Goal: Task Accomplishment & Management: Complete application form

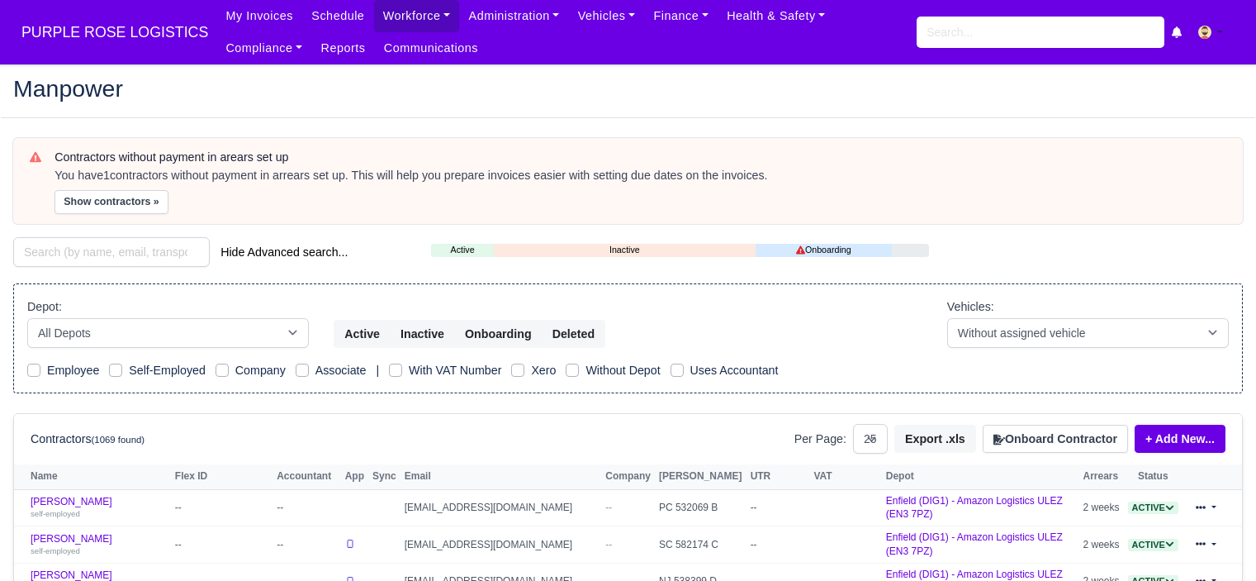
select select "25"
click at [971, 31] on input "search" at bounding box center [1041, 32] width 248 height 31
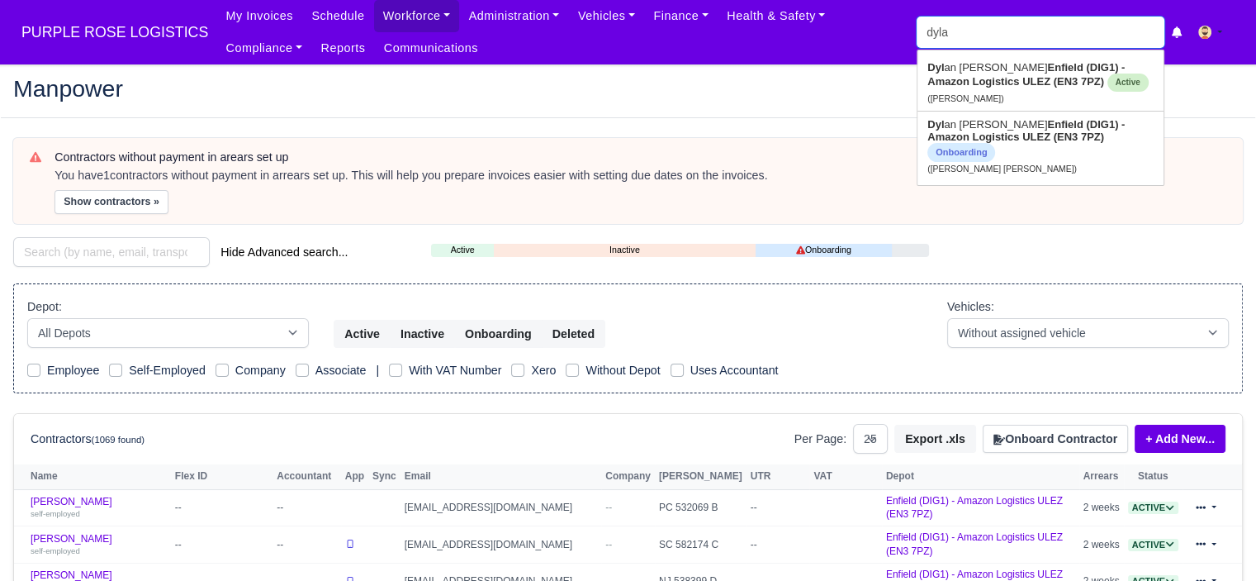
type input "dylan"
type input "dylan Bennett"
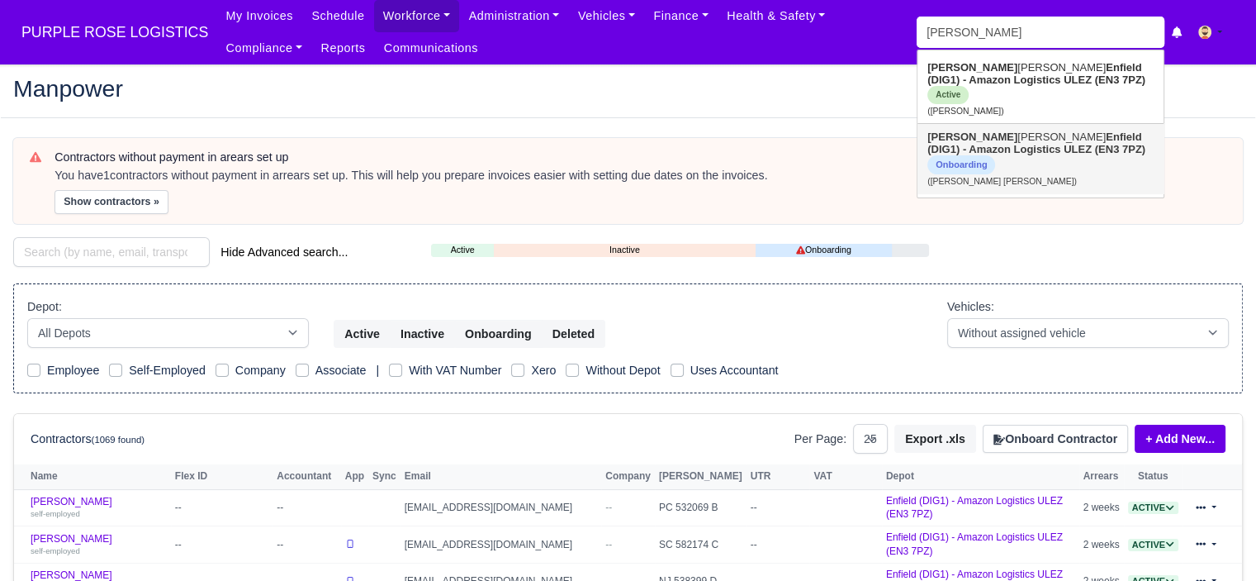
click at [994, 140] on strong "Enfield (DIG1) - Amazon Logistics ULEZ (EN3 7PZ)" at bounding box center [1036, 142] width 218 height 25
type input "[PERSON_NAME] [PERSON_NAME]"
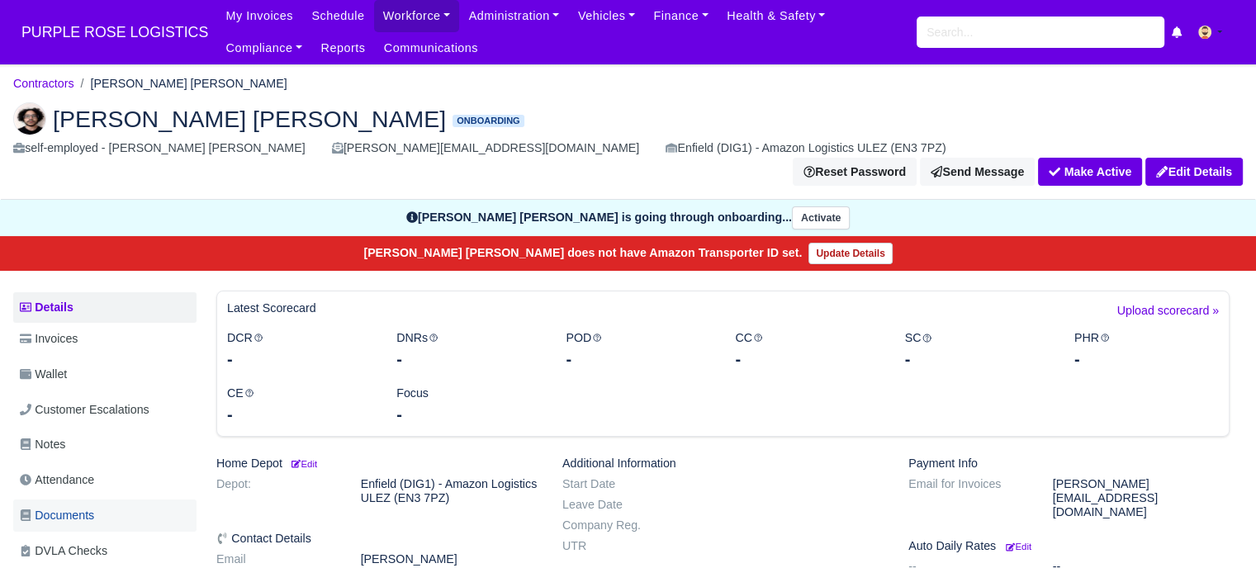
click at [91, 506] on span "Documents" at bounding box center [57, 515] width 74 height 19
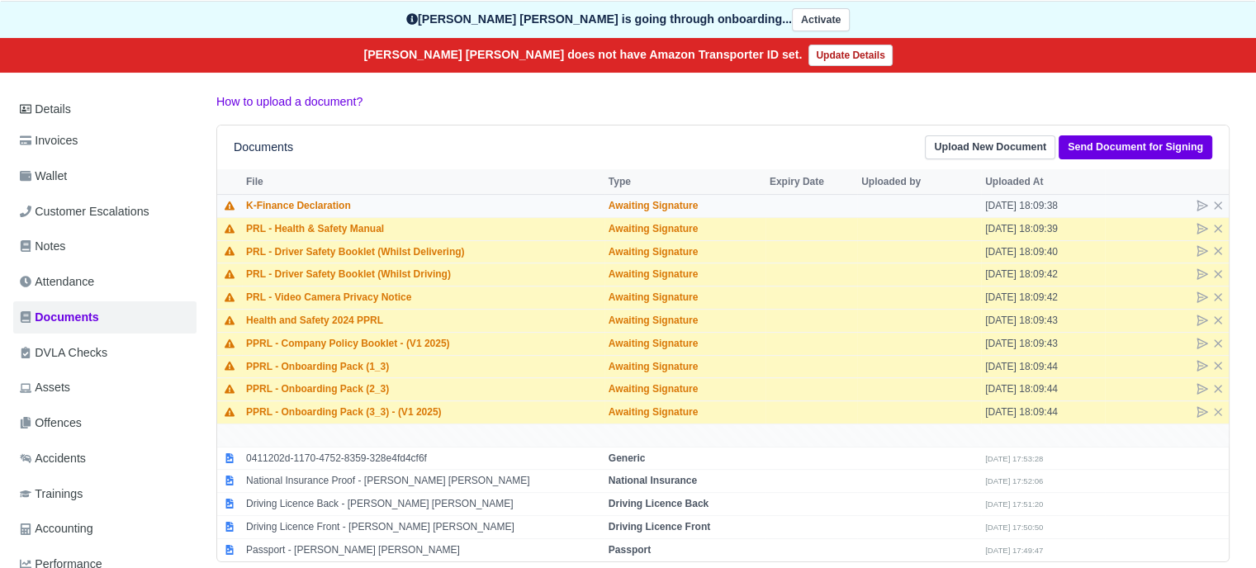
scroll to position [248, 0]
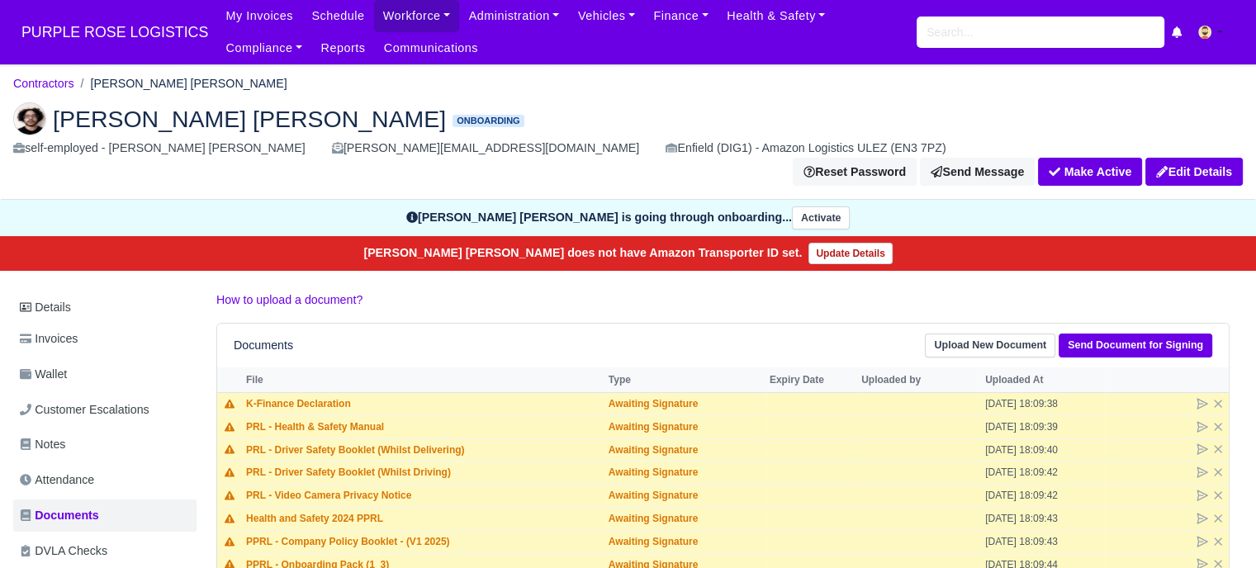
click at [35, 121] on img at bounding box center [29, 118] width 33 height 33
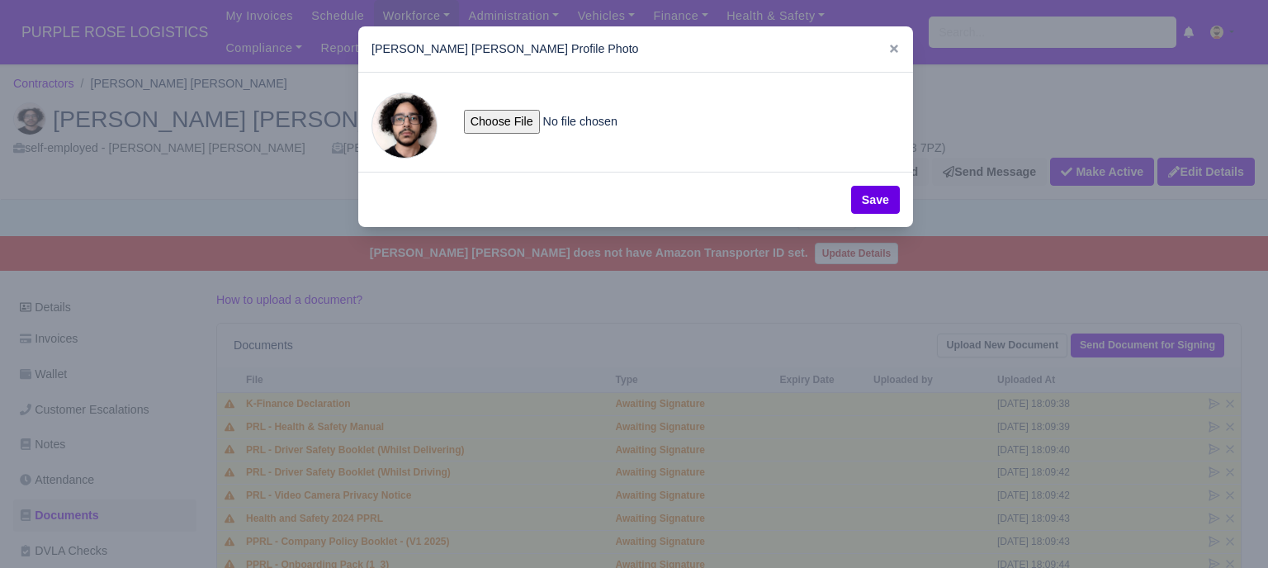
click at [407, 131] on span at bounding box center [405, 125] width 66 height 66
click at [522, 300] on div at bounding box center [634, 284] width 1268 height 568
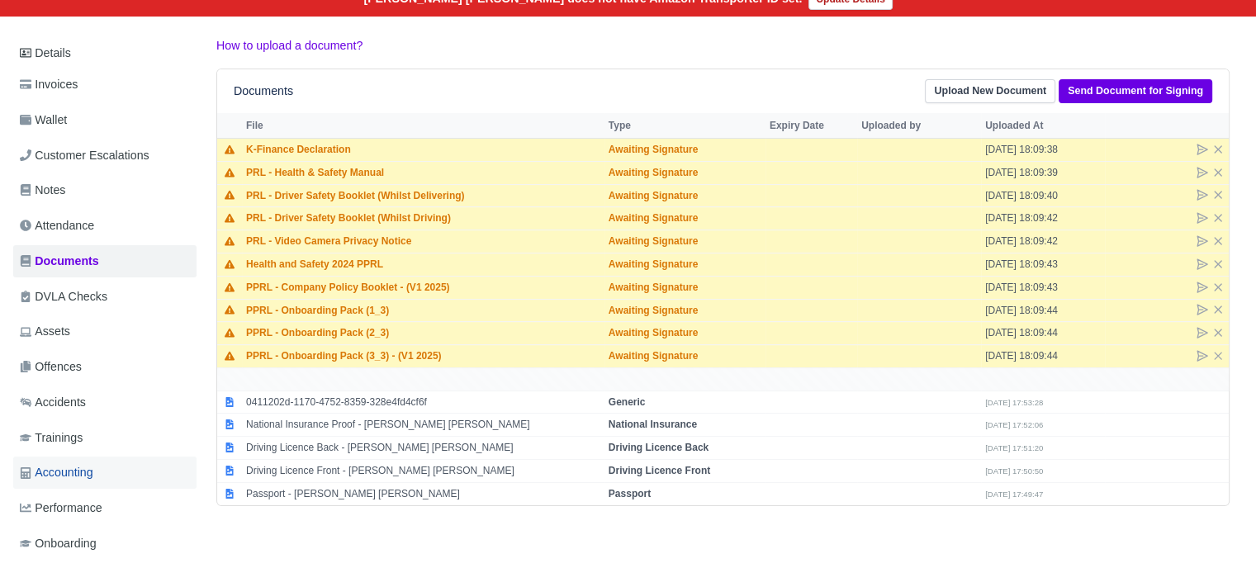
scroll to position [268, 0]
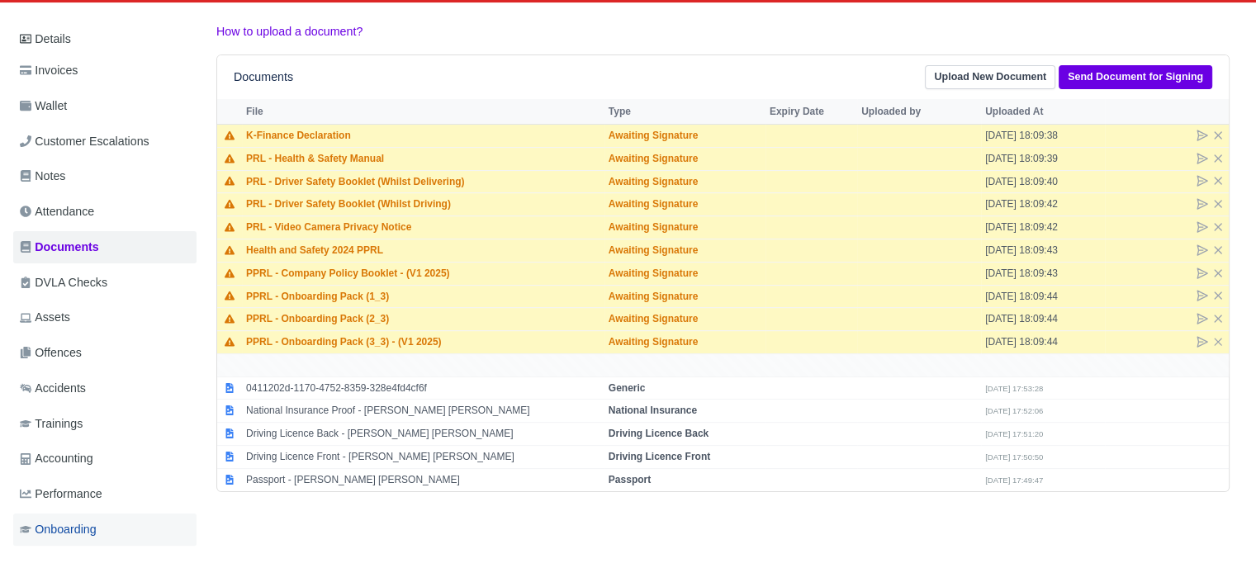
click at [63, 520] on span "Onboarding" at bounding box center [58, 529] width 77 height 19
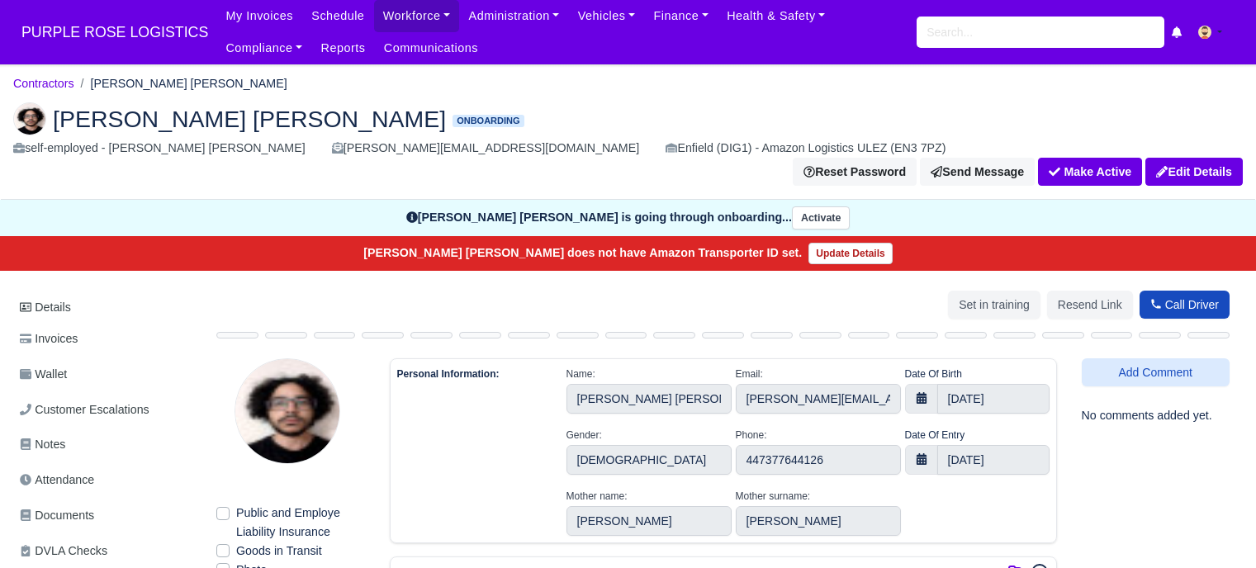
select select "United Kingdom"
select select "british-passport"
select select "United Kingdom"
click at [80, 506] on span "Documents" at bounding box center [57, 515] width 74 height 19
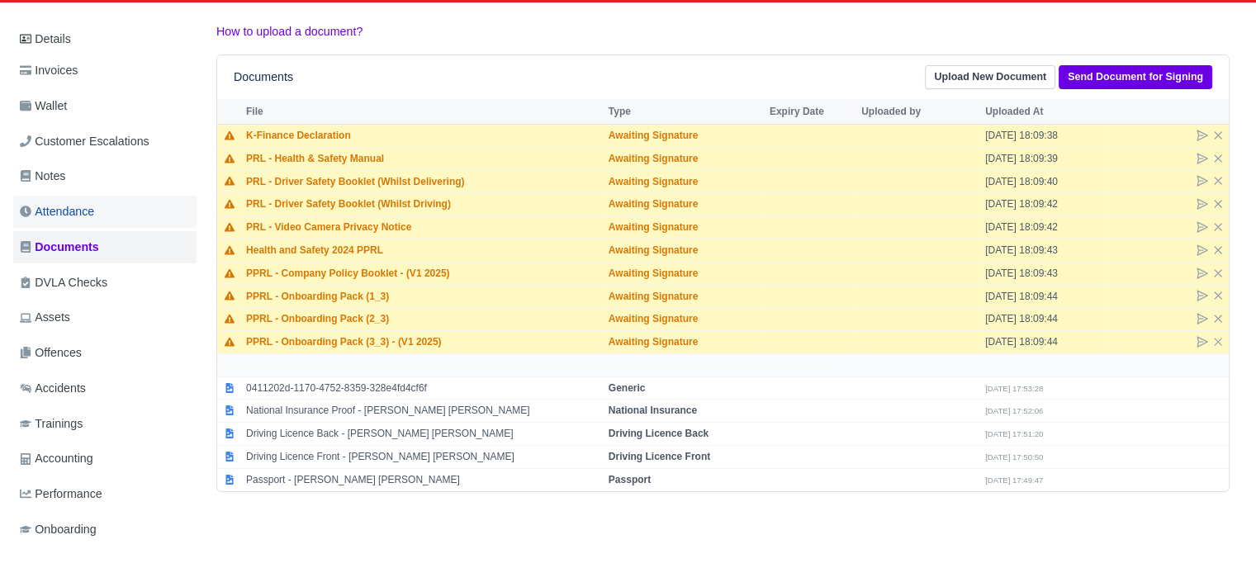
scroll to position [103, 0]
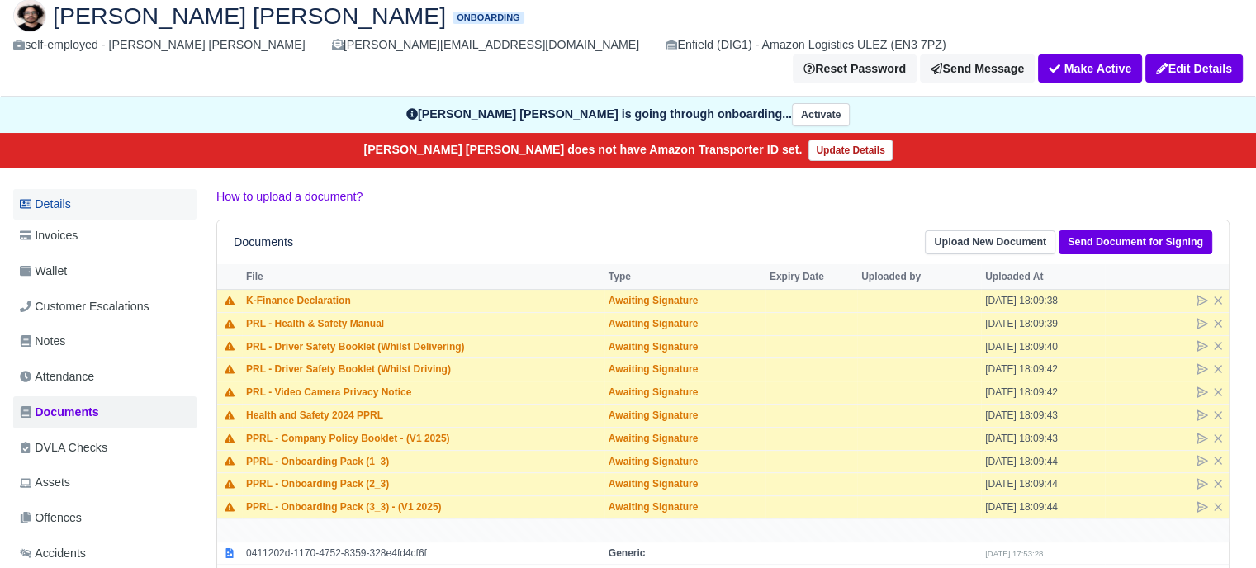
click at [69, 189] on link "Details" at bounding box center [104, 204] width 183 height 31
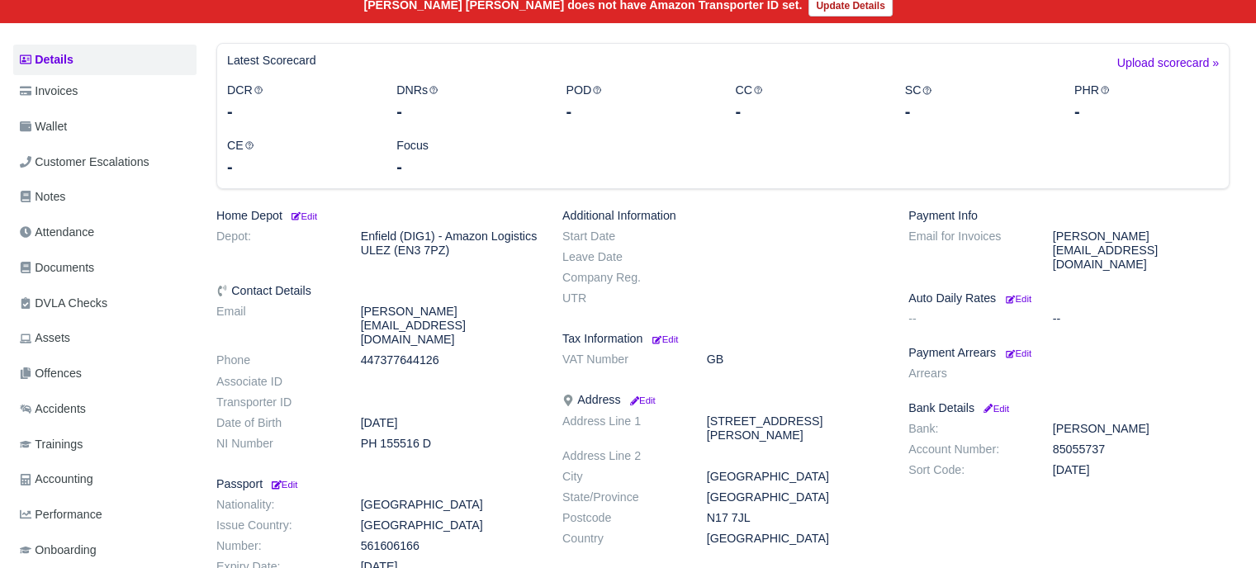
scroll to position [83, 0]
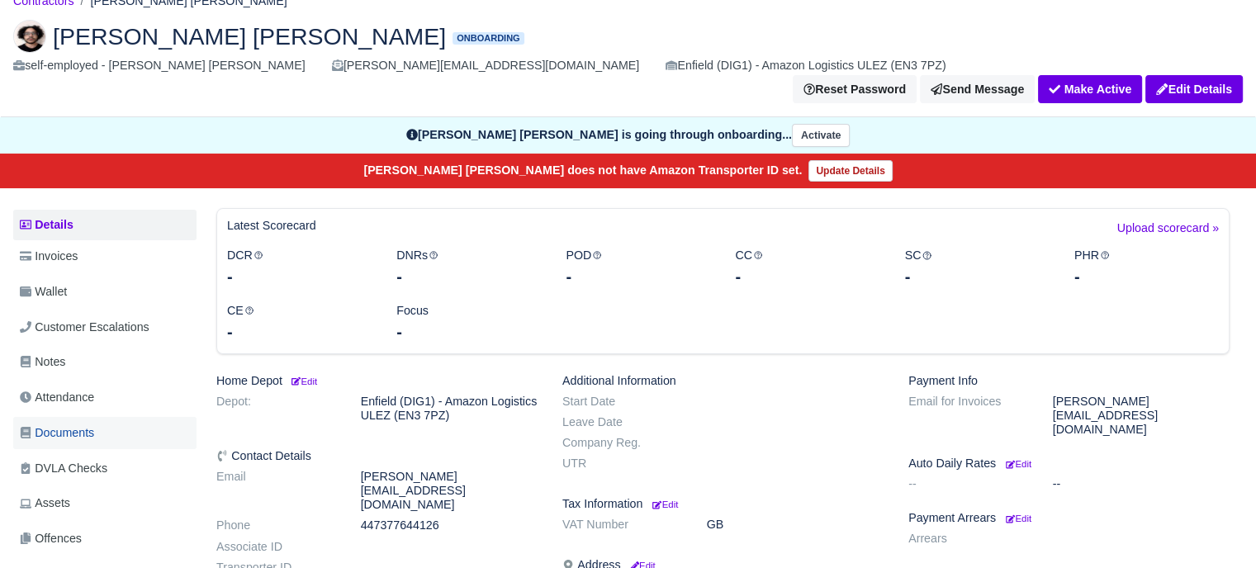
click at [79, 424] on span "Documents" at bounding box center [57, 433] width 74 height 19
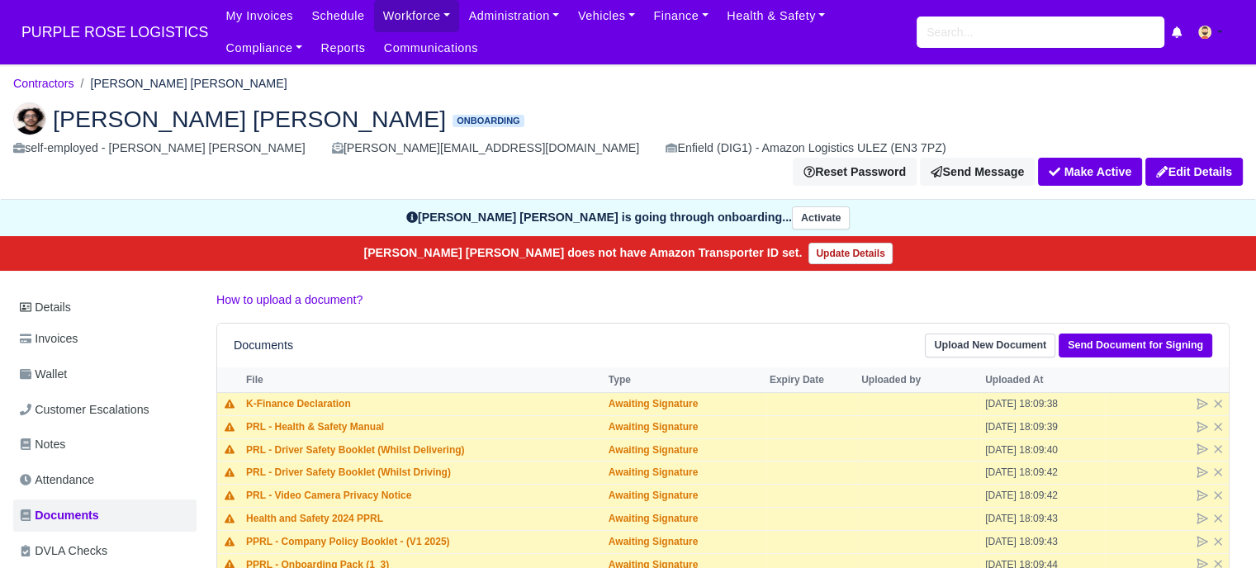
click at [575, 367] on th "File" at bounding box center [423, 379] width 363 height 25
click at [405, 14] on link "Workforce" at bounding box center [417, 16] width 86 height 32
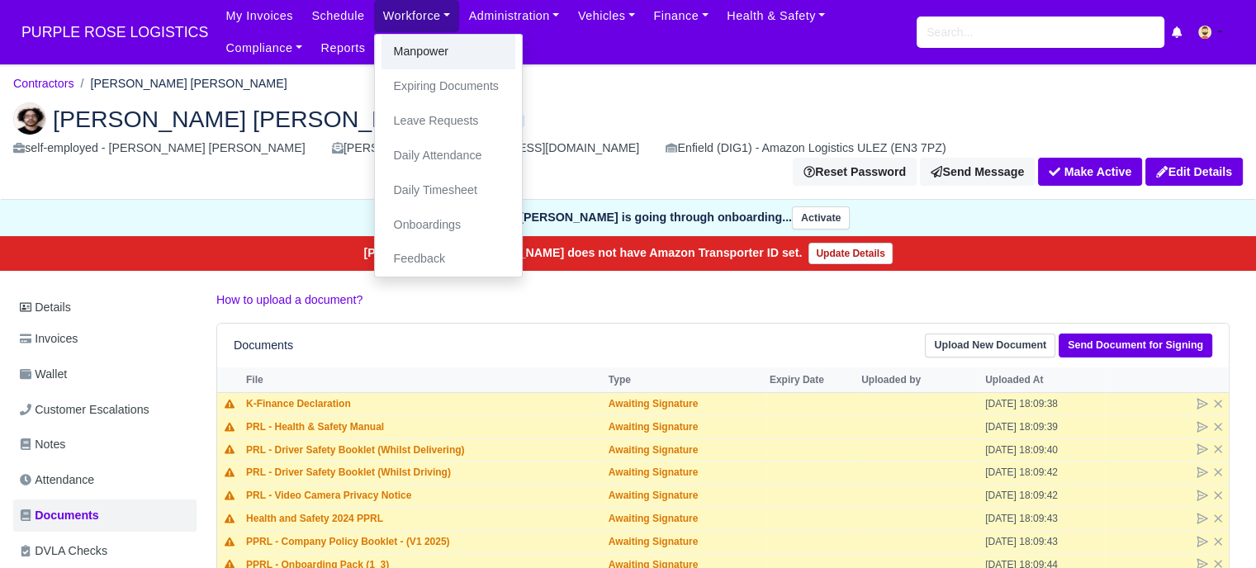
click at [429, 59] on link "Manpower" at bounding box center [449, 52] width 134 height 35
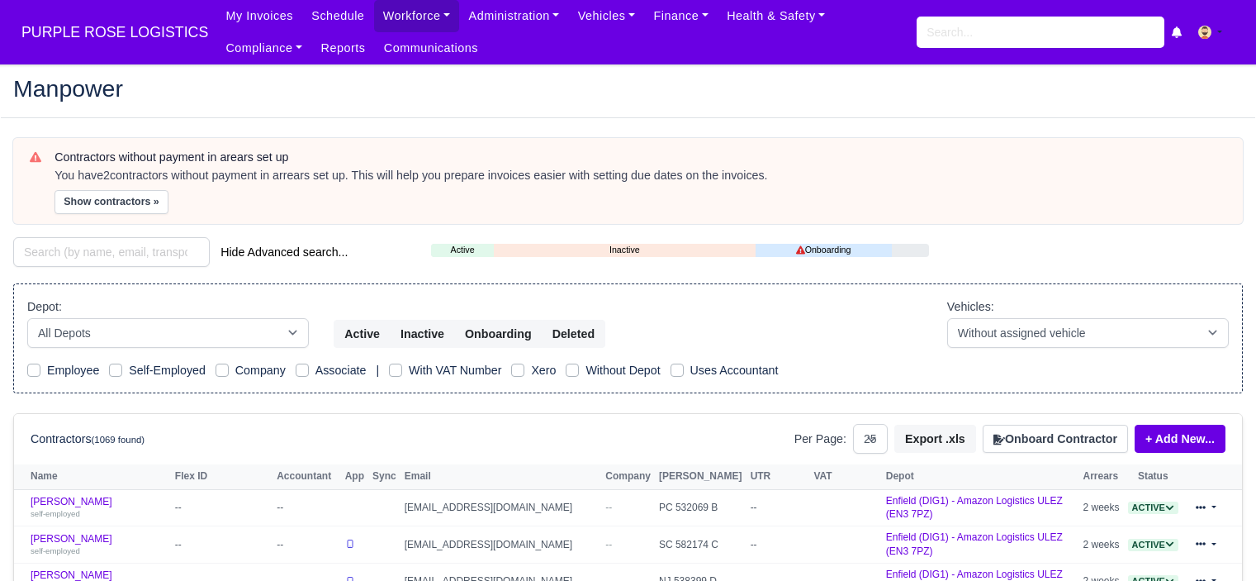
select select "25"
drag, startPoint x: 0, startPoint y: 0, endPoint x: 1044, endPoint y: 337, distance: 1096.9
click at [1044, 337] on select "-- With assigned vehicle Without assigned vehicle" at bounding box center [1088, 333] width 282 height 30
drag, startPoint x: 1038, startPoint y: 332, endPoint x: 1033, endPoint y: 343, distance: 11.8
click at [1038, 332] on select "-- With assigned vehicle Without assigned vehicle" at bounding box center [1088, 333] width 282 height 30
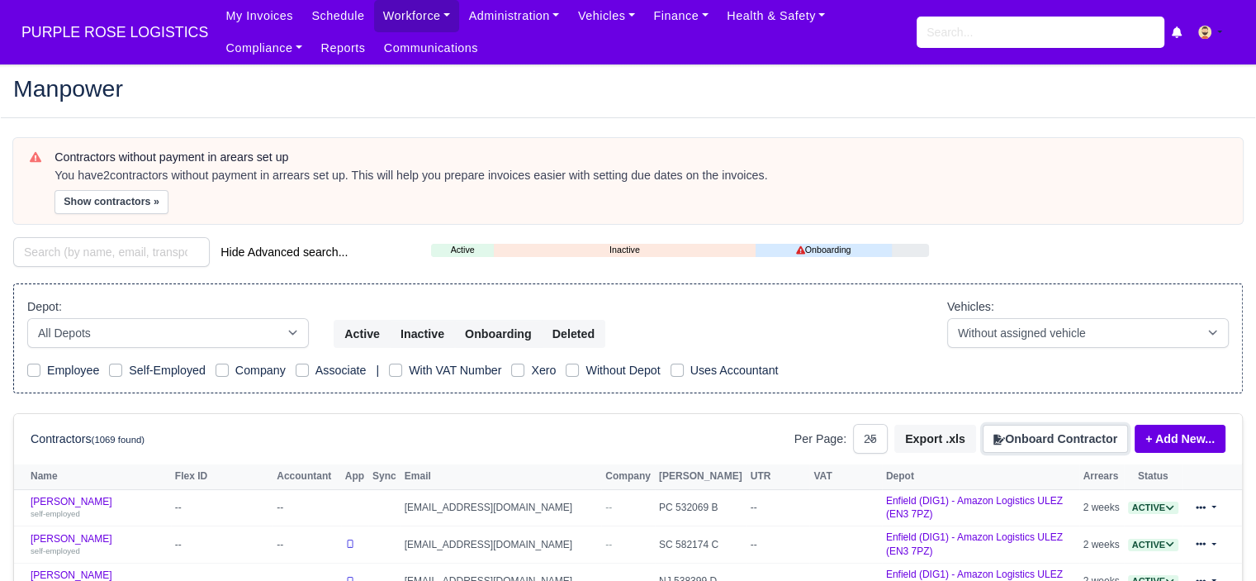
click at [1037, 436] on button "Onboard Contractor" at bounding box center [1055, 438] width 145 height 28
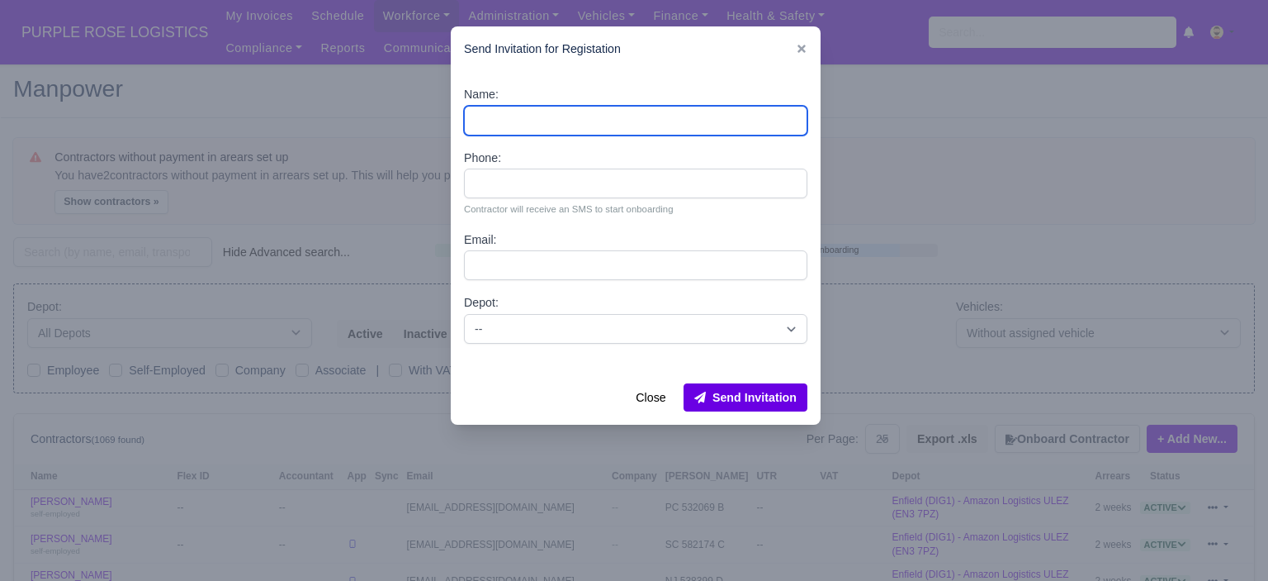
click at [563, 118] on input "Name:" at bounding box center [636, 121] width 344 height 30
paste input "[PERSON_NAME]"
type input "[PERSON_NAME]"
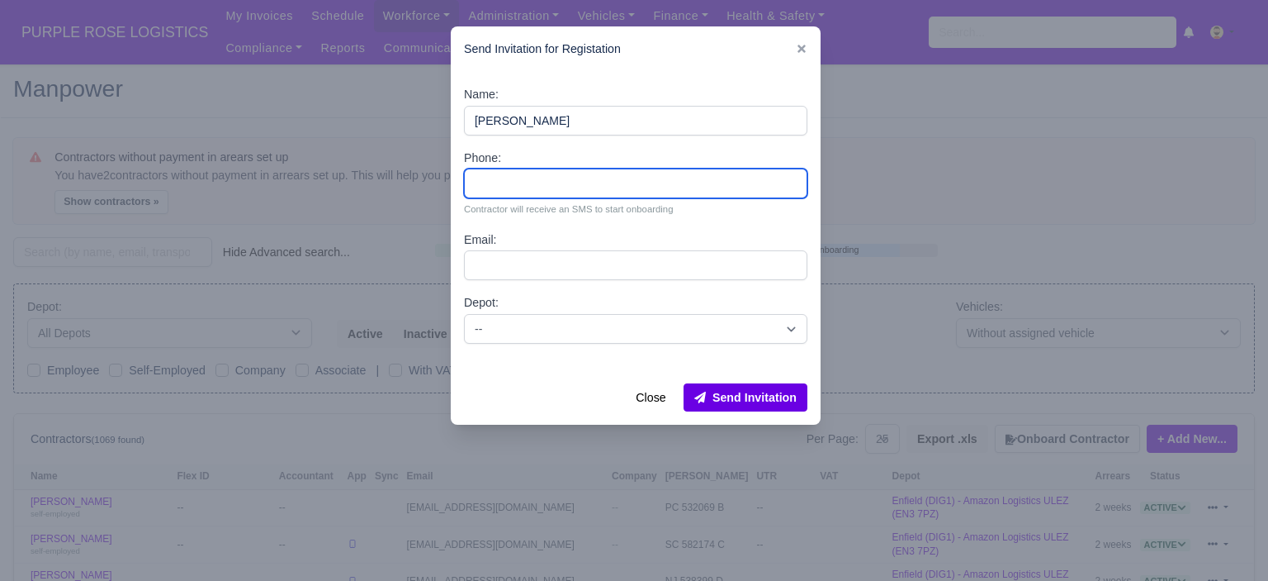
drag, startPoint x: 533, startPoint y: 191, endPoint x: 533, endPoint y: 161, distance: 29.7
click at [533, 191] on input "Phone:" at bounding box center [636, 183] width 344 height 30
click at [536, 196] on input "Phone:" at bounding box center [636, 183] width 344 height 30
paste input "44 7885369373"
type input "44 7885369373"
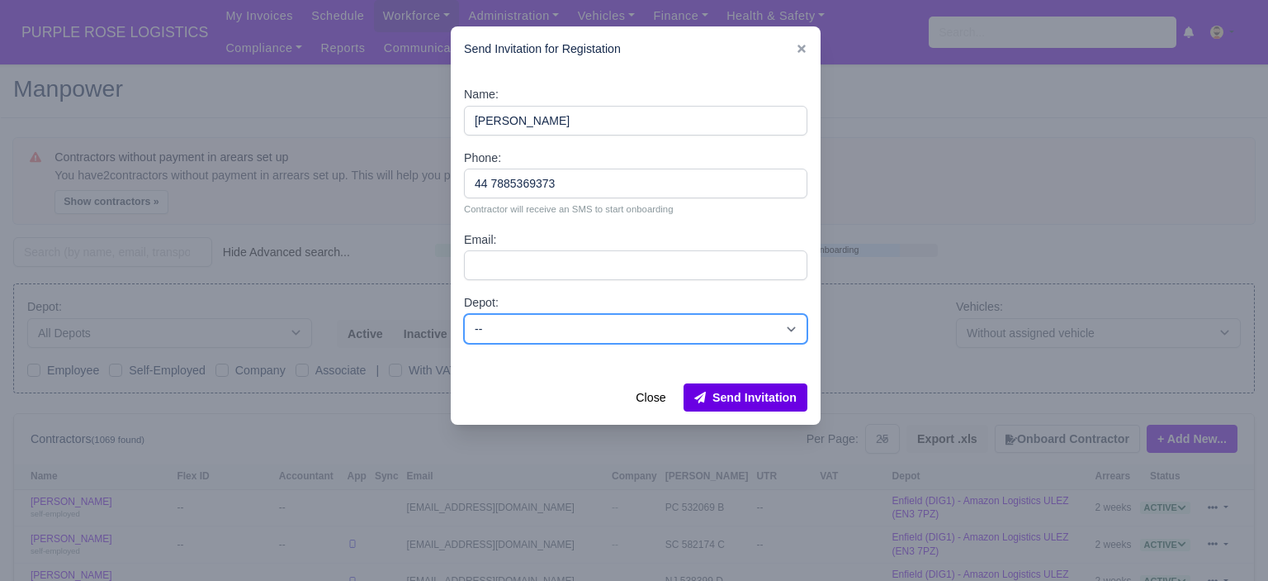
click at [584, 326] on select "-- Enfield (DIG1) - Amazon Logistics ULEZ (EN3 7PZ) Harlow (DHW1) - Amazon Logi…" at bounding box center [636, 329] width 344 height 30
select select "5"
click at [464, 314] on select "-- Enfield (DIG1) - Amazon Logistics ULEZ (EN3 7PZ) Harlow (DHW1) - Amazon Logi…" at bounding box center [636, 329] width 344 height 30
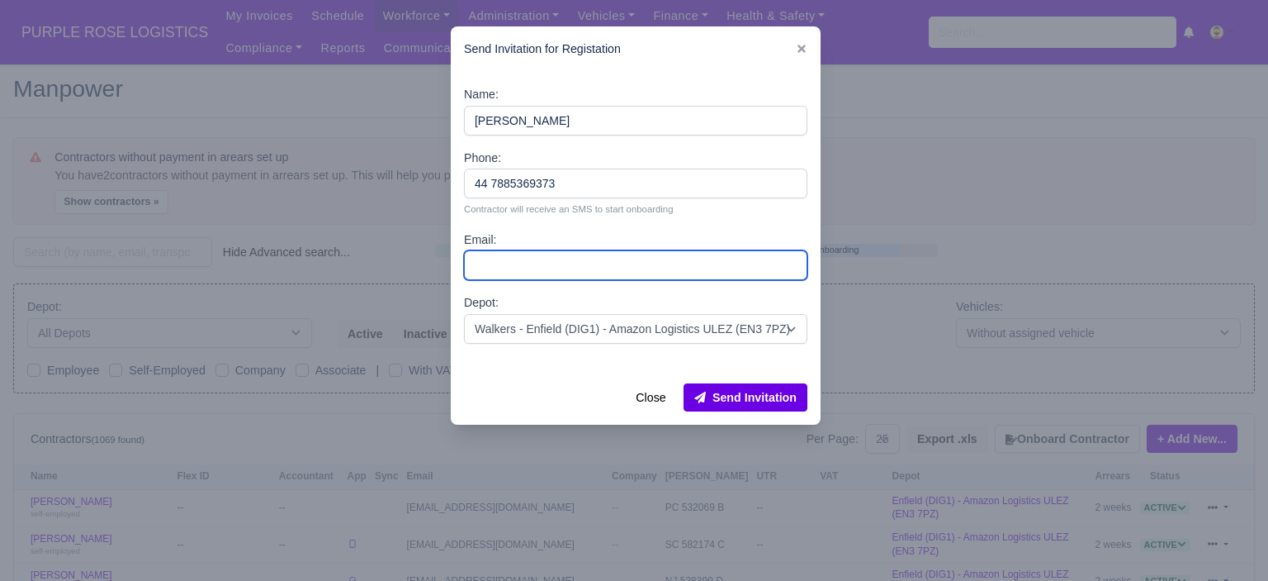
click at [547, 270] on input "Email:" at bounding box center [636, 265] width 344 height 30
click at [508, 273] on input "Email:" at bounding box center [636, 265] width 344 height 30
paste input "[EMAIL_ADDRESS][DOMAIN_NAME]"
type input "[EMAIL_ADDRESS][DOMAIN_NAME]"
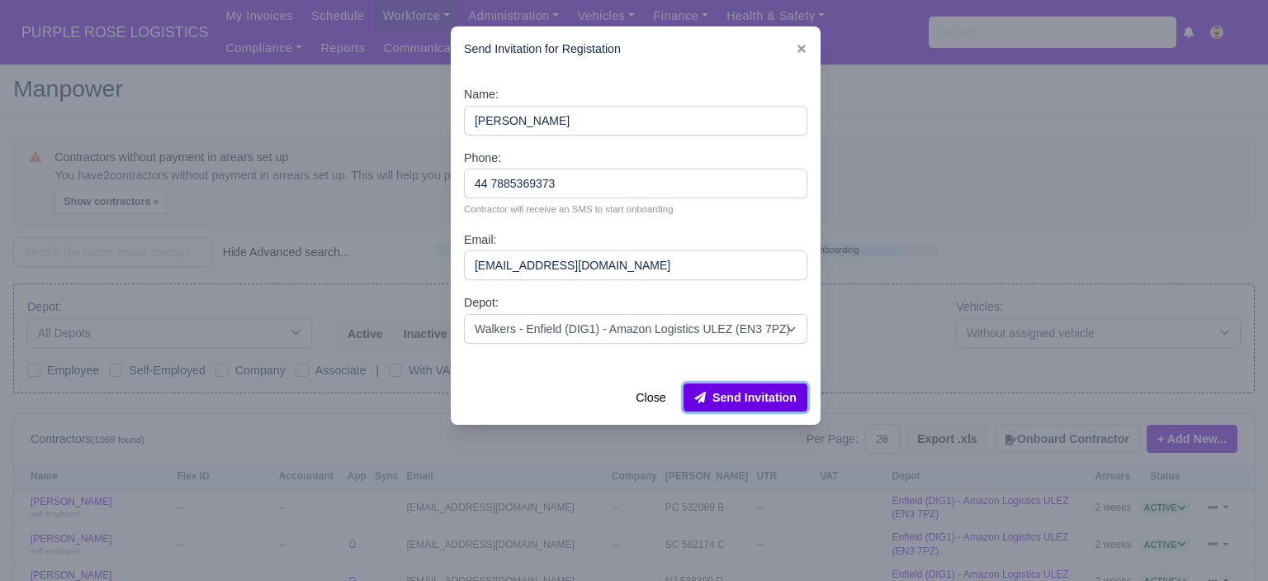
click at [740, 391] on button "Send Invitation" at bounding box center [746, 397] width 124 height 28
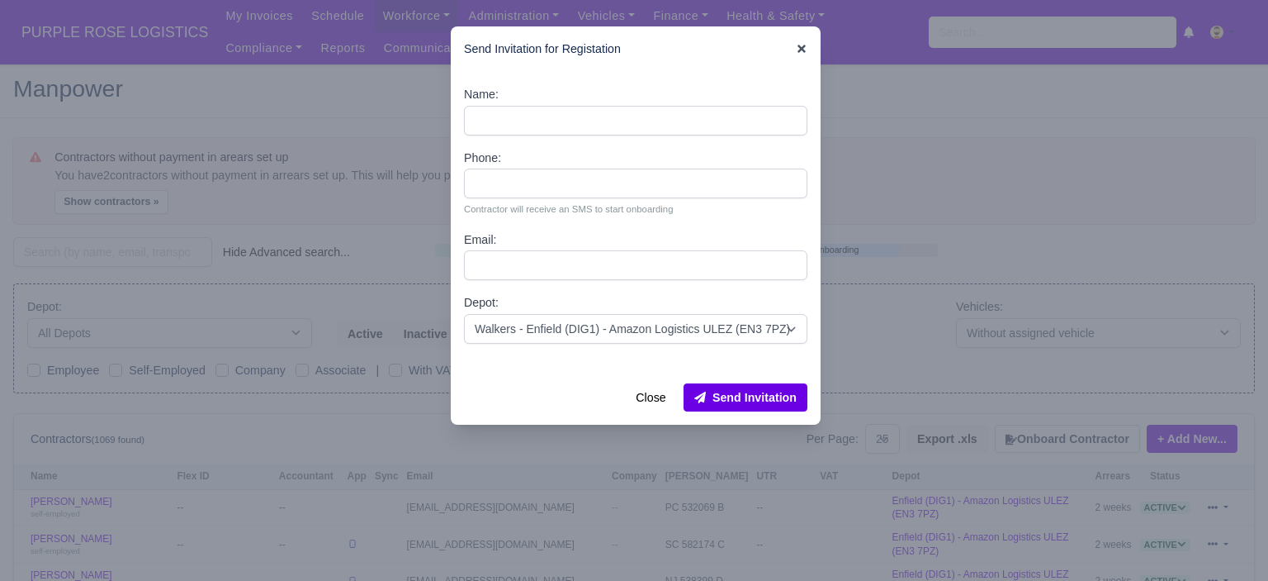
click at [808, 50] on div "Send Invitation for Registation" at bounding box center [636, 48] width 370 height 45
click at [803, 50] on icon at bounding box center [802, 49] width 8 height 8
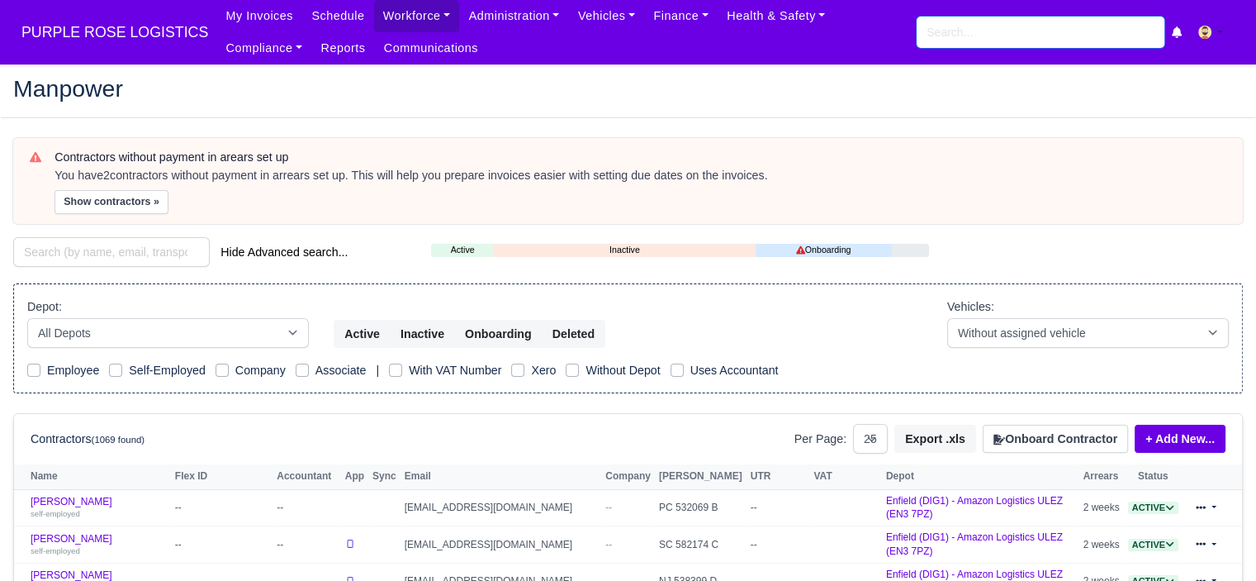
click at [988, 31] on input "search" at bounding box center [1041, 32] width 248 height 31
type input "r"
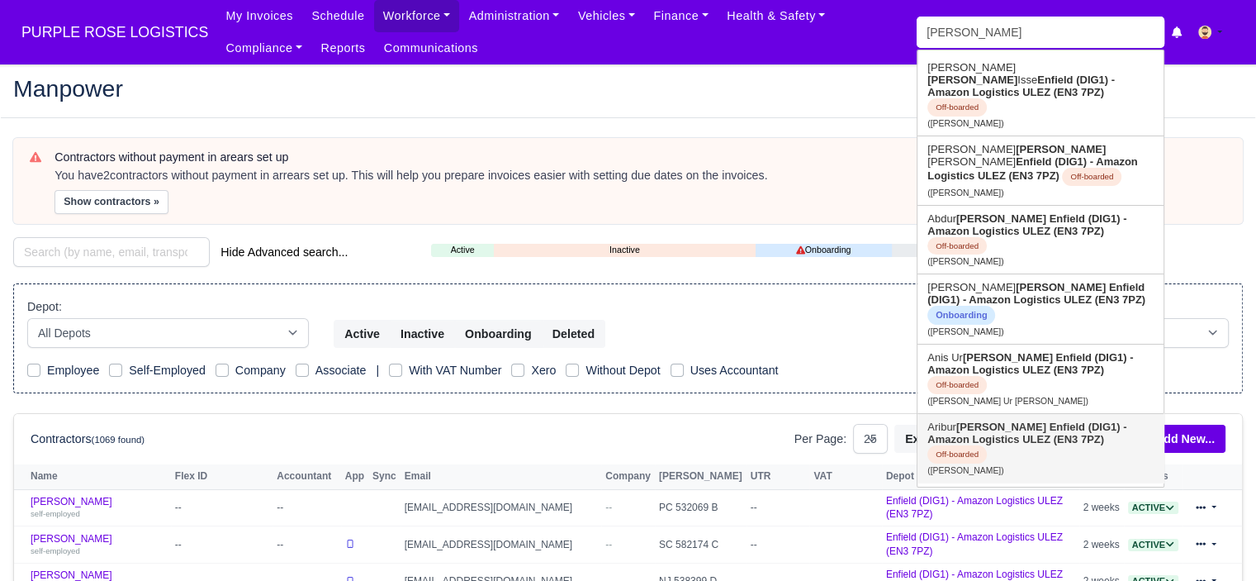
click at [1042, 420] on strong "Enfield (DIG1) - Amazon Logistics ULEZ (EN3 7PZ)" at bounding box center [1026, 432] width 199 height 25
type input "[PERSON_NAME]"
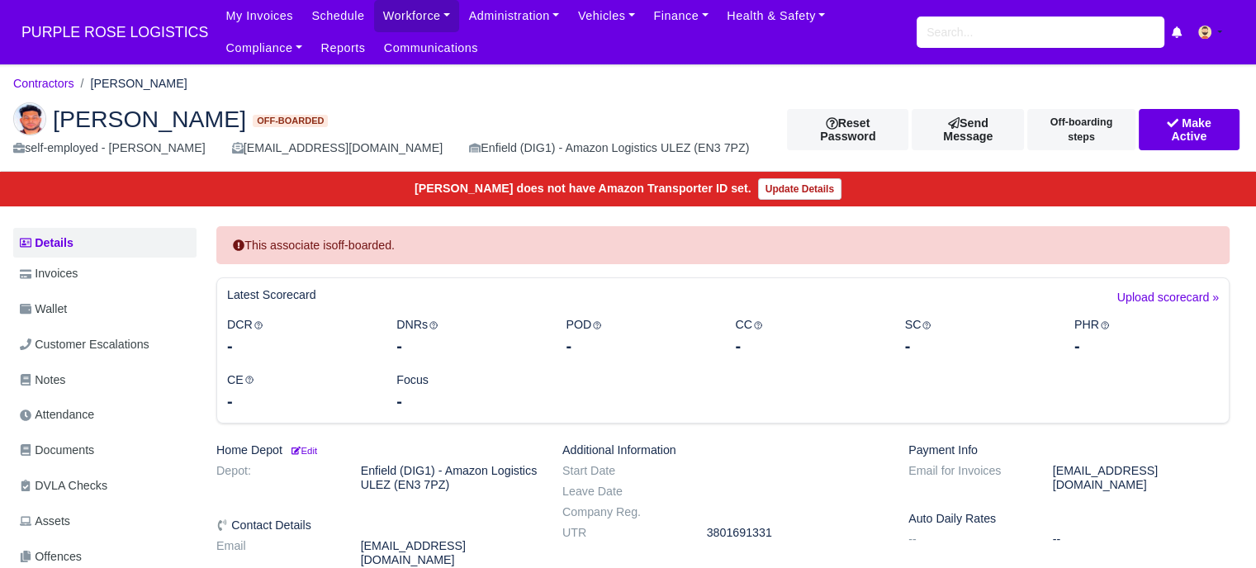
click at [36, 118] on img at bounding box center [29, 118] width 33 height 33
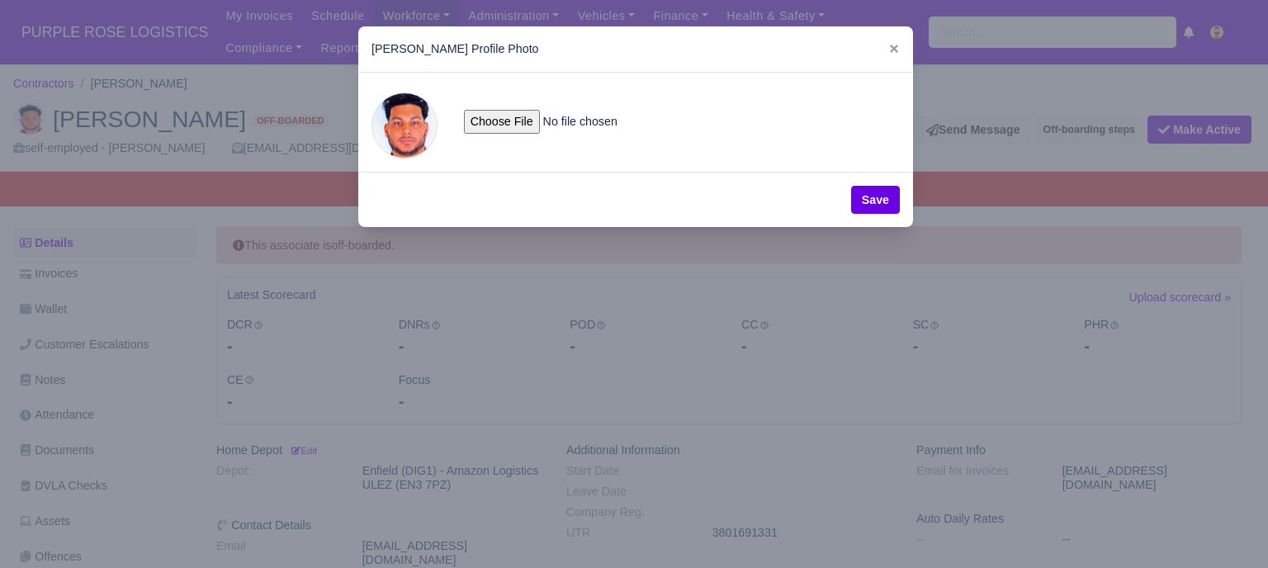
click at [309, 107] on div at bounding box center [634, 284] width 1268 height 568
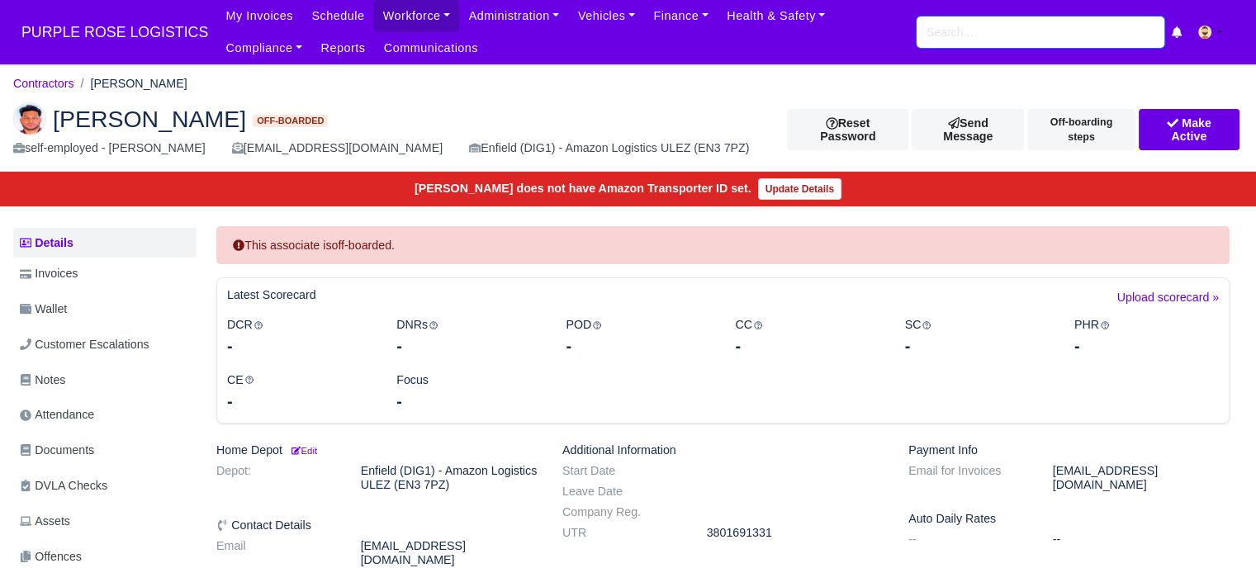
click at [974, 36] on input "search" at bounding box center [1041, 32] width 248 height 31
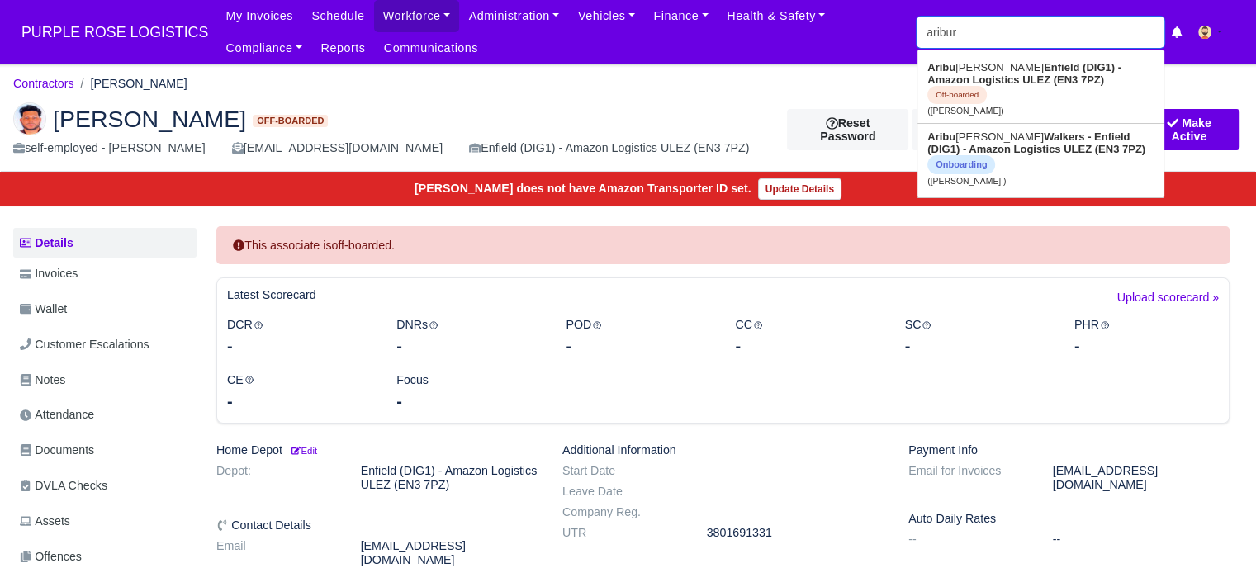
type input "aribur r"
type input "aribur rahman"
type input "aribur ra"
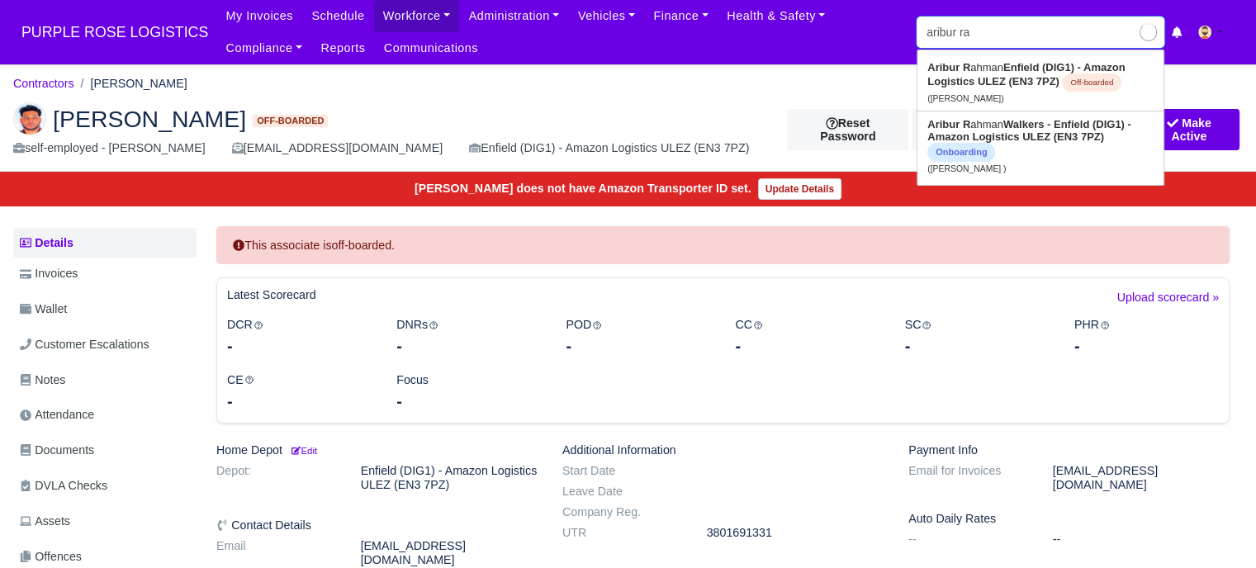
type input "aribur rahman"
type input "aribur rahma"
type input "aribur rahman"
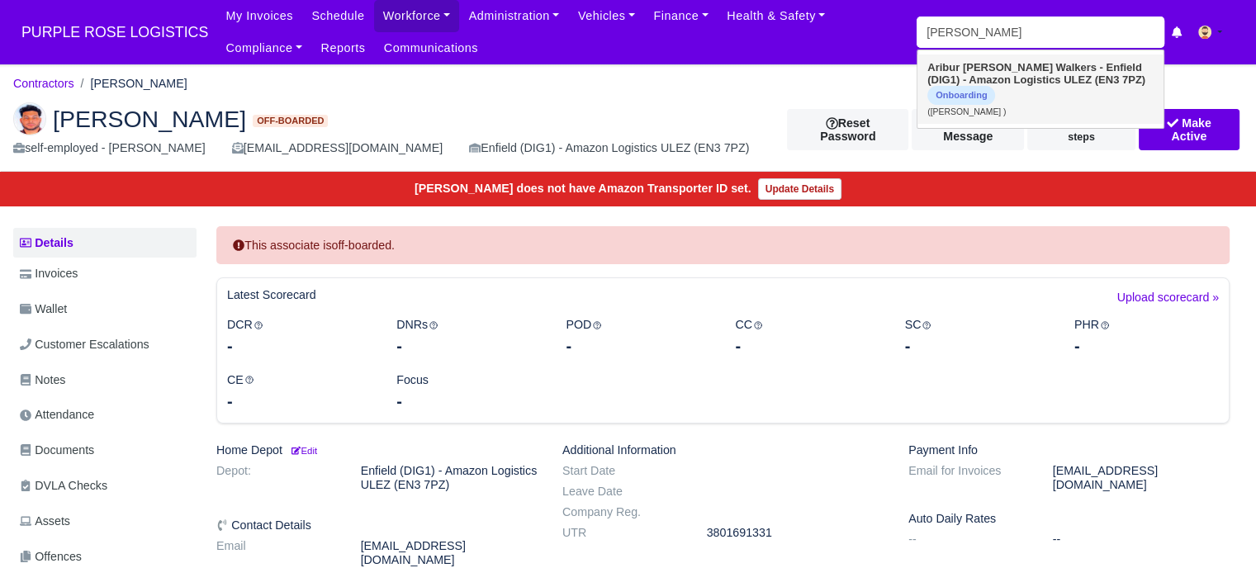
click at [986, 93] on span "Onboarding" at bounding box center [961, 95] width 68 height 19
type input "[PERSON_NAME]"
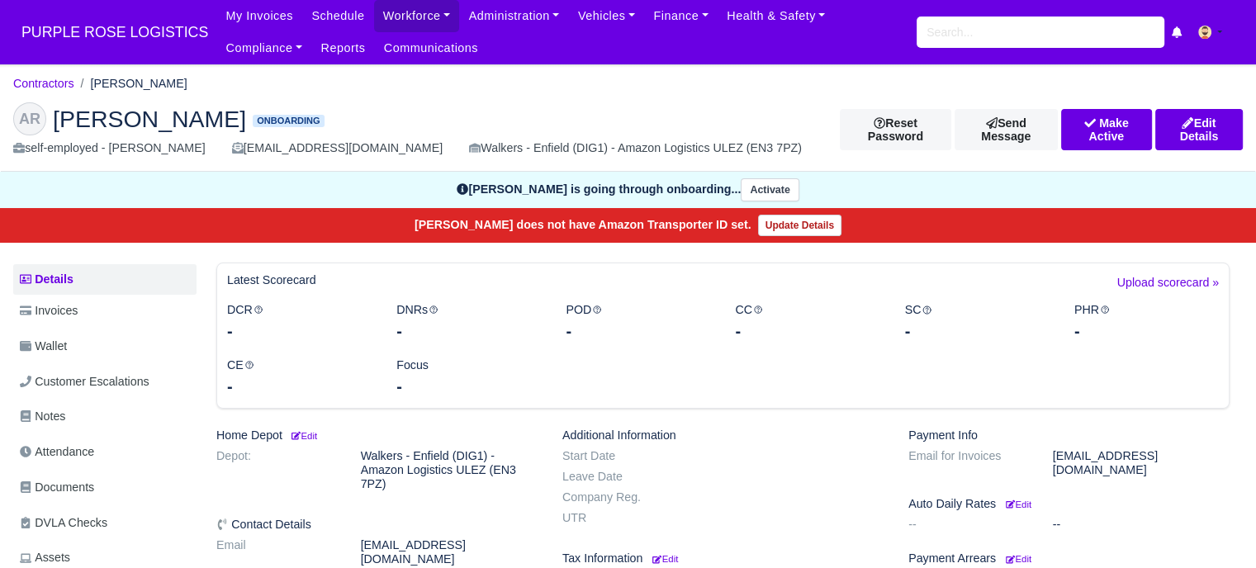
click at [32, 124] on div "AR" at bounding box center [29, 118] width 33 height 33
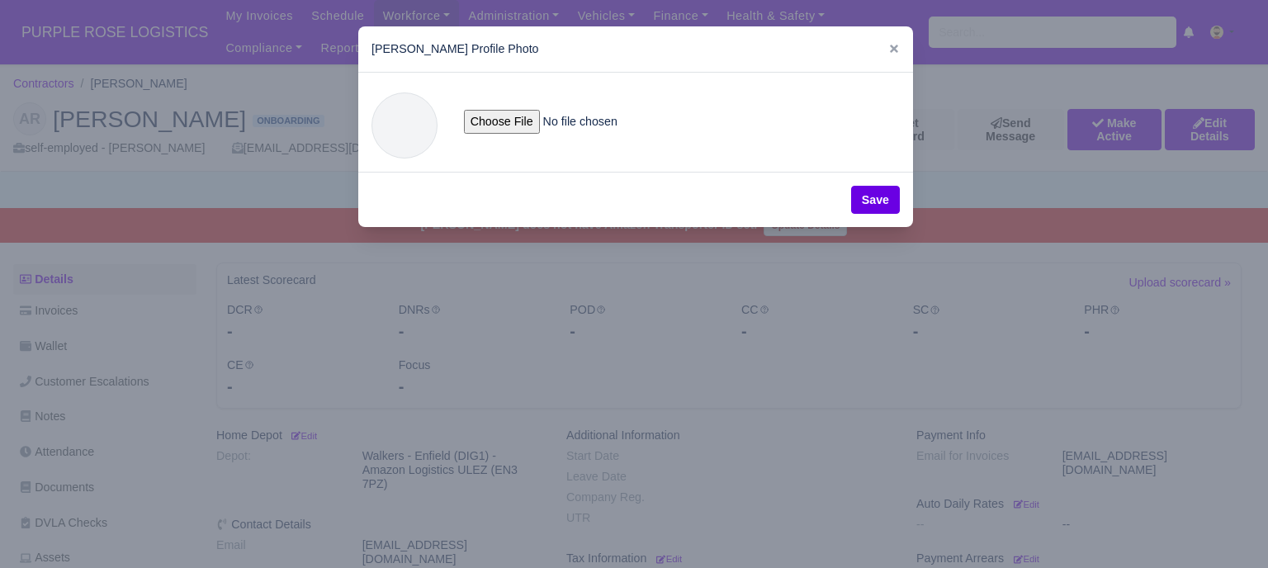
click at [274, 171] on div at bounding box center [634, 284] width 1268 height 568
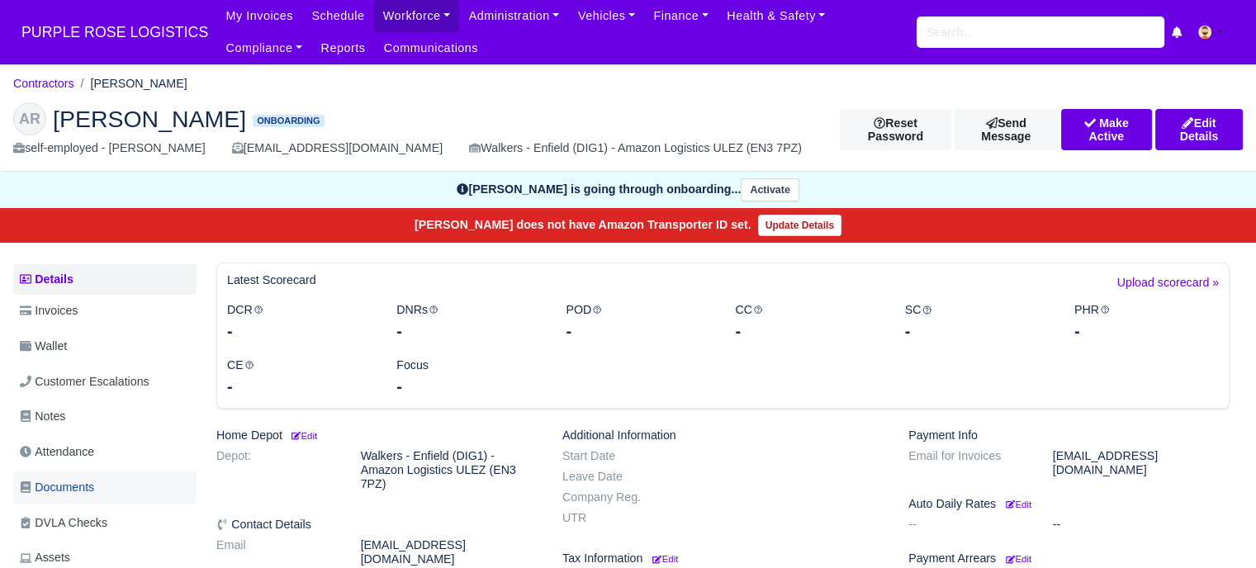
click at [79, 481] on span "Documents" at bounding box center [57, 487] width 74 height 19
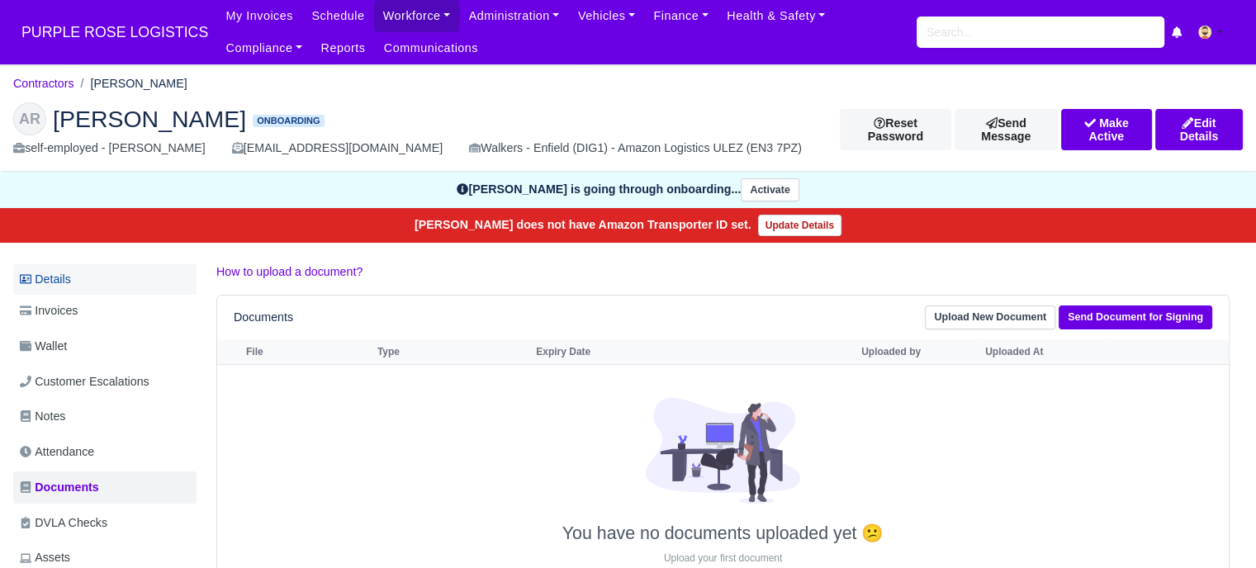
click at [96, 287] on link "Details" at bounding box center [104, 279] width 183 height 31
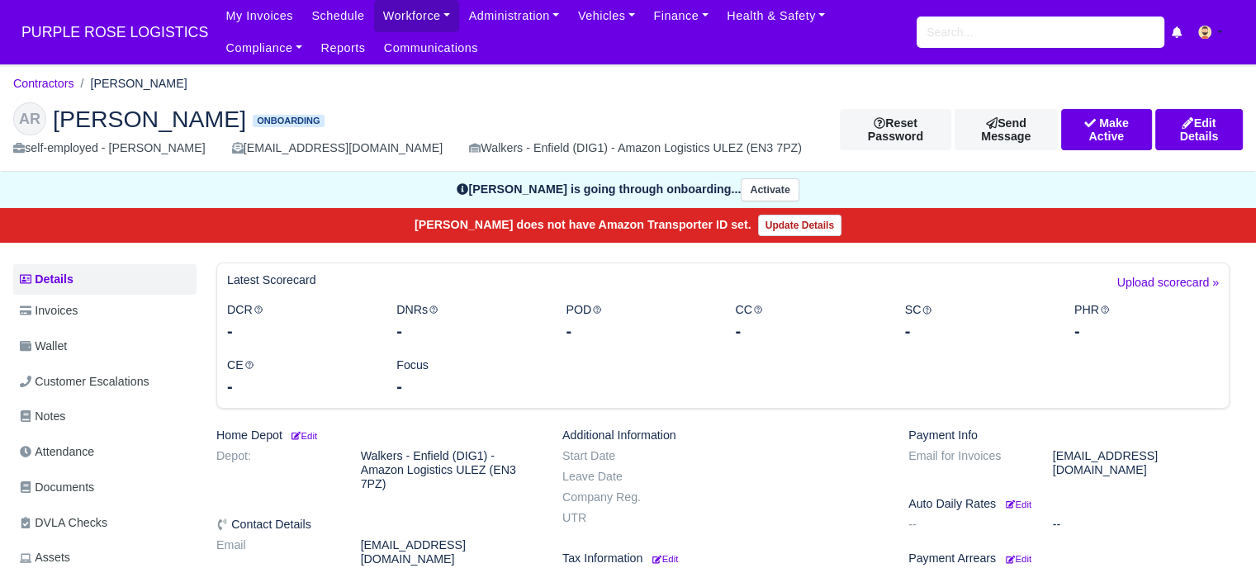
click at [331, 212] on div "Aribur Rahman does not have Amazon Transporter ID set. Update Details" at bounding box center [627, 225] width 1269 height 35
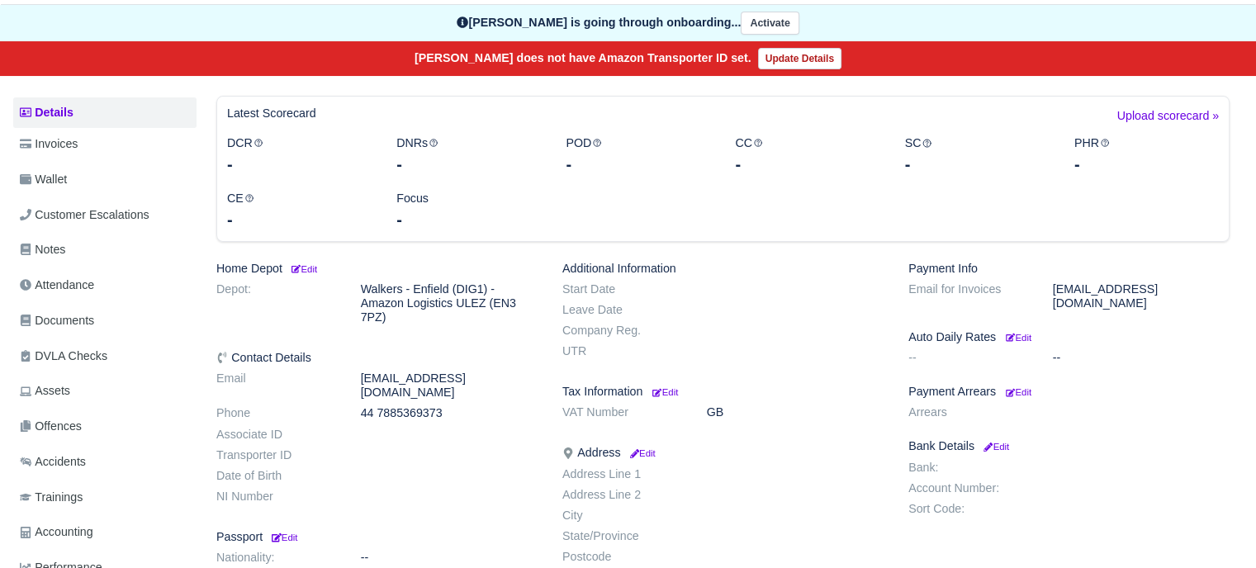
scroll to position [165, 0]
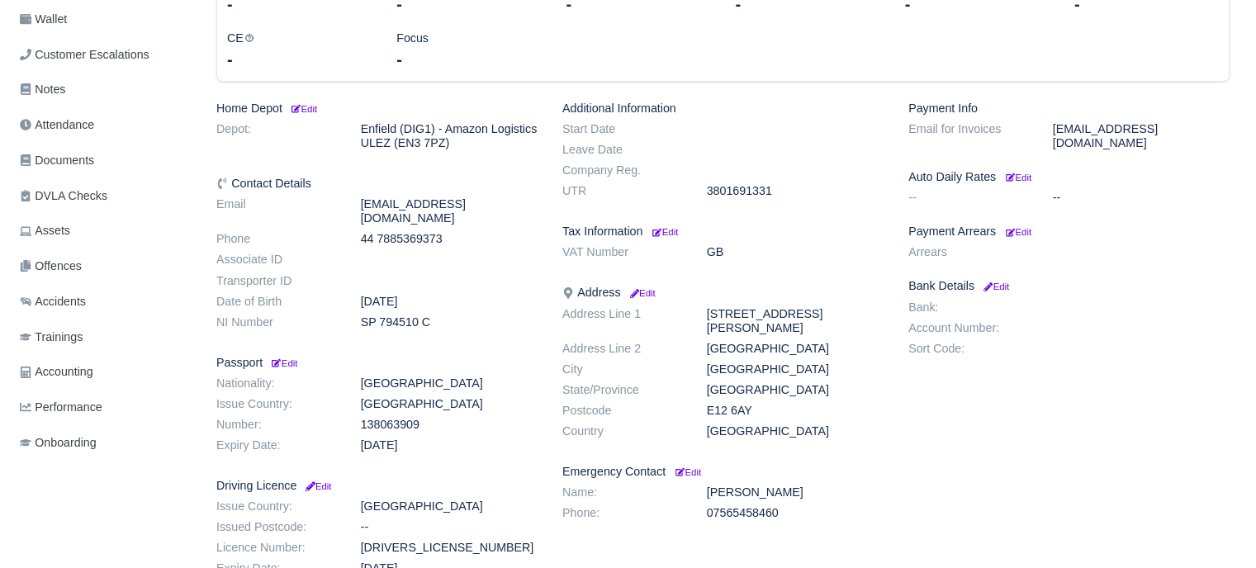
scroll to position [410, 0]
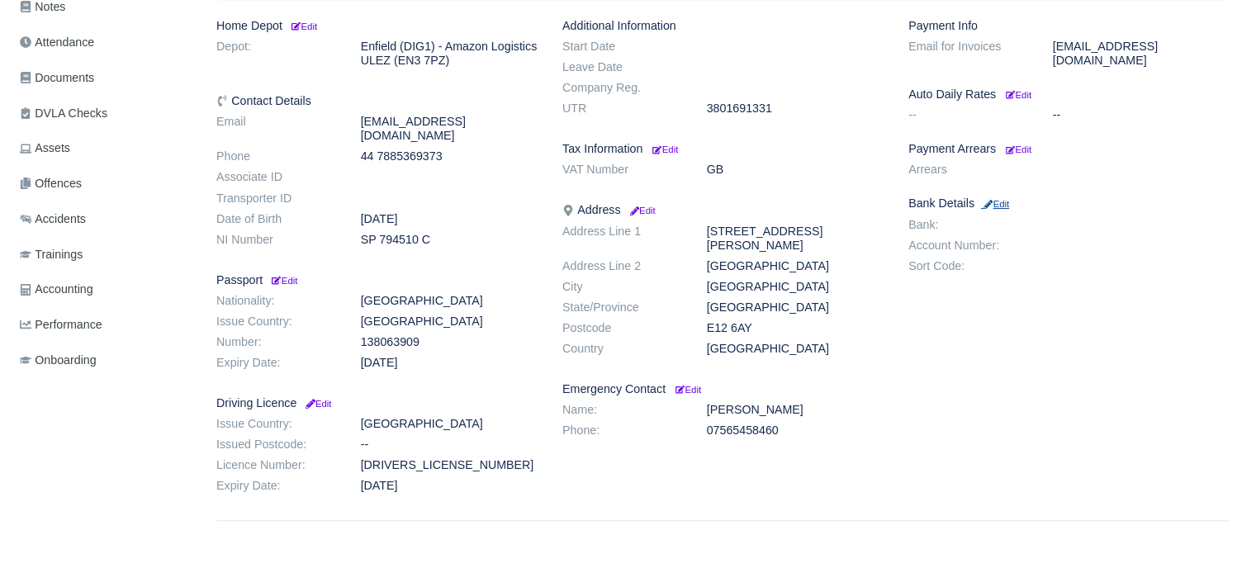
click at [998, 199] on small "Edit" at bounding box center [995, 204] width 28 height 10
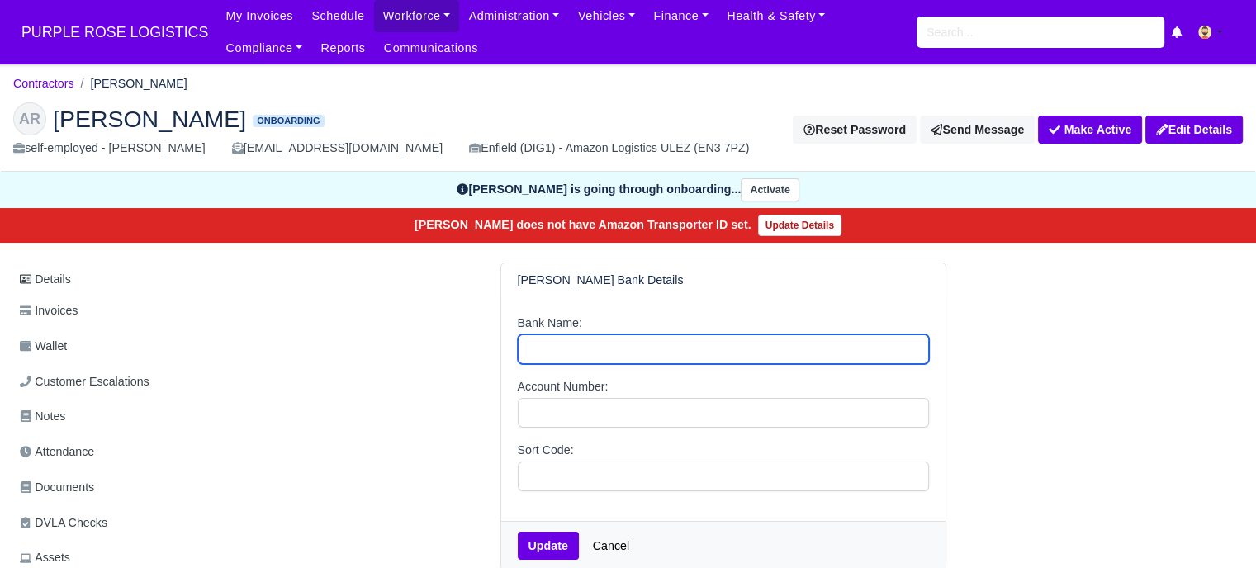
click at [647, 349] on input "Bank Name:" at bounding box center [723, 349] width 411 height 30
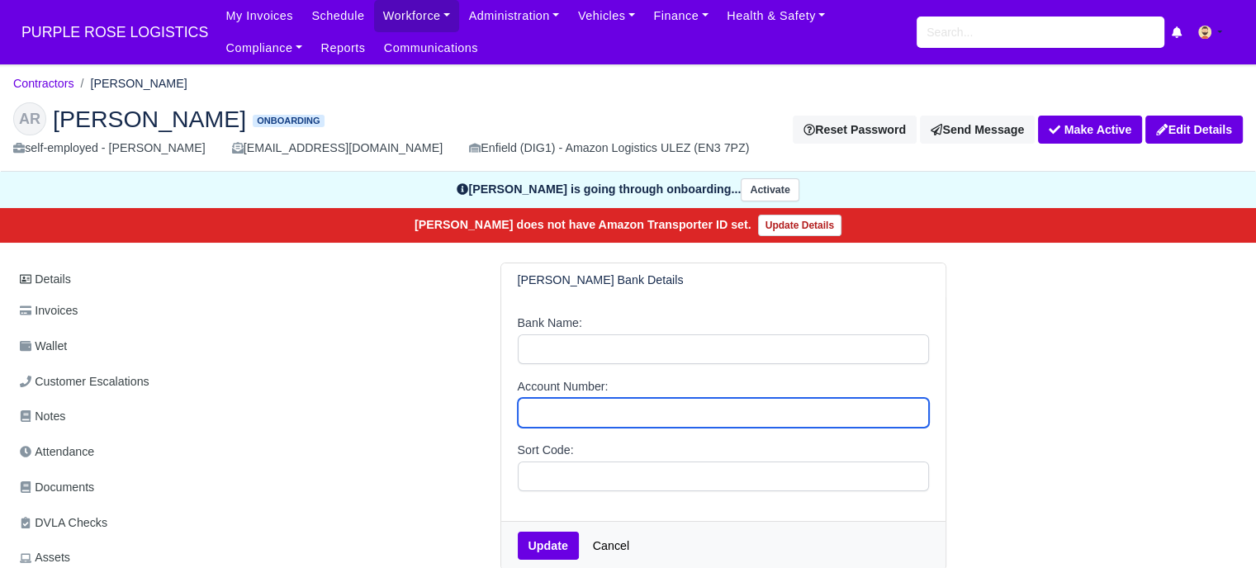
click at [607, 405] on input "Account Number:" at bounding box center [723, 413] width 411 height 30
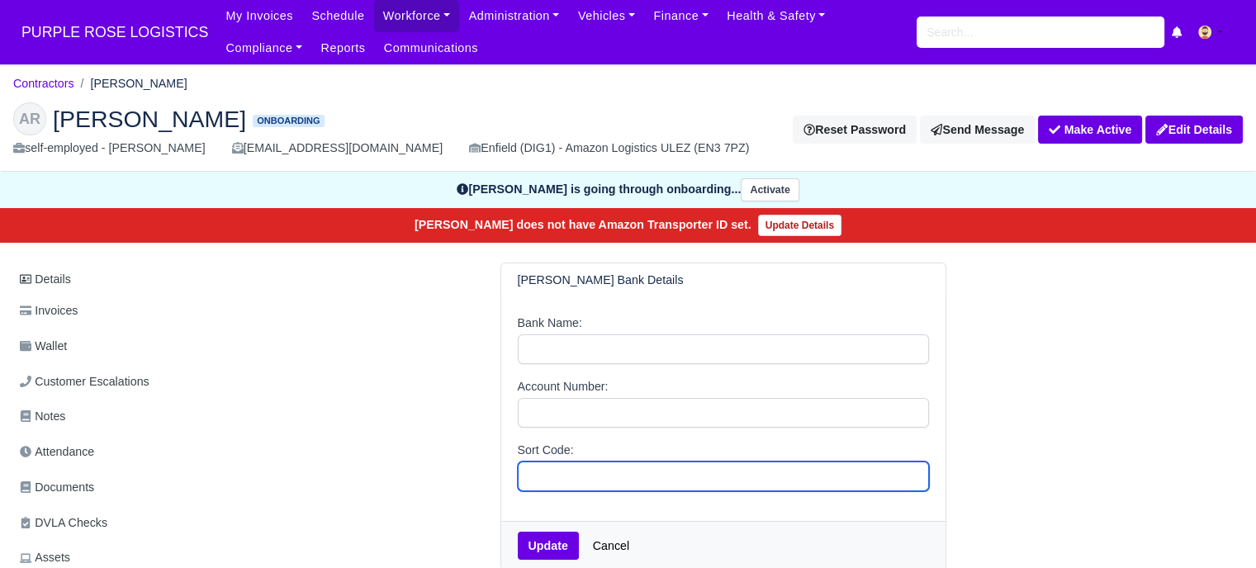
click at [571, 473] on input "Sort Code:" at bounding box center [723, 477] width 411 height 30
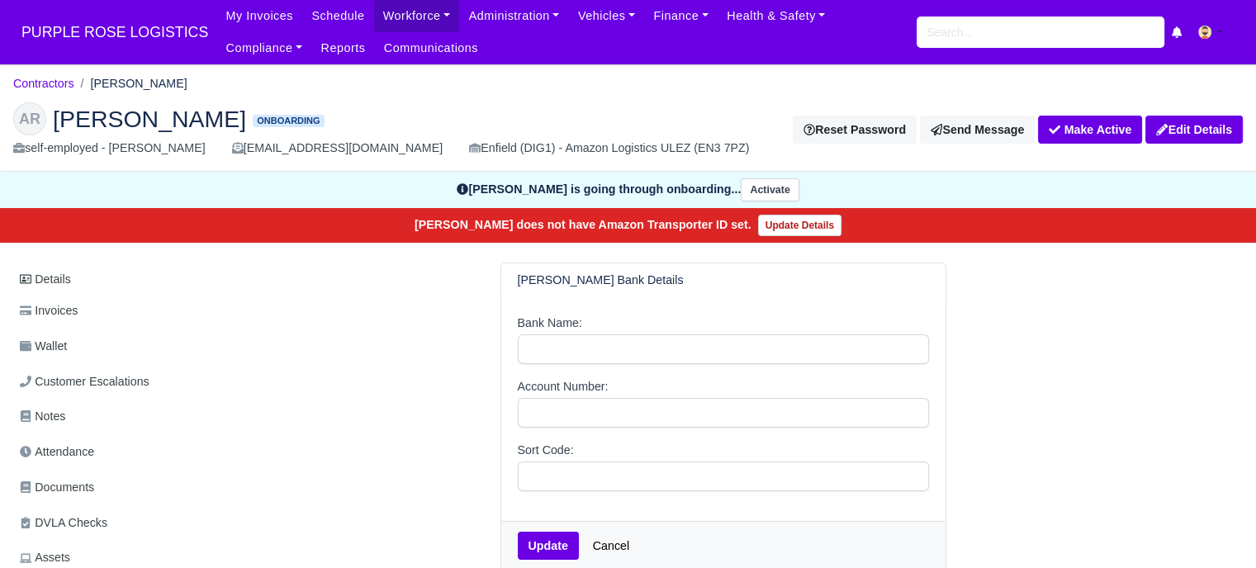
click at [474, 428] on div "[PERSON_NAME] Bank Details Bank Name: Account Number: Sort Code: Update Cancel" at bounding box center [723, 416] width 941 height 307
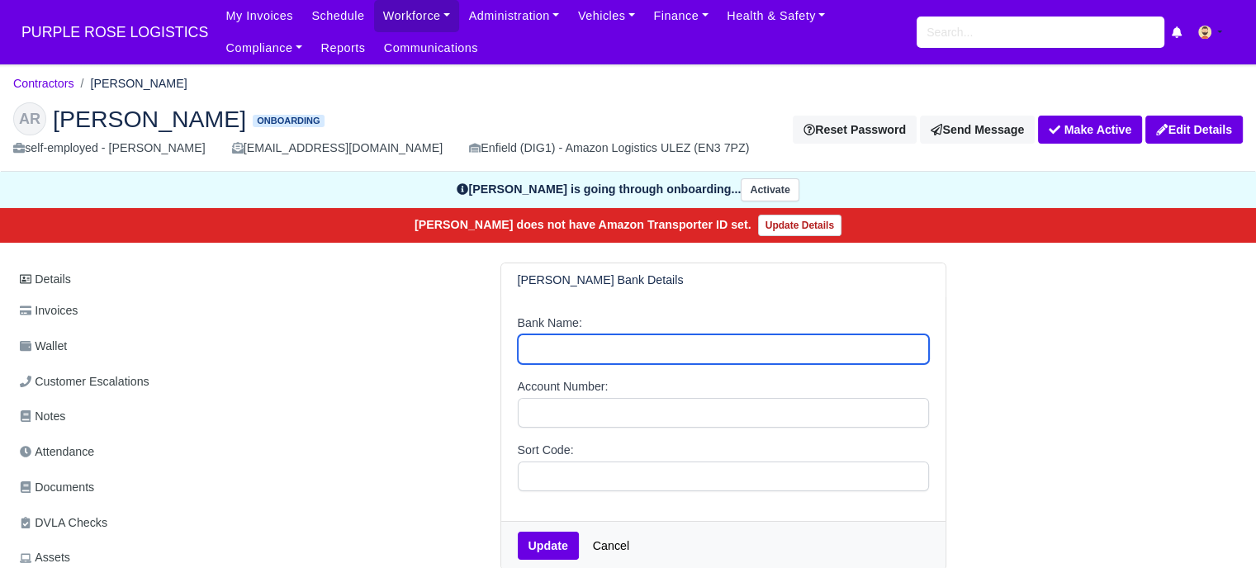
click at [609, 352] on input "Bank Name:" at bounding box center [723, 349] width 411 height 30
paste input "Natwest"
click at [529, 349] on input "Natwest" at bounding box center [723, 349] width 411 height 30
drag, startPoint x: 528, startPoint y: 349, endPoint x: 493, endPoint y: 356, distance: 35.3
click at [492, 356] on div "[PERSON_NAME] Bank Details Bank Name: [GEOGRAPHIC_DATA] Account Number: Sort Co…" at bounding box center [723, 416] width 471 height 307
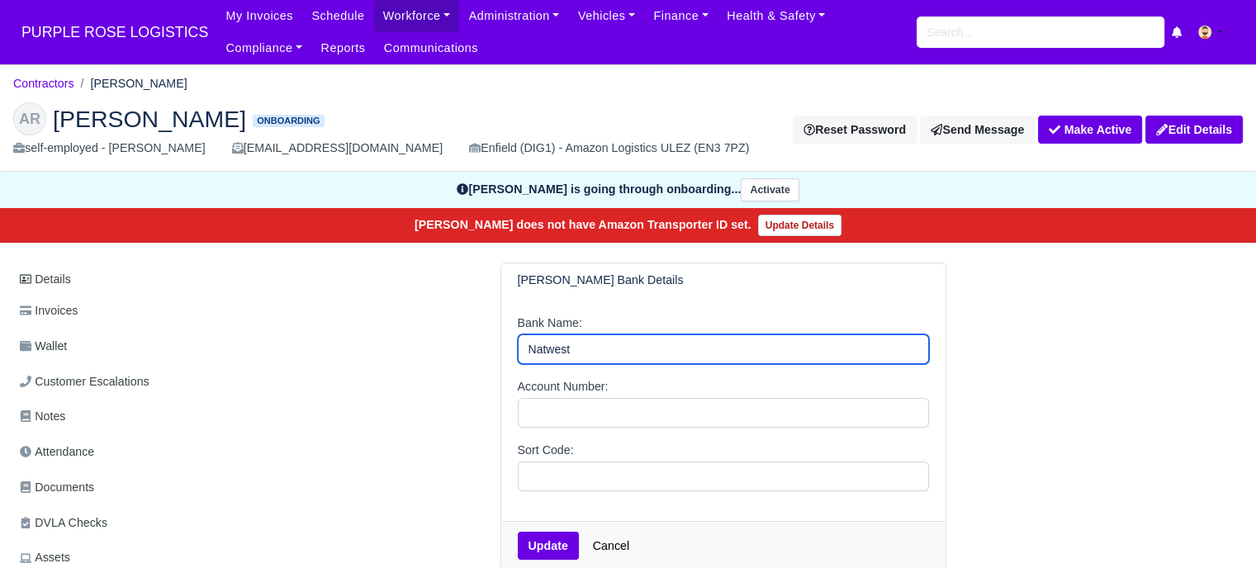
type input "Natwest"
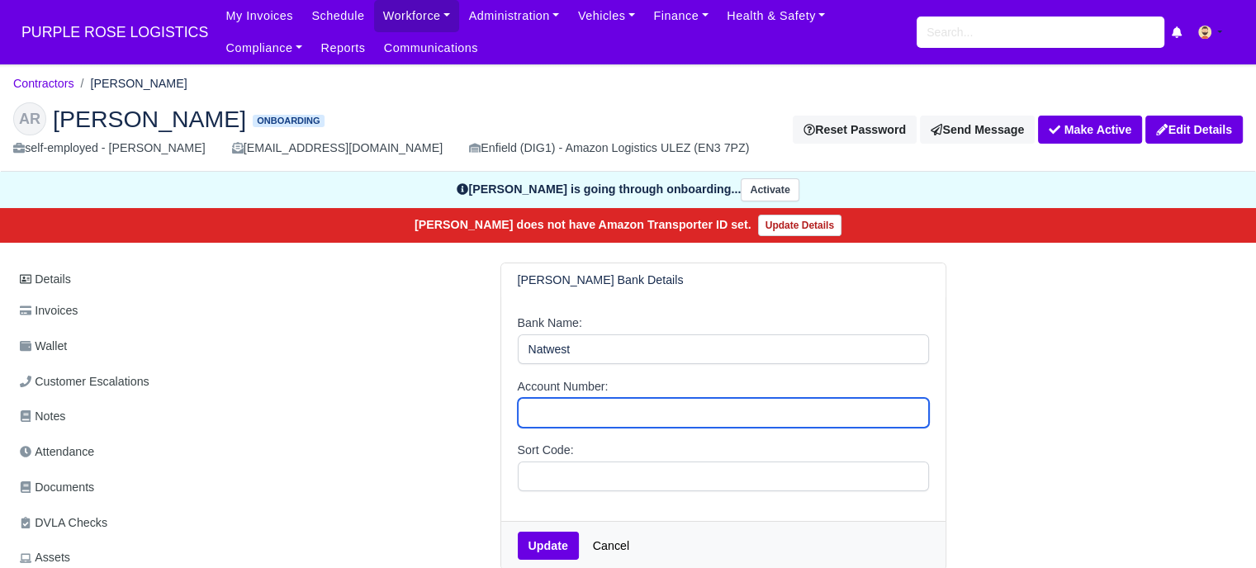
click at [555, 405] on input "Account Number:" at bounding box center [723, 413] width 411 height 30
click at [618, 417] on input "Account Number:" at bounding box center [723, 413] width 411 height 30
paste input "61661899"
type input "61661899"
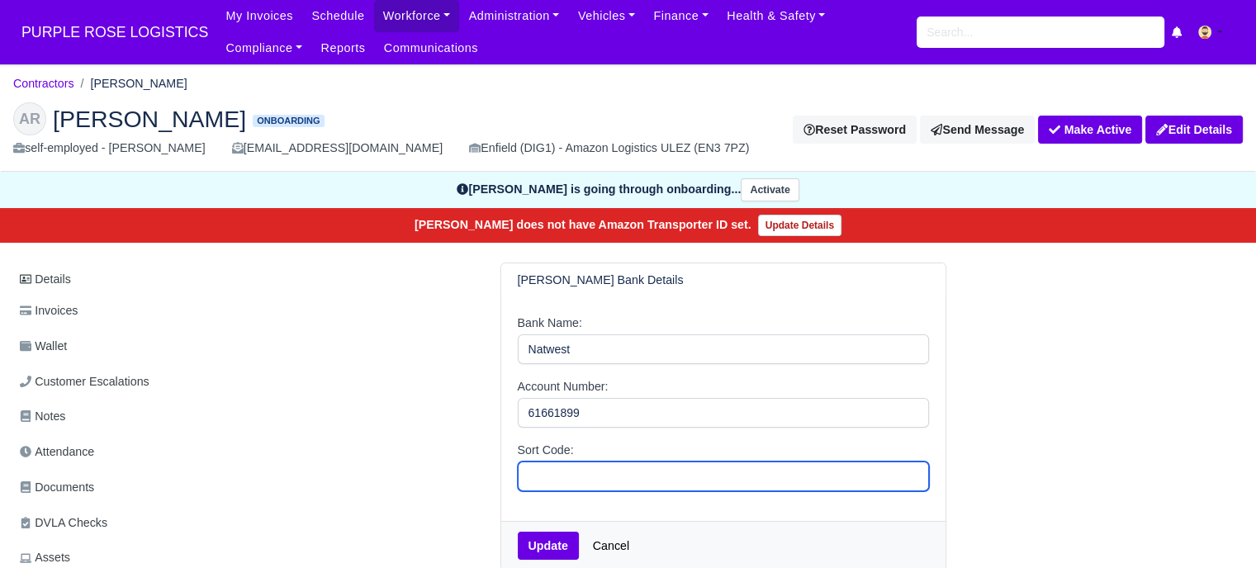
click at [590, 481] on input "Sort Code:" at bounding box center [723, 477] width 411 height 30
paste input "53-61-11"
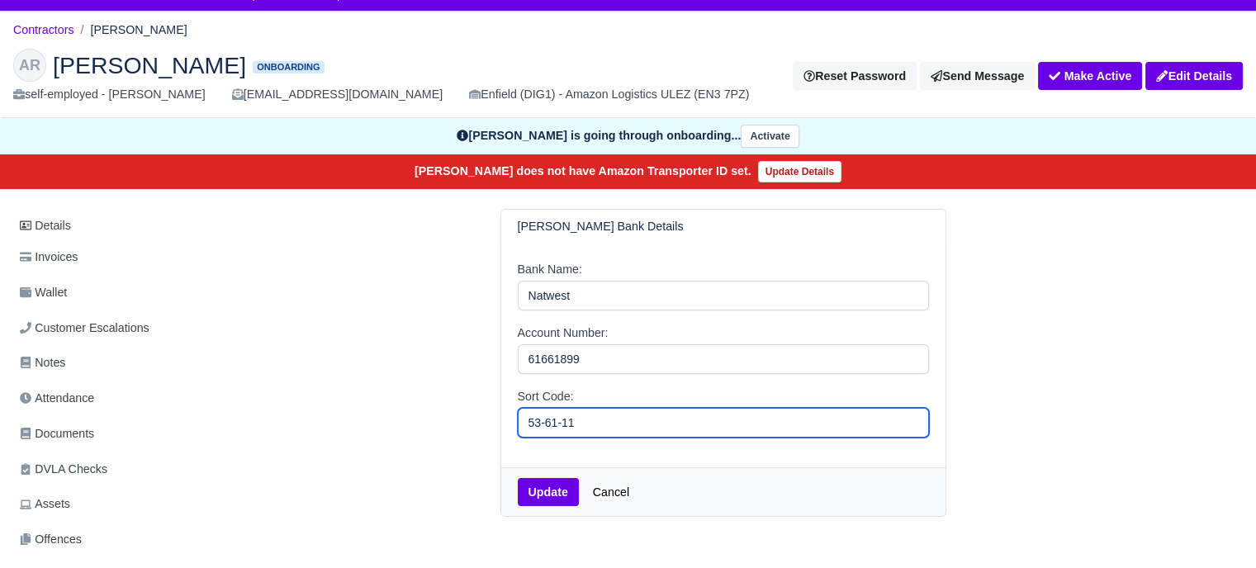
scroll to position [83, 0]
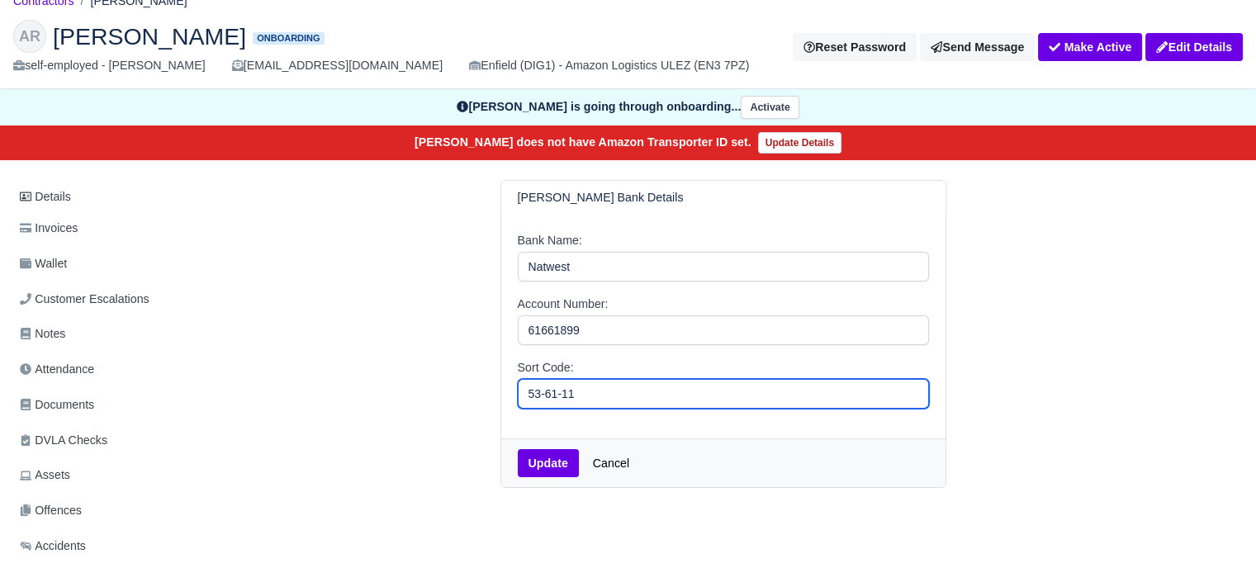
type input "53-61-11"
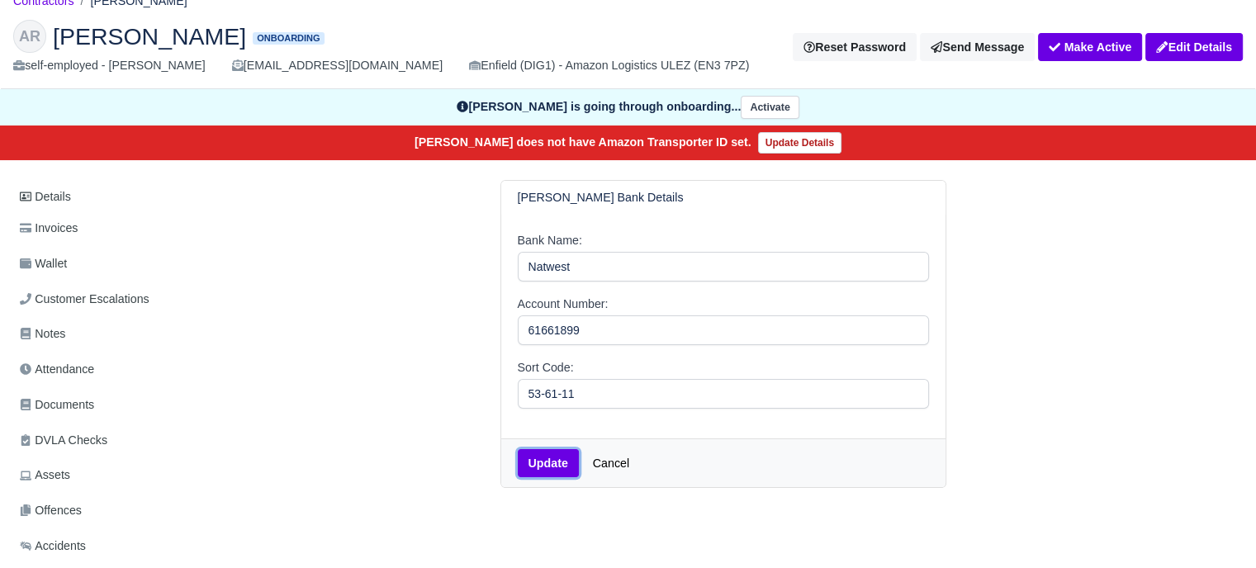
click at [557, 472] on button "Update" at bounding box center [548, 463] width 61 height 28
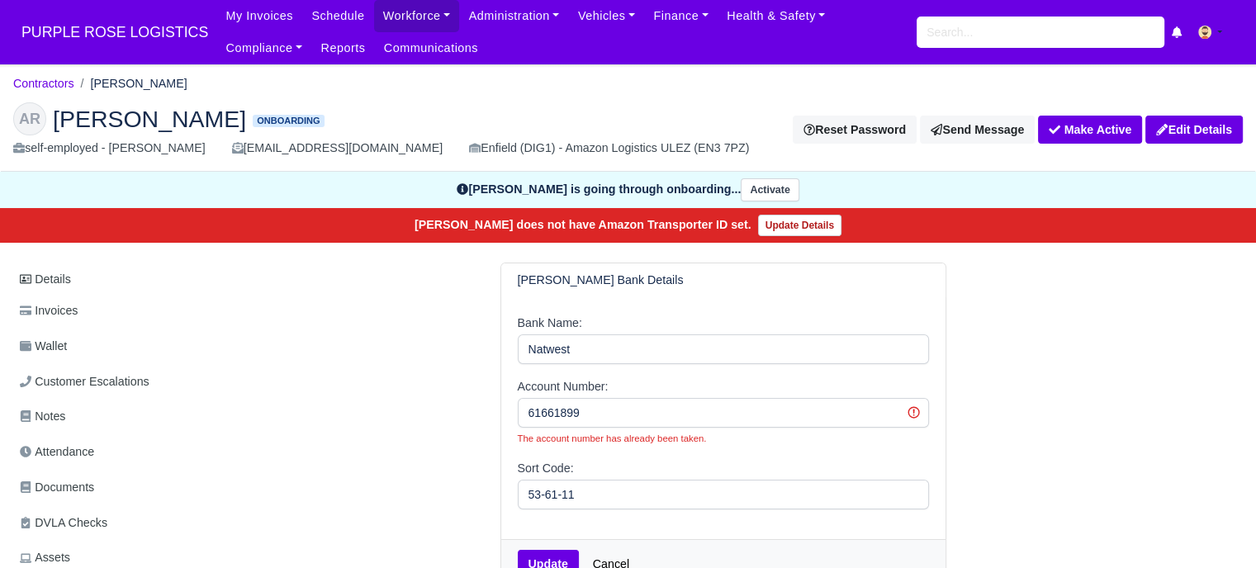
click at [1015, 445] on div "Aribur Rahman's Bank Details Bank Name: Natwest Account Number: 61661899 The ac…" at bounding box center [723, 426] width 941 height 326
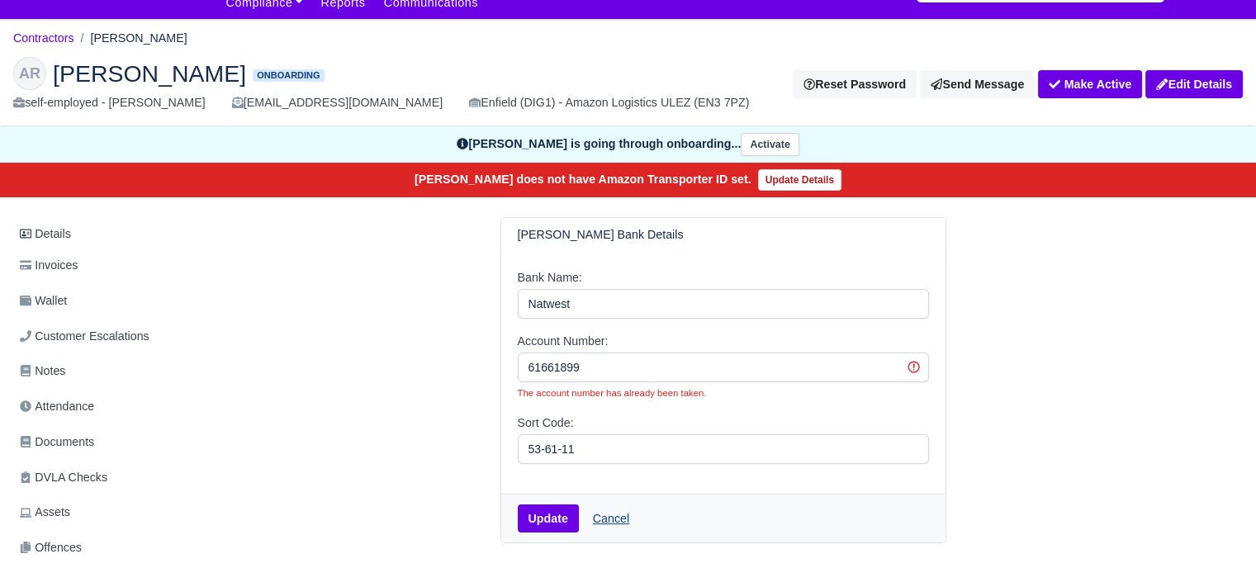
scroll to position [83, 0]
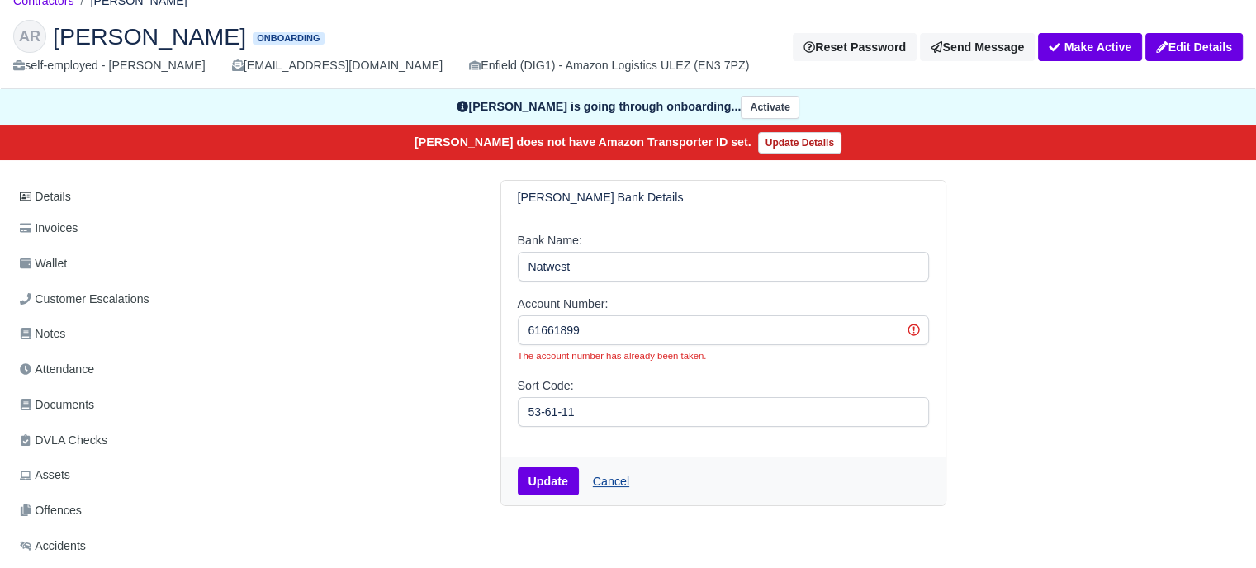
click at [591, 475] on link "Cancel" at bounding box center [611, 481] width 58 height 28
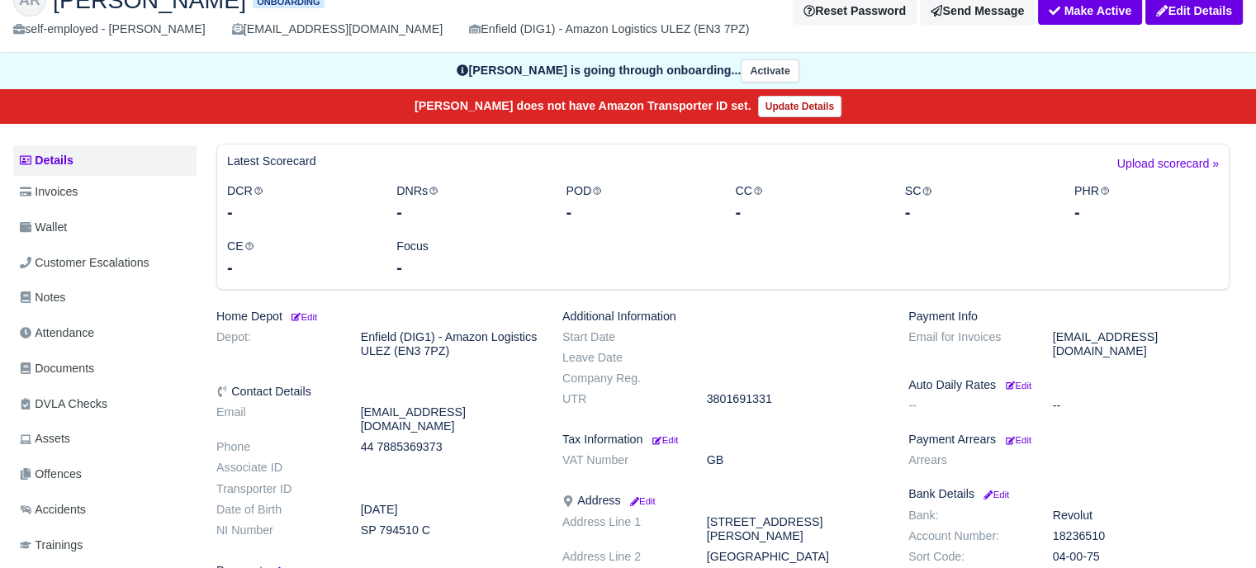
scroll to position [330, 0]
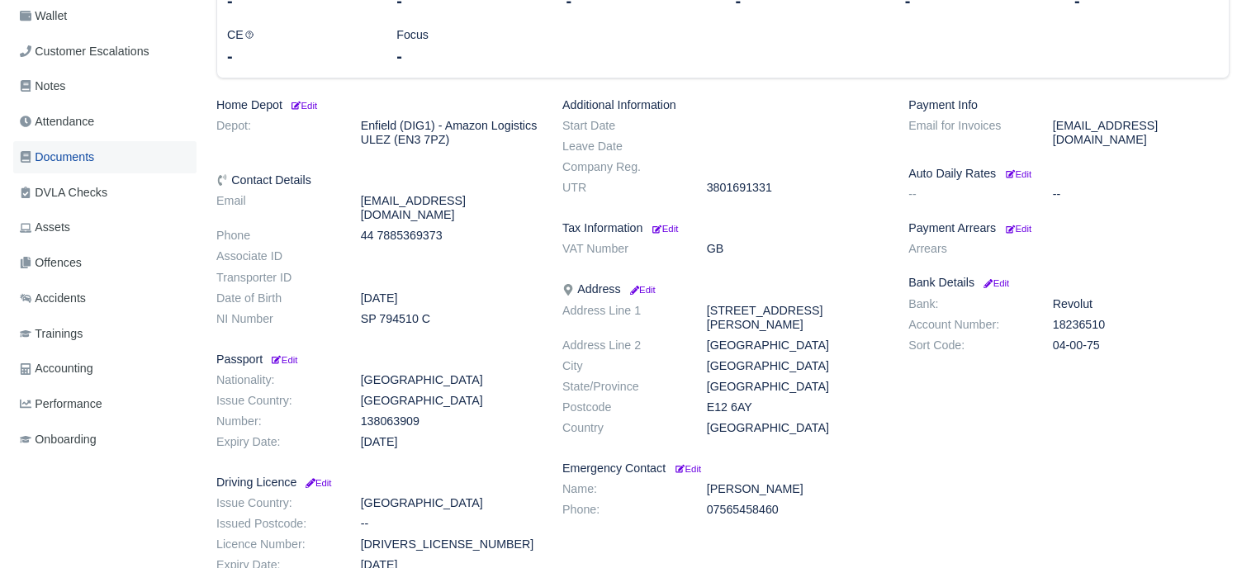
click at [85, 165] on span "Documents" at bounding box center [57, 157] width 74 height 19
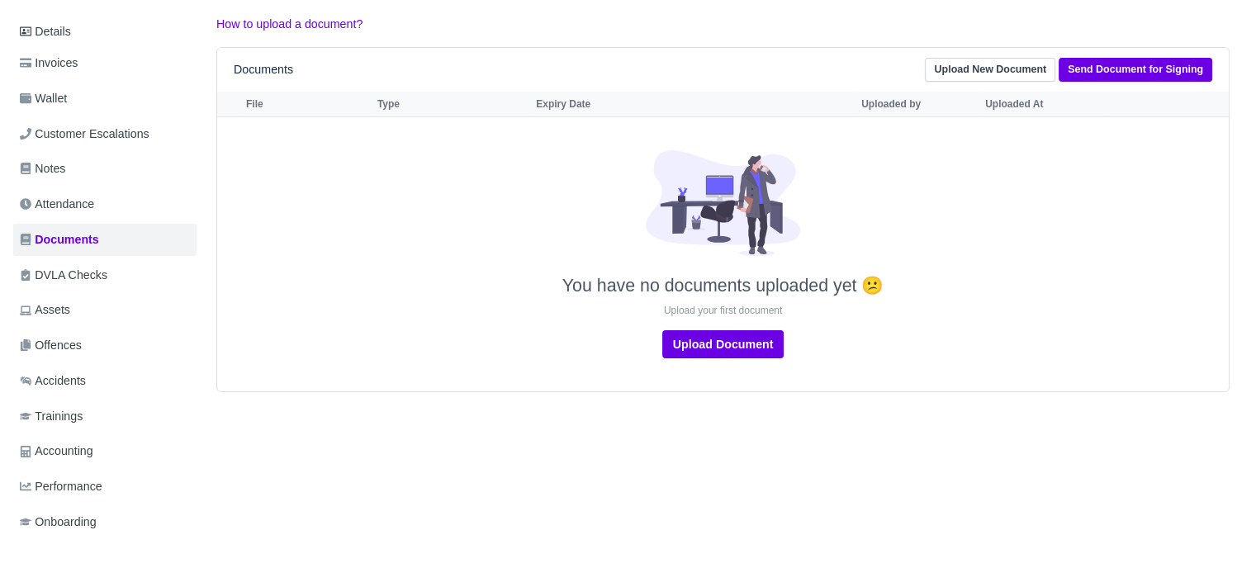
scroll to position [165, 0]
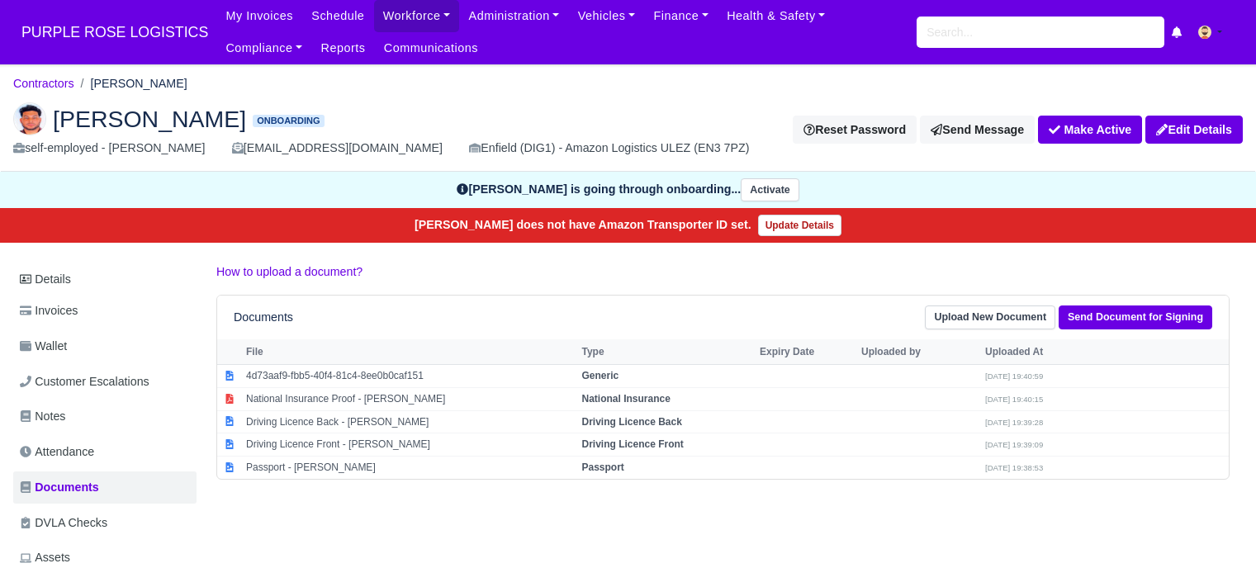
scroll to position [165, 0]
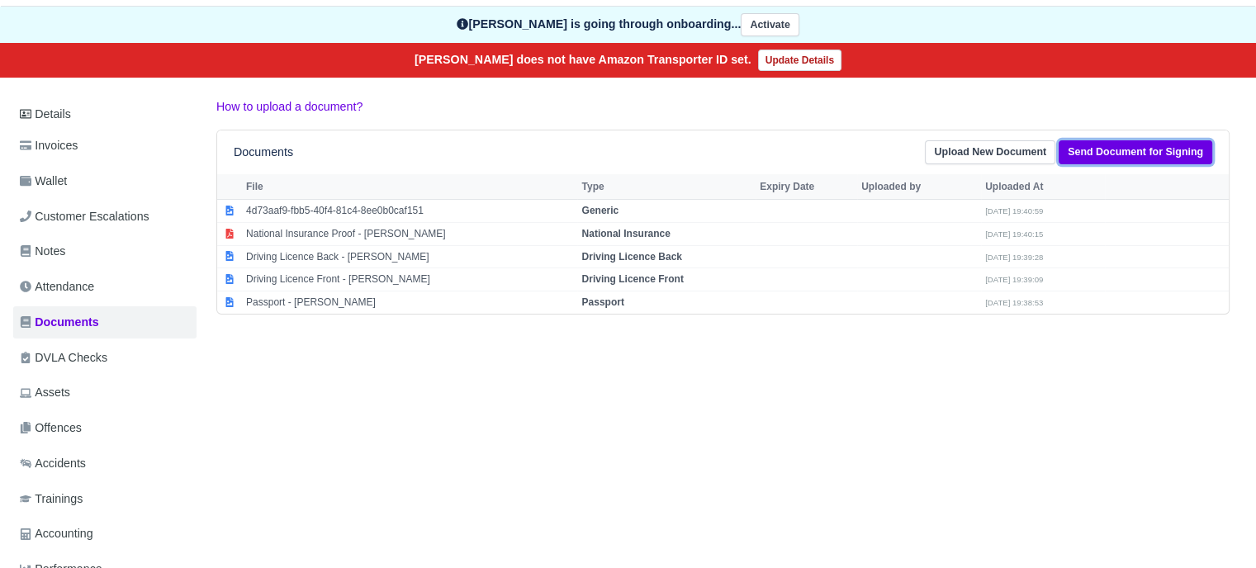
click at [1133, 154] on link "Send Document for Signing" at bounding box center [1136, 152] width 154 height 24
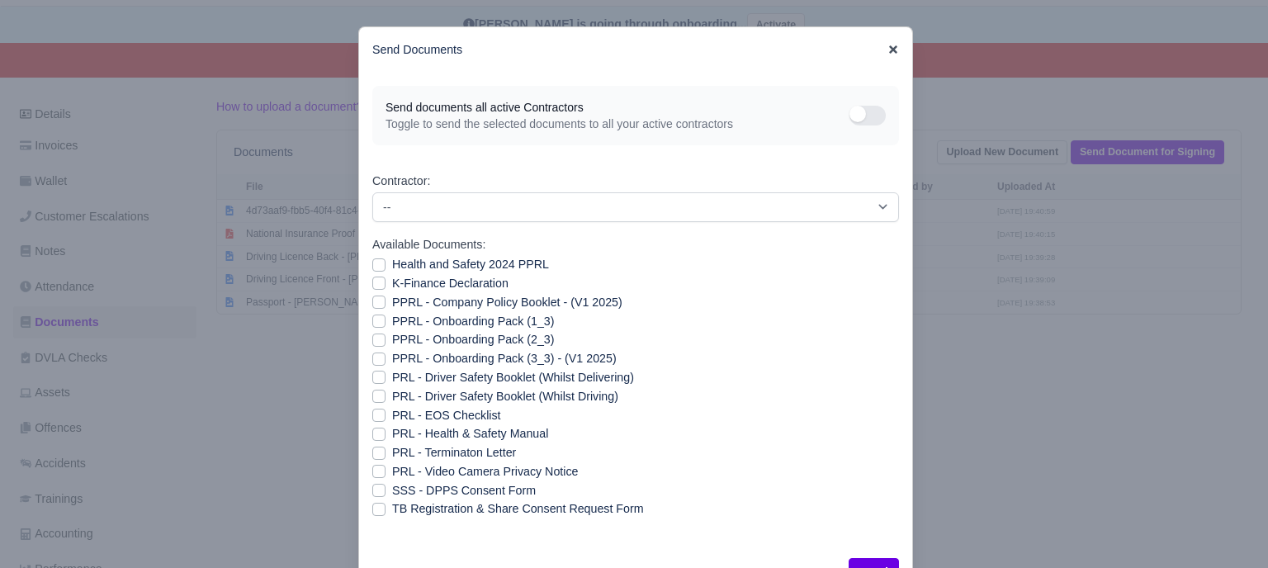
click at [889, 52] on icon at bounding box center [893, 49] width 8 height 8
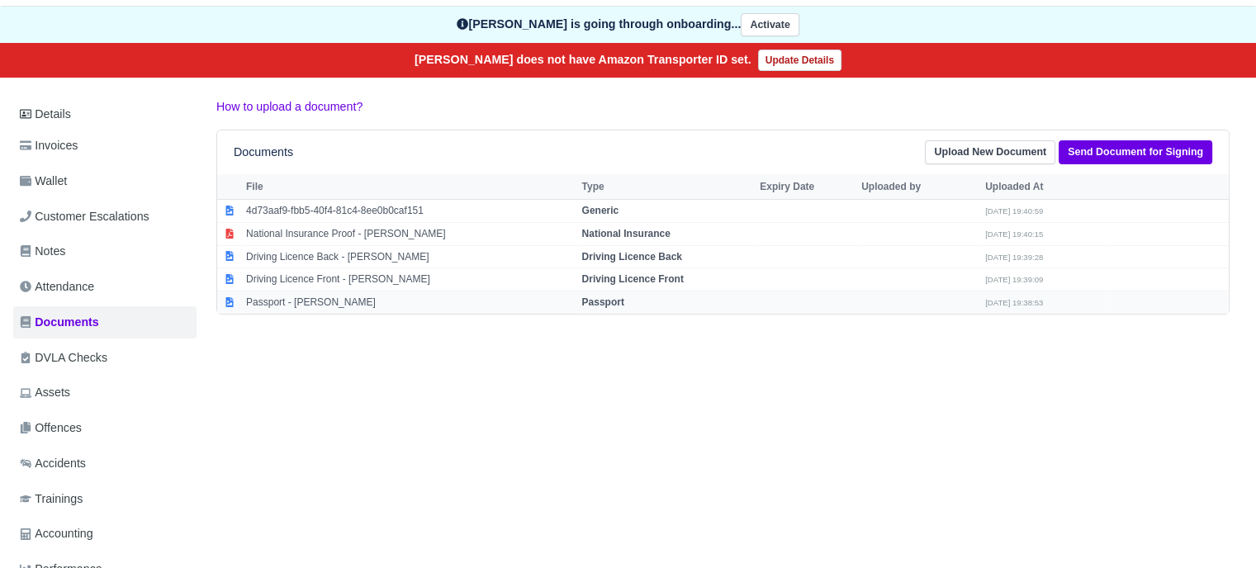
click at [582, 296] on strong "Passport" at bounding box center [602, 302] width 42 height 12
select select "passport"
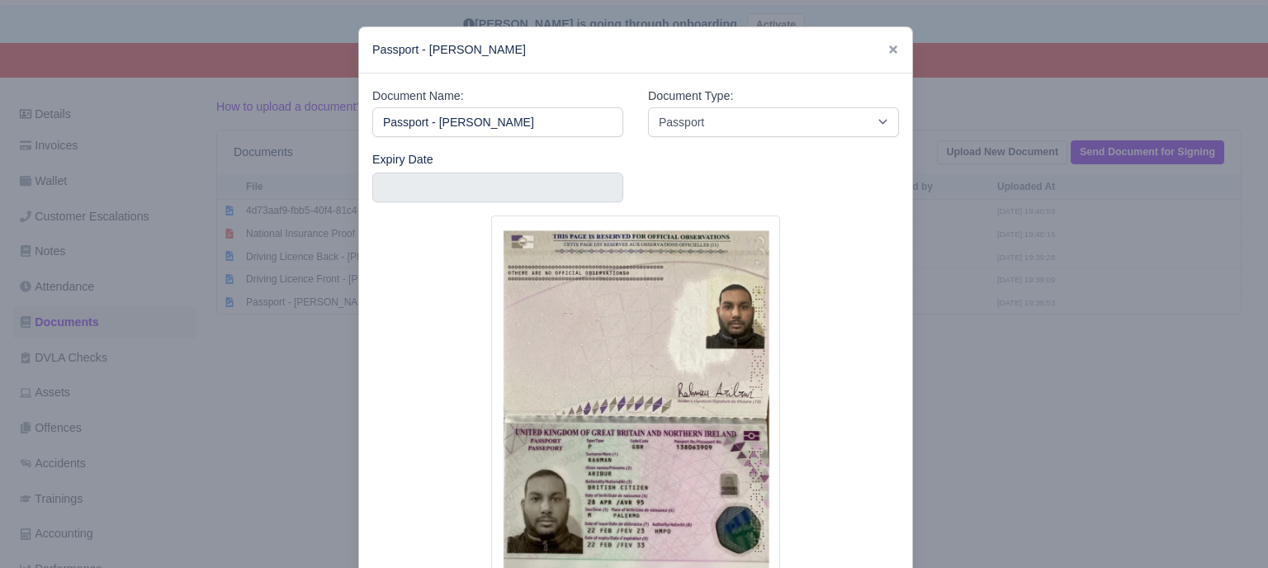
click at [1001, 346] on div at bounding box center [634, 284] width 1268 height 568
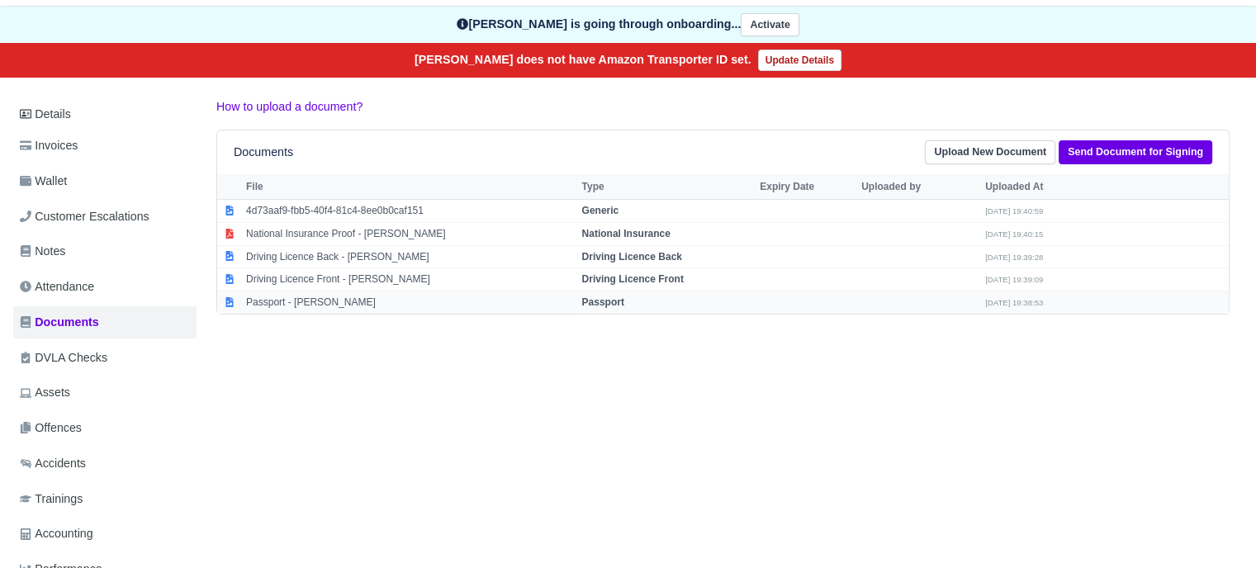
click at [415, 306] on td "Passport - [PERSON_NAME]" at bounding box center [409, 303] width 335 height 22
select select "passport"
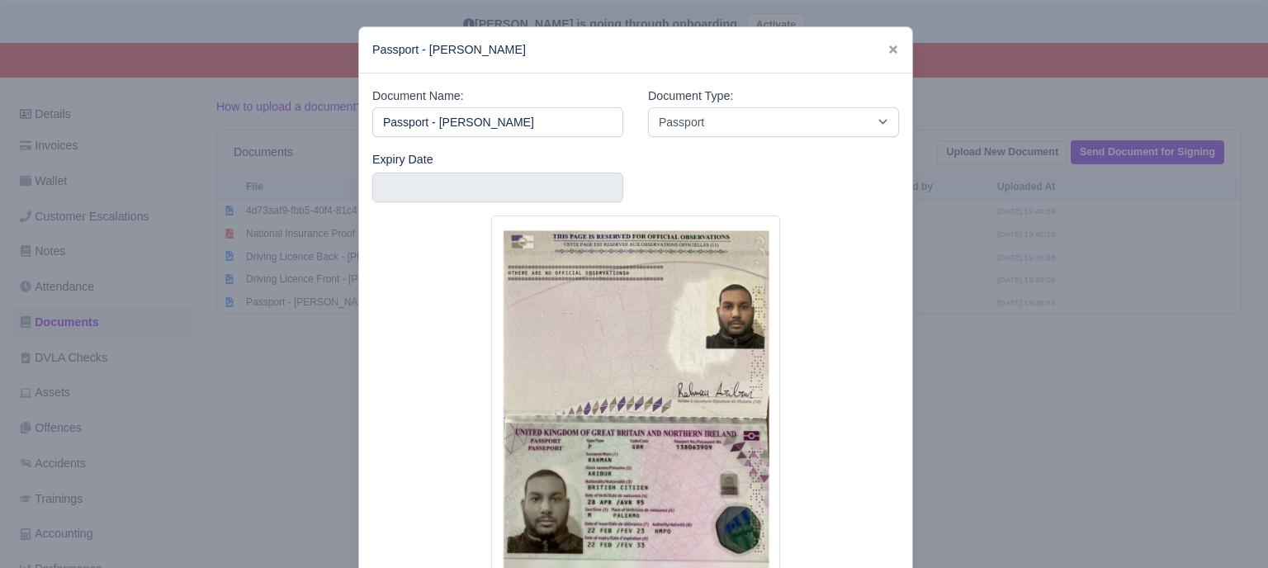
click at [1012, 379] on div at bounding box center [634, 284] width 1268 height 568
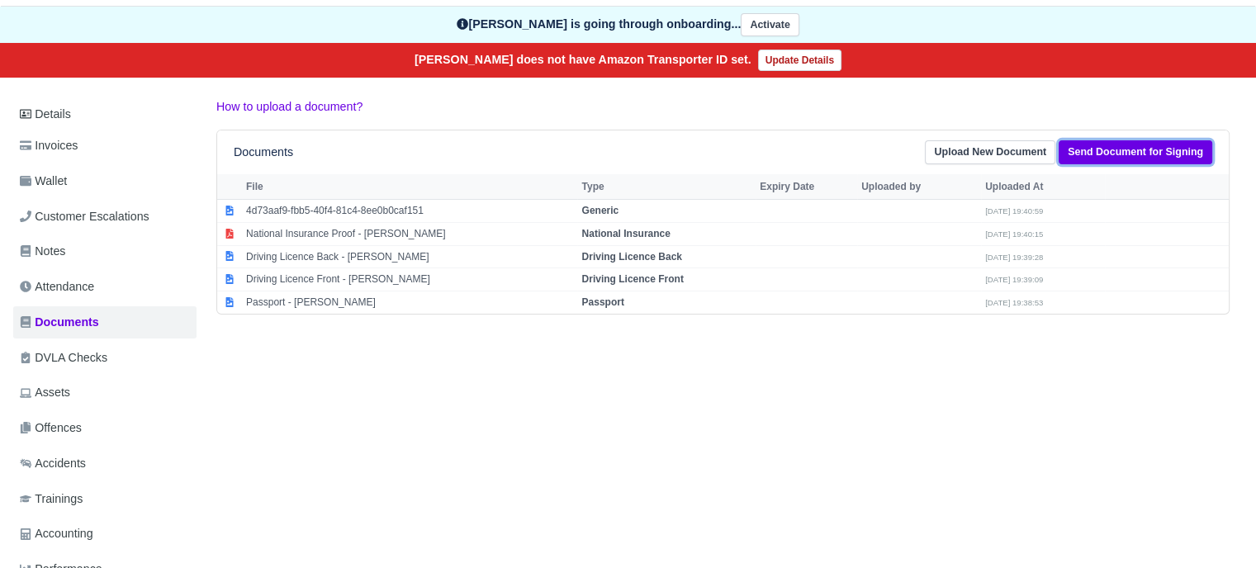
click at [1130, 158] on link "Send Document for Signing" at bounding box center [1136, 152] width 154 height 24
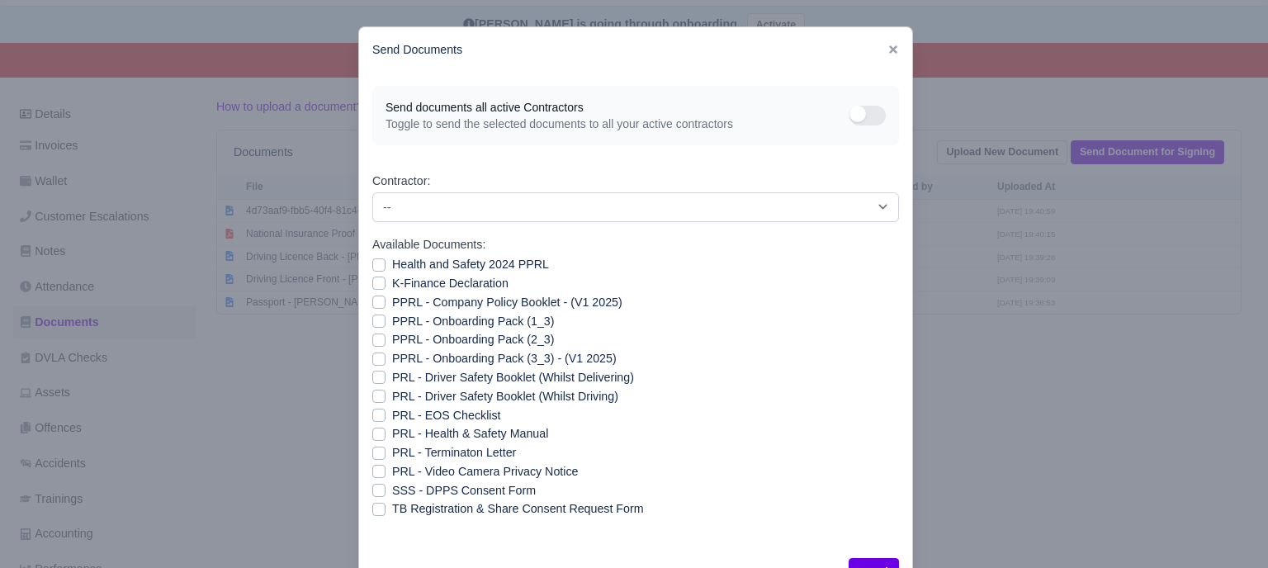
click at [392, 468] on label "PRL - Video Camera Privacy Notice" at bounding box center [485, 471] width 186 height 19
click at [373, 468] on input "PRL - Video Camera Privacy Notice" at bounding box center [378, 468] width 13 height 13
checkbox input "true"
click at [392, 432] on label "PRL - Health & Safety Manual" at bounding box center [470, 433] width 156 height 19
click at [372, 432] on input "PRL - Health & Safety Manual" at bounding box center [378, 430] width 13 height 13
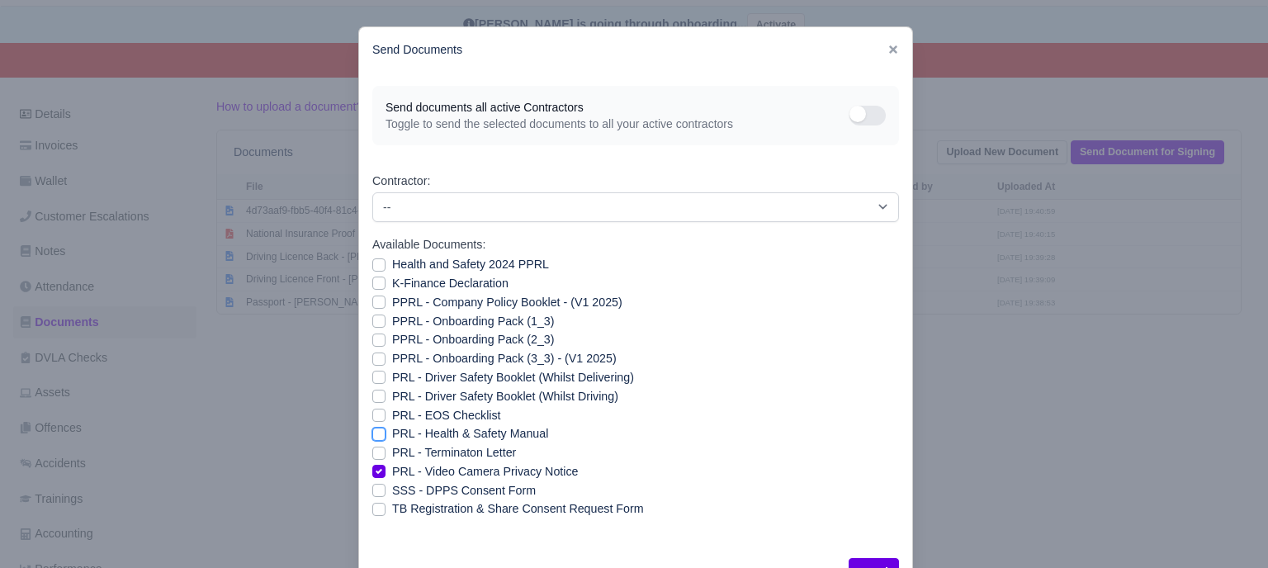
checkbox input "true"
click at [392, 356] on label "PPRL - Onboarding Pack (3_3) - (V1 2025)" at bounding box center [504, 358] width 225 height 19
click at [372, 356] on input "PPRL - Onboarding Pack (3_3) - (V1 2025)" at bounding box center [378, 355] width 13 height 13
checkbox input "true"
click at [392, 339] on label "PPRL - Onboarding Pack (2_3)" at bounding box center [473, 339] width 162 height 19
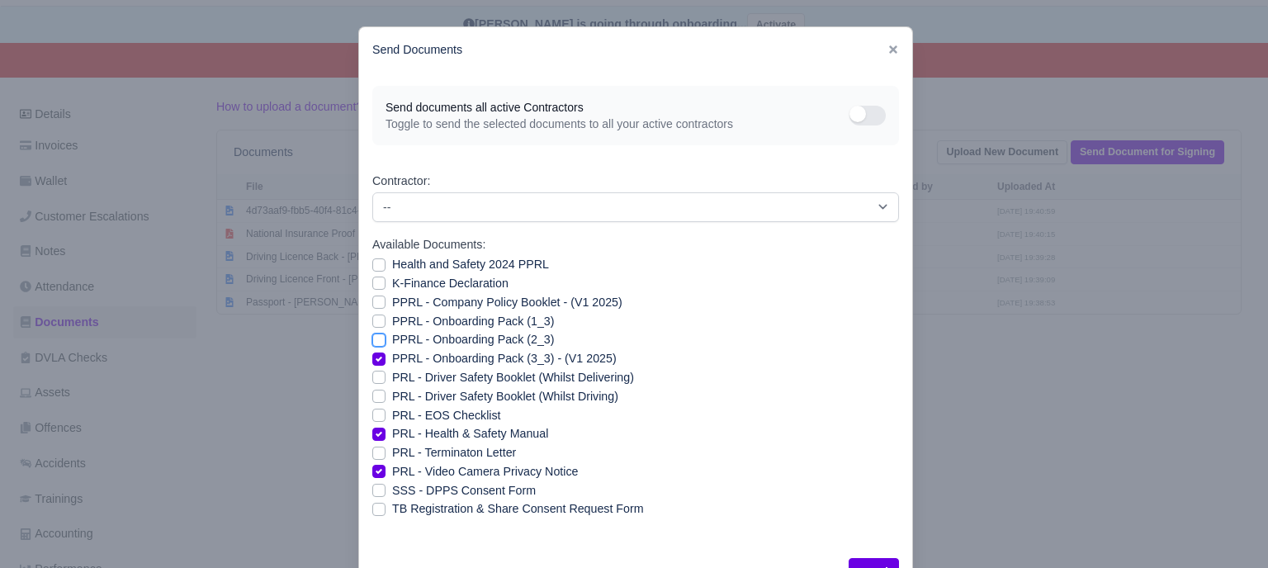
click at [372, 339] on input "PPRL - Onboarding Pack (2_3)" at bounding box center [378, 336] width 13 height 13
checkbox input "true"
click at [392, 322] on label "PPRL - Onboarding Pack (1_3)" at bounding box center [473, 321] width 162 height 19
click at [372, 322] on input "PPRL - Onboarding Pack (1_3)" at bounding box center [378, 318] width 13 height 13
checkbox input "true"
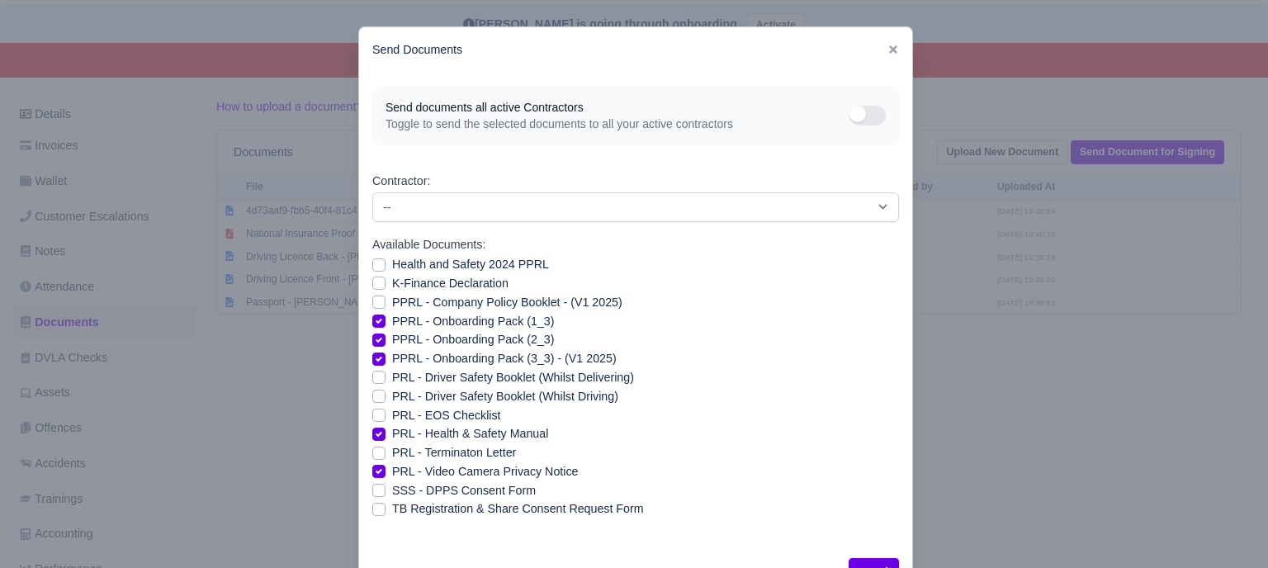
click at [372, 293] on div "PPRL - Company Policy Booklet - (V1 2025)" at bounding box center [635, 302] width 527 height 19
click at [392, 261] on label "Health and Safety 2024 PPRL" at bounding box center [470, 264] width 157 height 19
click at [372, 261] on input "Health and Safety 2024 PPRL" at bounding box center [378, 261] width 13 height 13
checkbox input "true"
drag, startPoint x: 372, startPoint y: 277, endPoint x: 369, endPoint y: 297, distance: 20.0
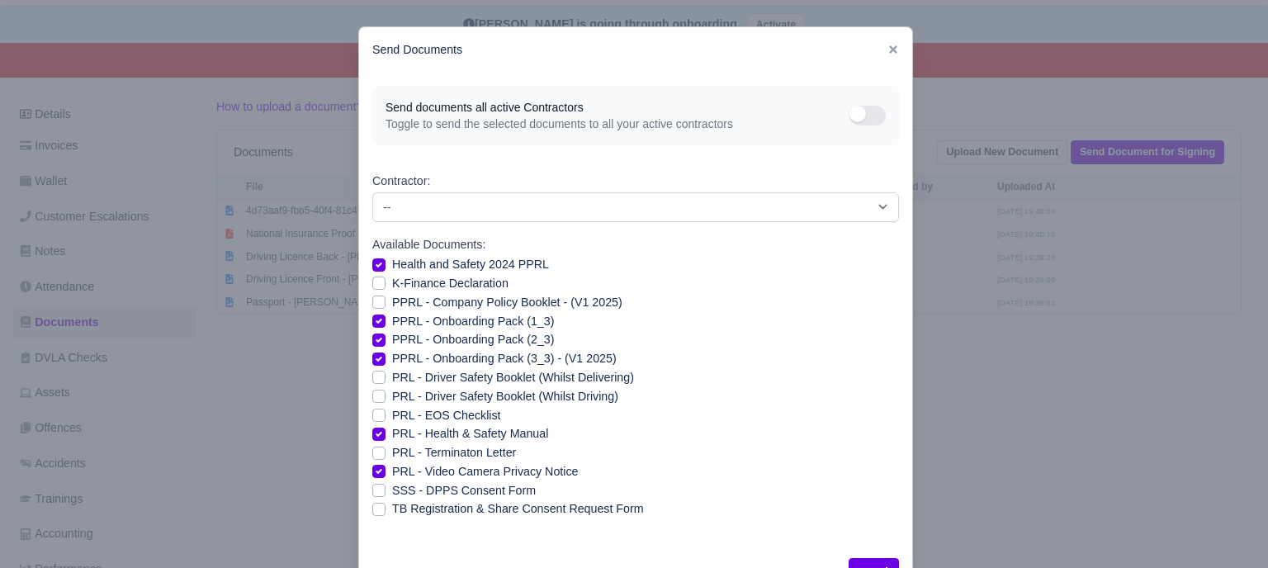
click at [392, 279] on label "K-Finance Declaration" at bounding box center [450, 283] width 116 height 19
click at [372, 279] on input "K-Finance Declaration" at bounding box center [378, 280] width 13 height 13
checkbox input "true"
click at [392, 305] on label "PPRL - Company Policy Booklet - (V1 2025)" at bounding box center [507, 302] width 230 height 19
click at [372, 305] on input "PPRL - Company Policy Booklet - (V1 2025)" at bounding box center [378, 299] width 13 height 13
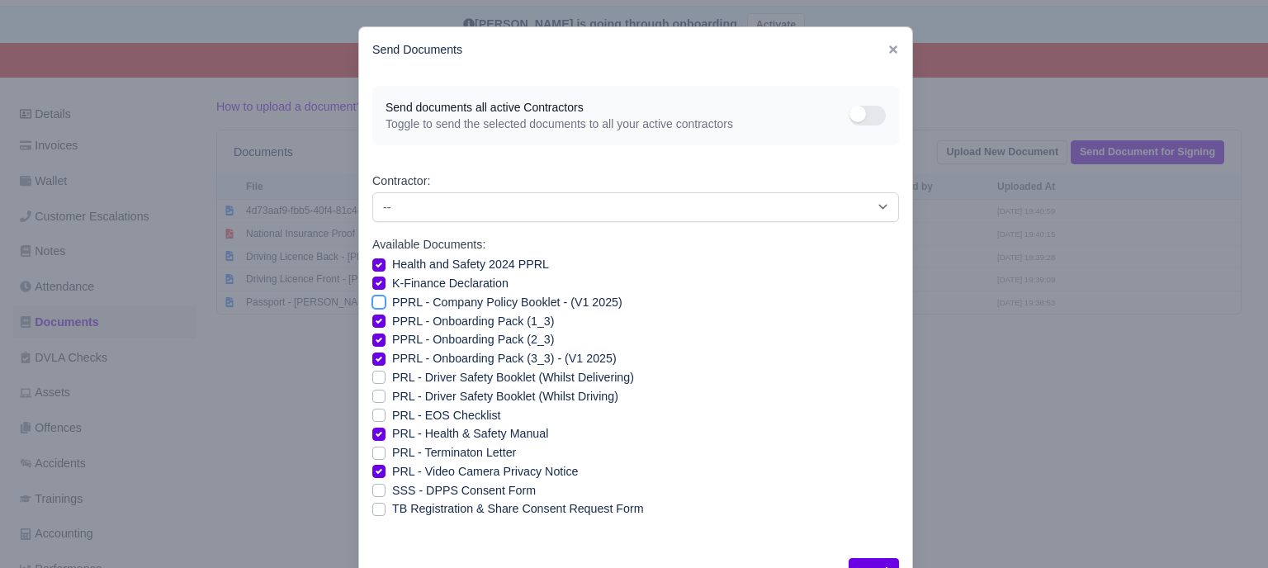
checkbox input "true"
click at [871, 560] on button "Send" at bounding box center [874, 572] width 50 height 28
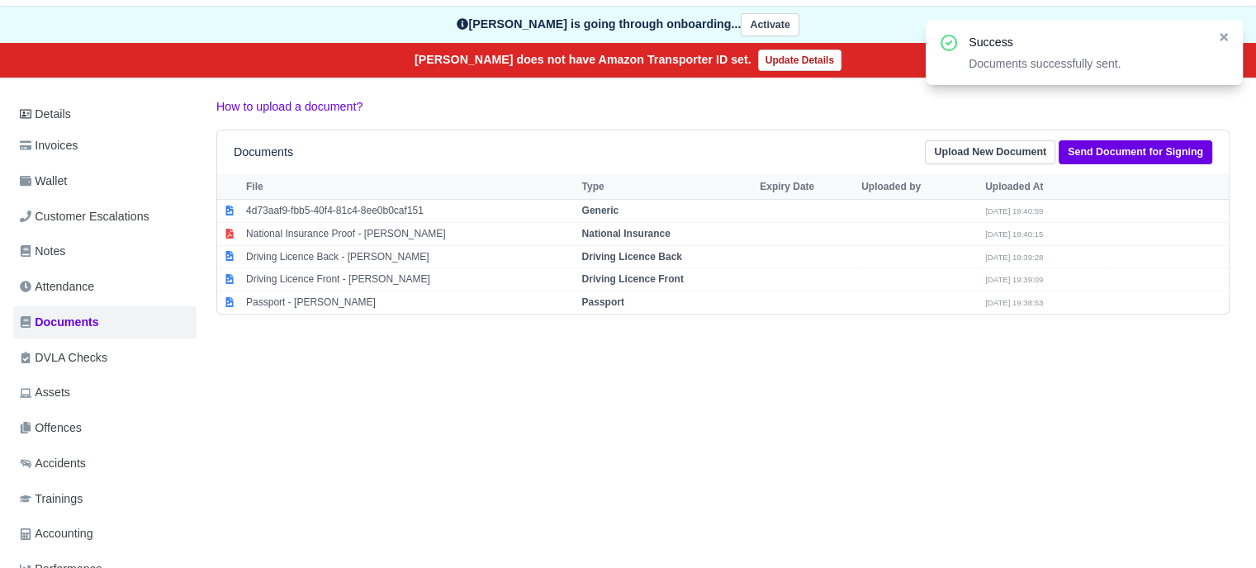
click at [645, 422] on div "Details Invoices Wallet Customer Escalations Notes Attendance Documents DVLA Ch…" at bounding box center [628, 375] width 1230 height 556
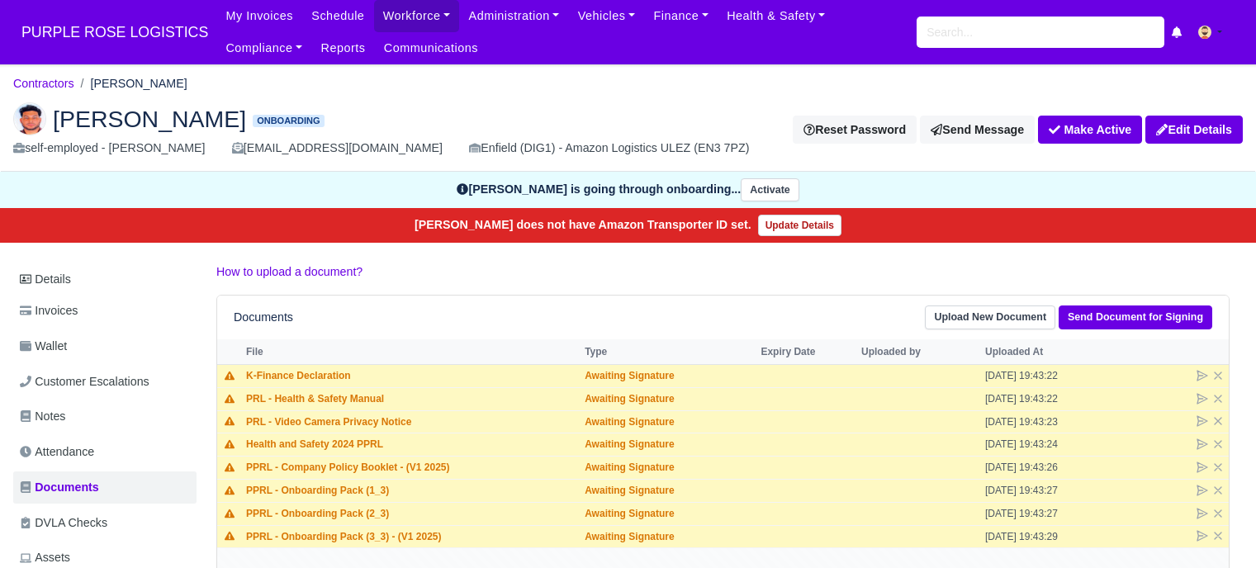
scroll to position [165, 0]
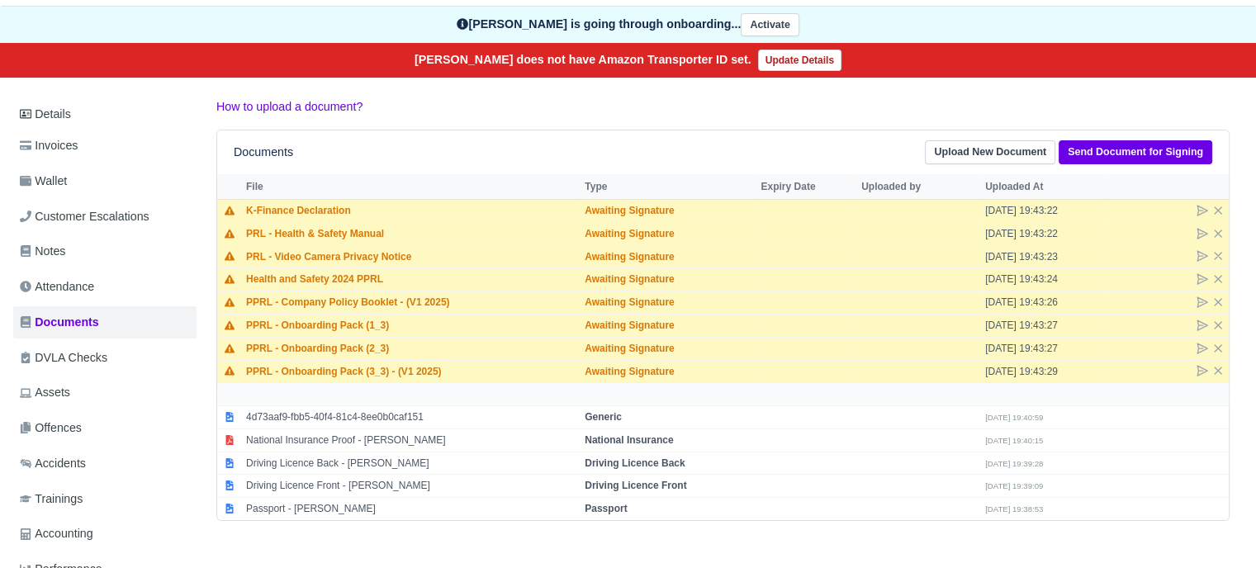
click at [436, 126] on div "How to upload a document? Documents Upload New Document Send Document for Signi…" at bounding box center [723, 309] width 1038 height 424
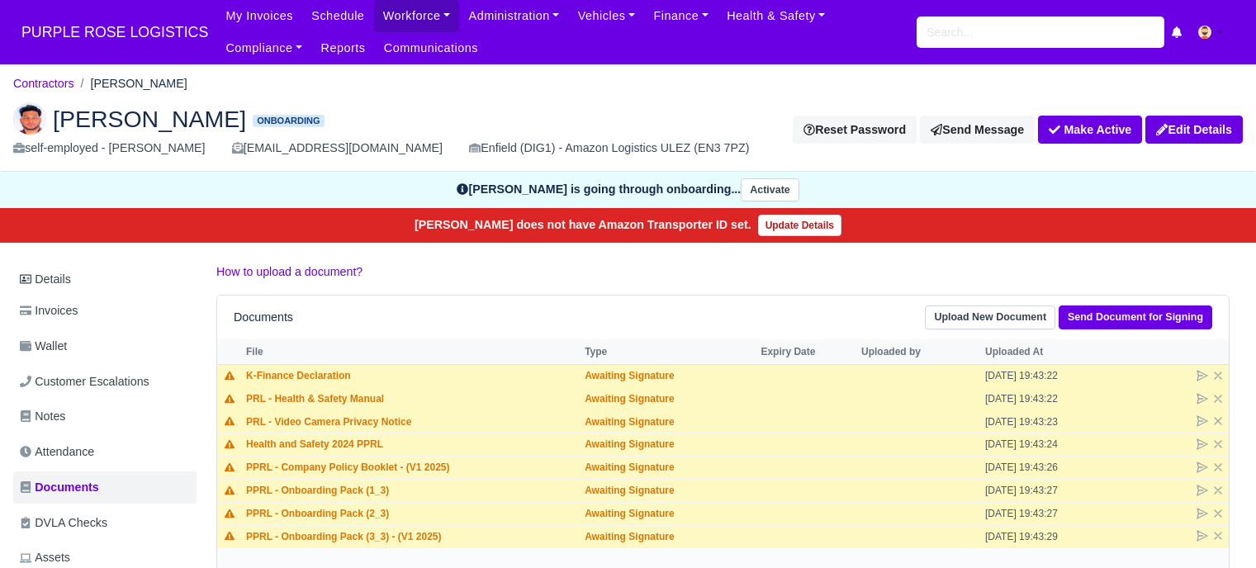
scroll to position [165, 0]
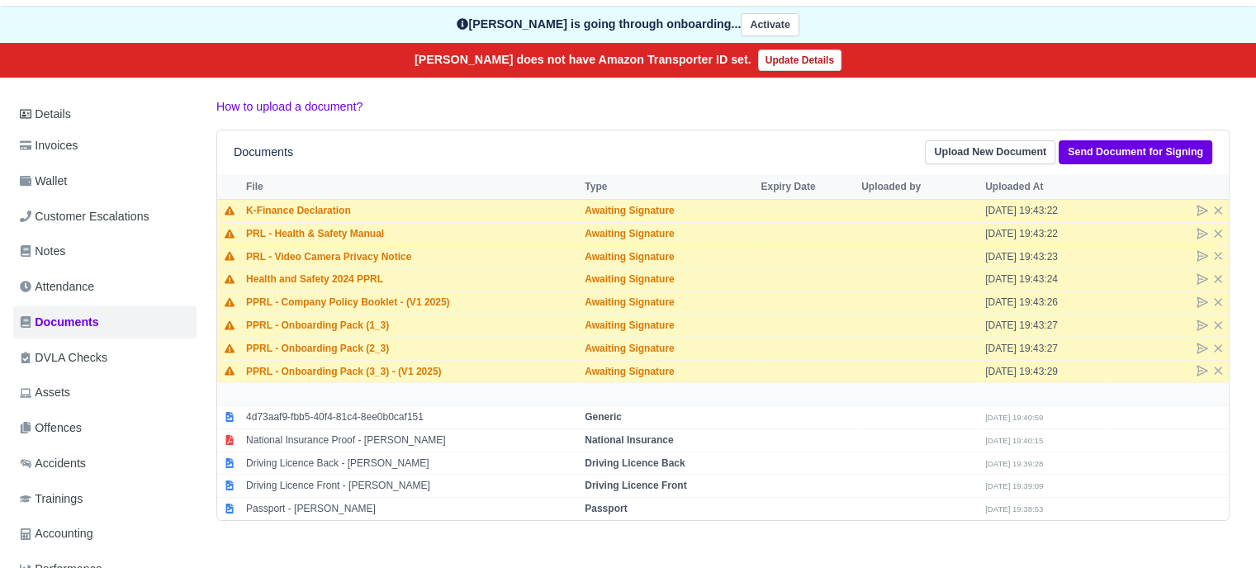
click at [613, 97] on p "How to upload a document?" at bounding box center [722, 106] width 1013 height 19
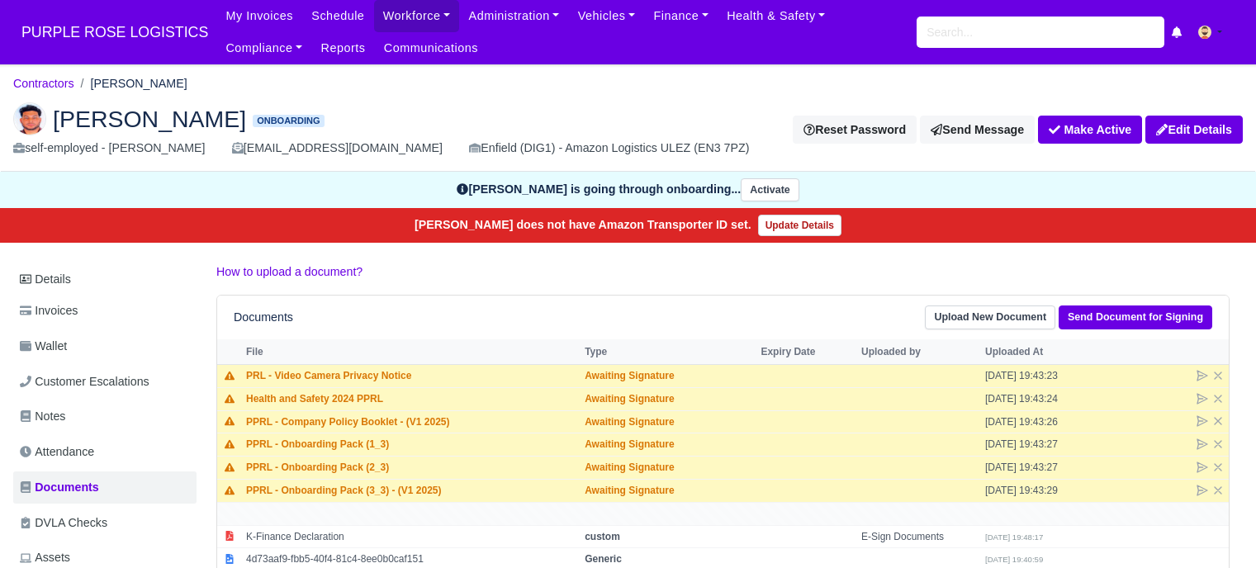
scroll to position [165, 0]
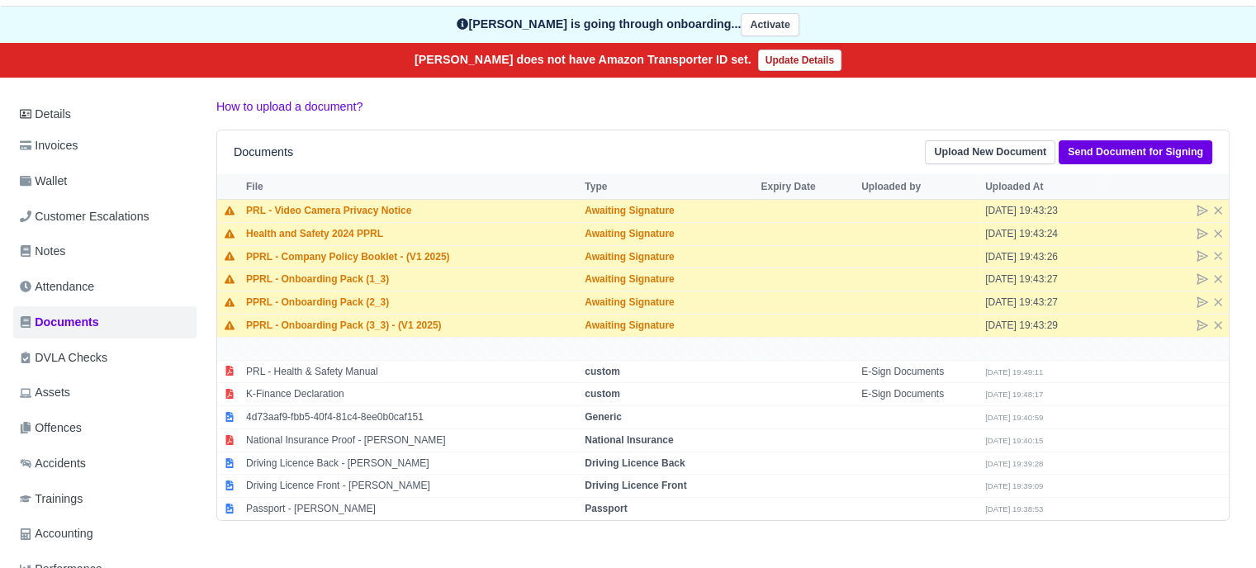
click at [496, 154] on div "Documents Upload New Document Send Document for Signing" at bounding box center [723, 152] width 979 height 24
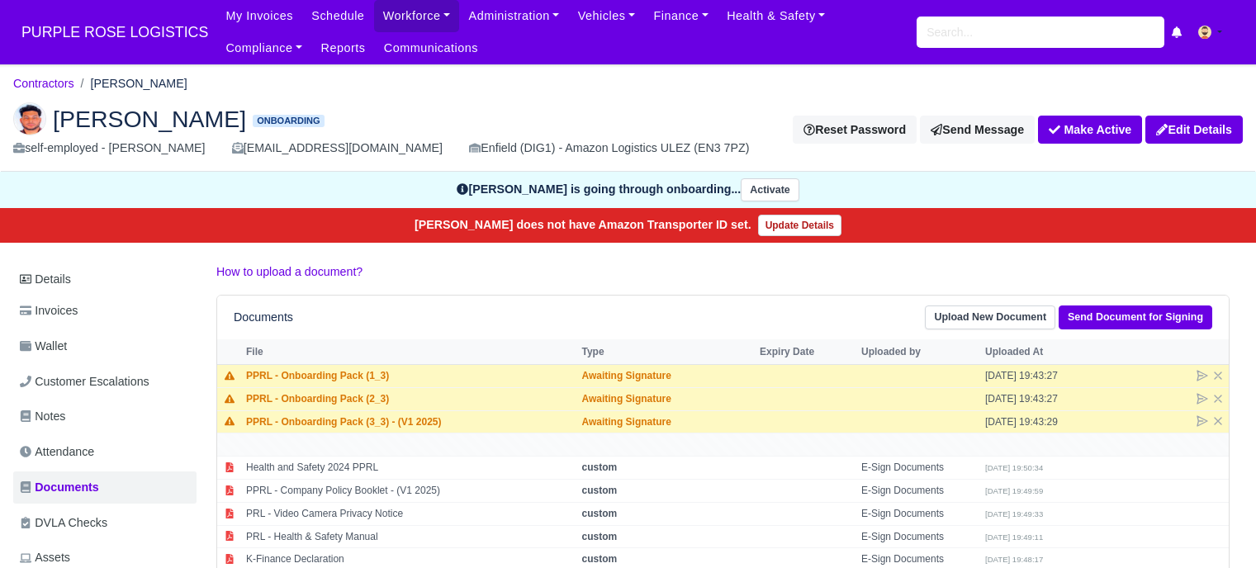
scroll to position [165, 0]
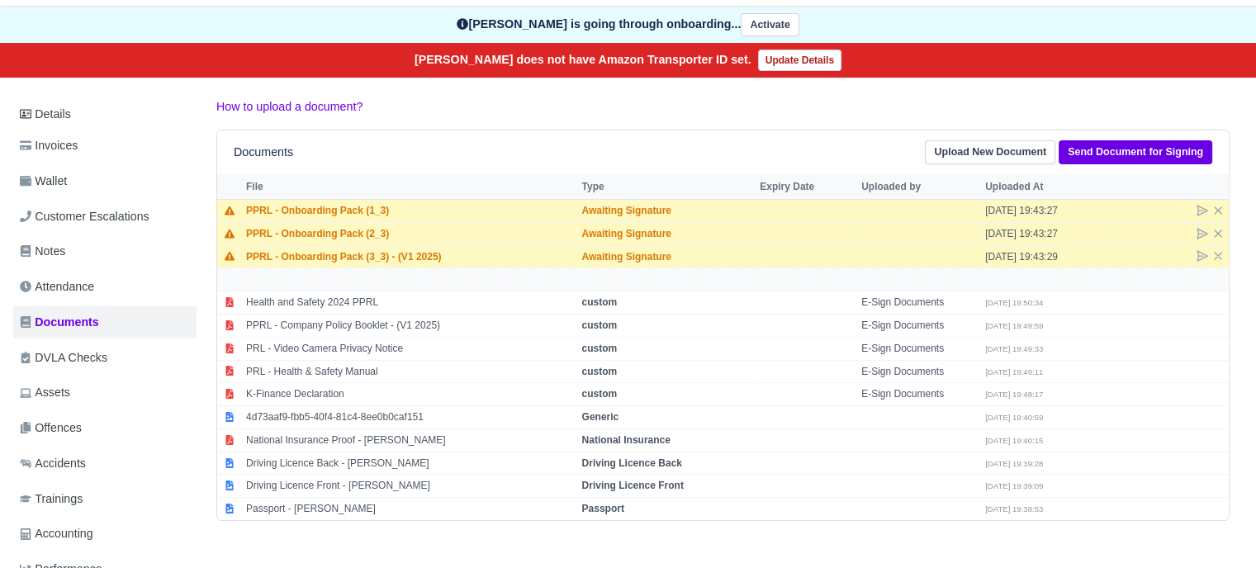
click at [477, 131] on div "Documents Upload New Document Send Document for Signing" at bounding box center [723, 152] width 1012 height 44
click at [581, 503] on strong "Passport" at bounding box center [602, 509] width 42 height 12
select select "passport"
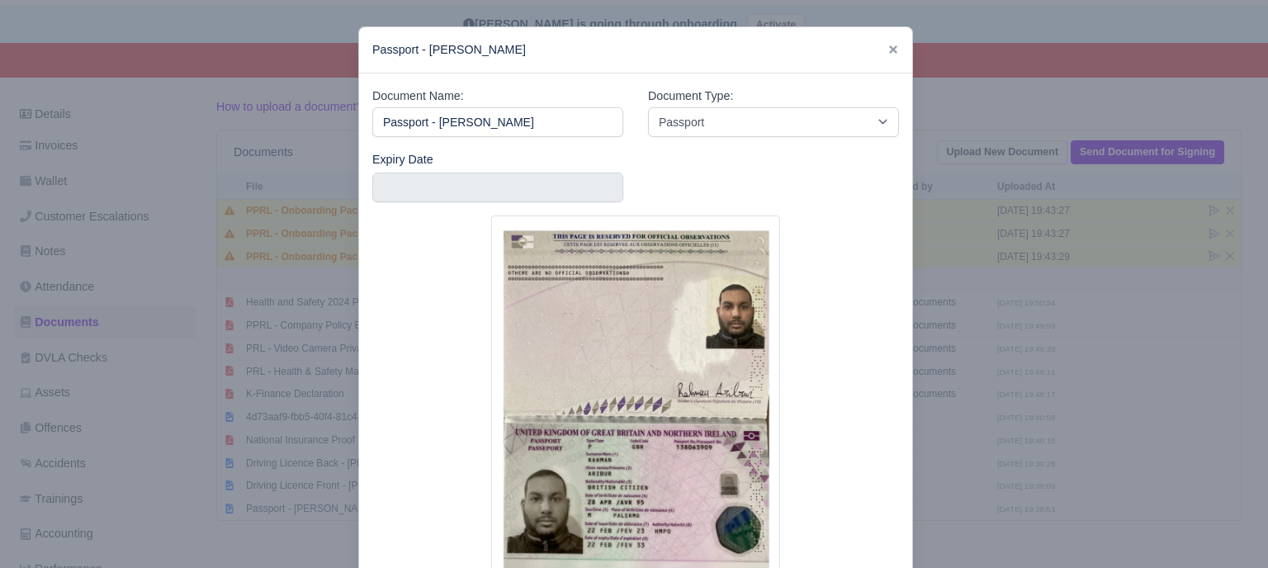
click at [956, 326] on div at bounding box center [634, 284] width 1268 height 568
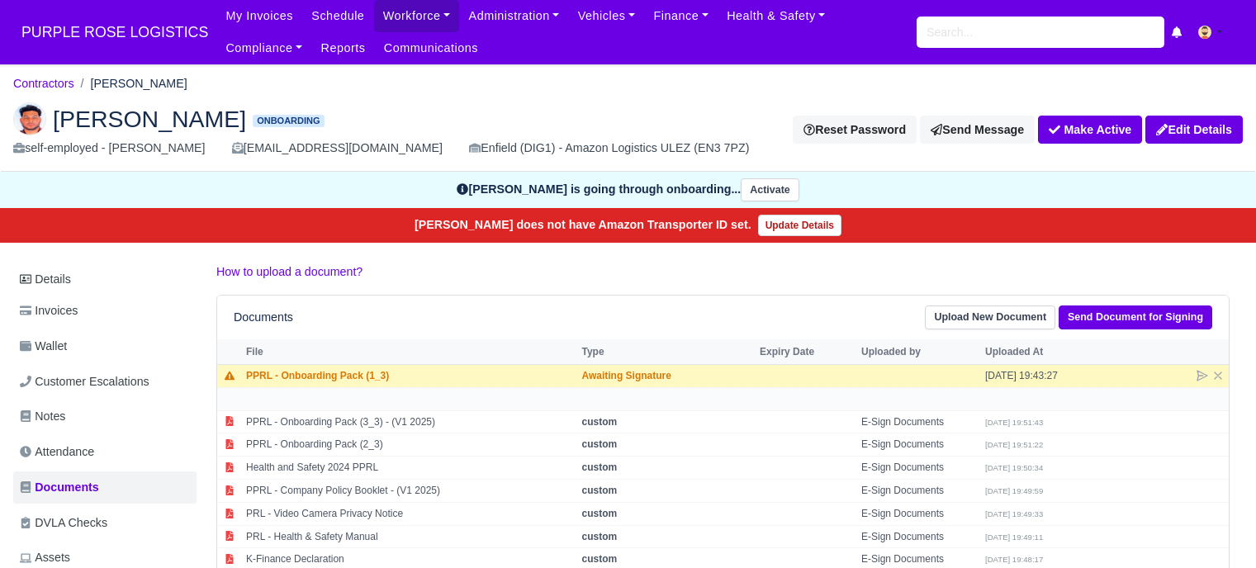
scroll to position [165, 0]
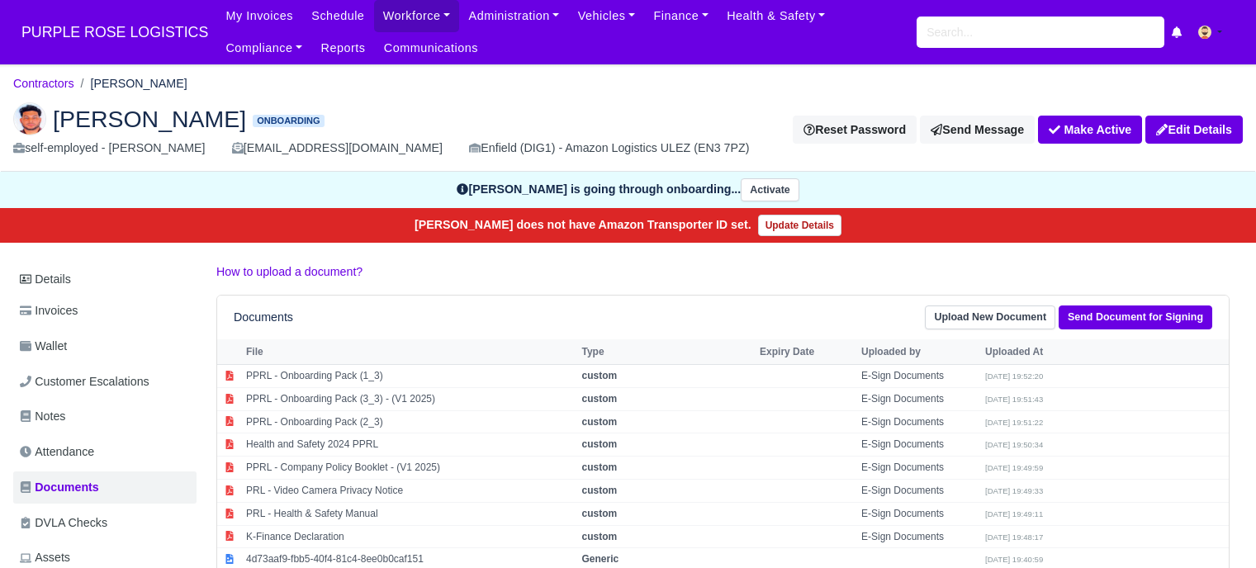
scroll to position [165, 0]
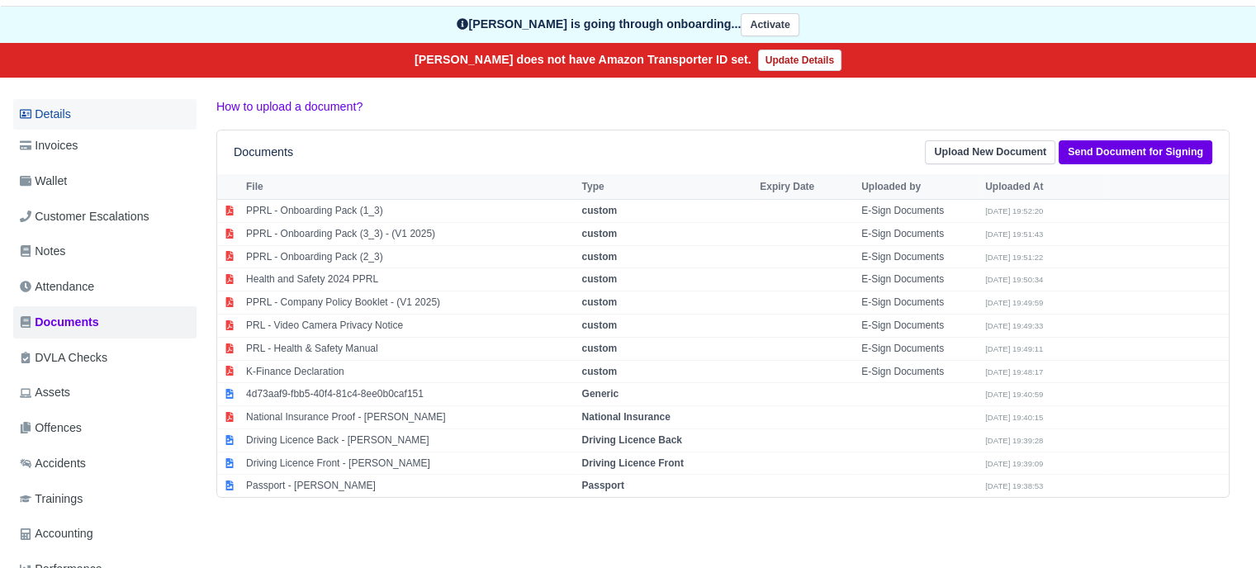
click at [57, 121] on link "Details" at bounding box center [104, 114] width 183 height 31
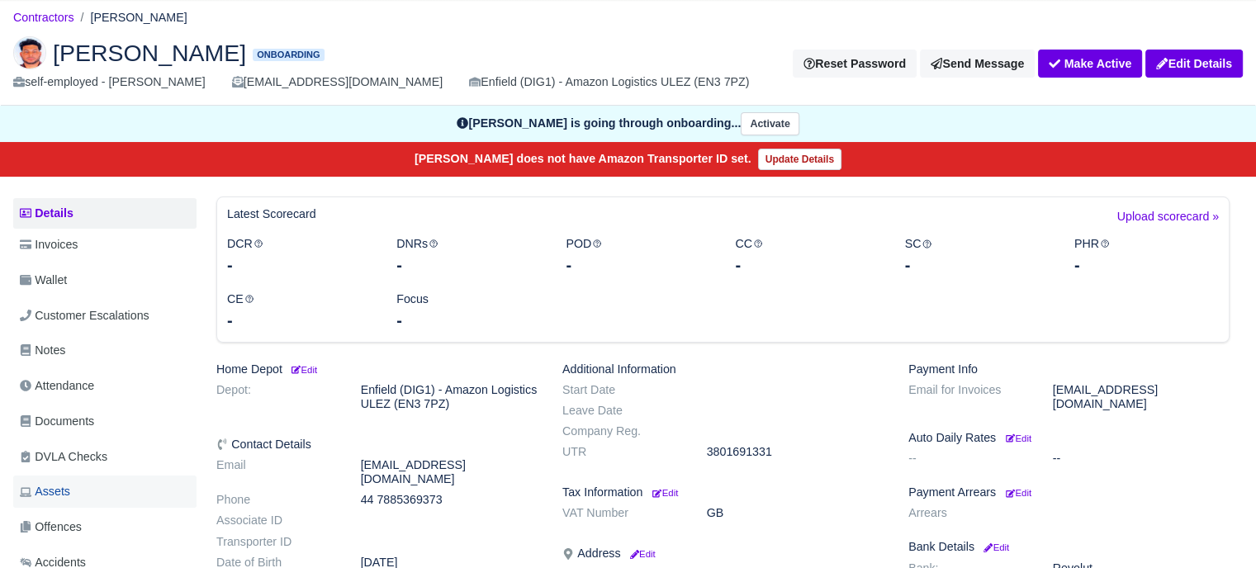
scroll to position [165, 0]
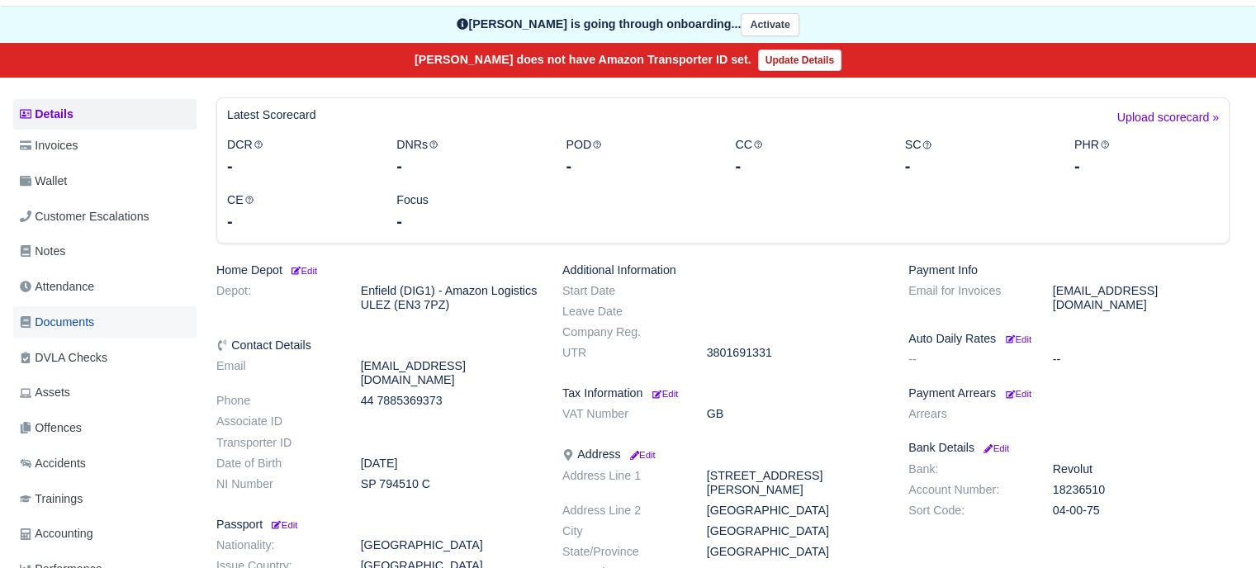
click at [93, 334] on link "Documents" at bounding box center [104, 322] width 183 height 32
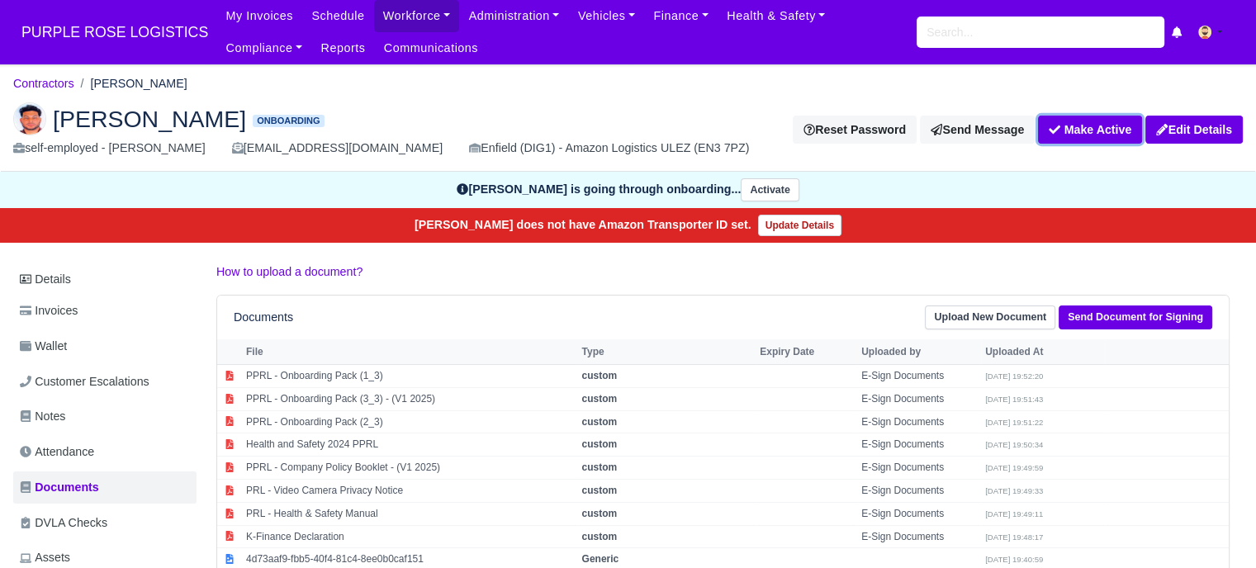
click at [1080, 135] on button "Make Active" at bounding box center [1090, 130] width 104 height 28
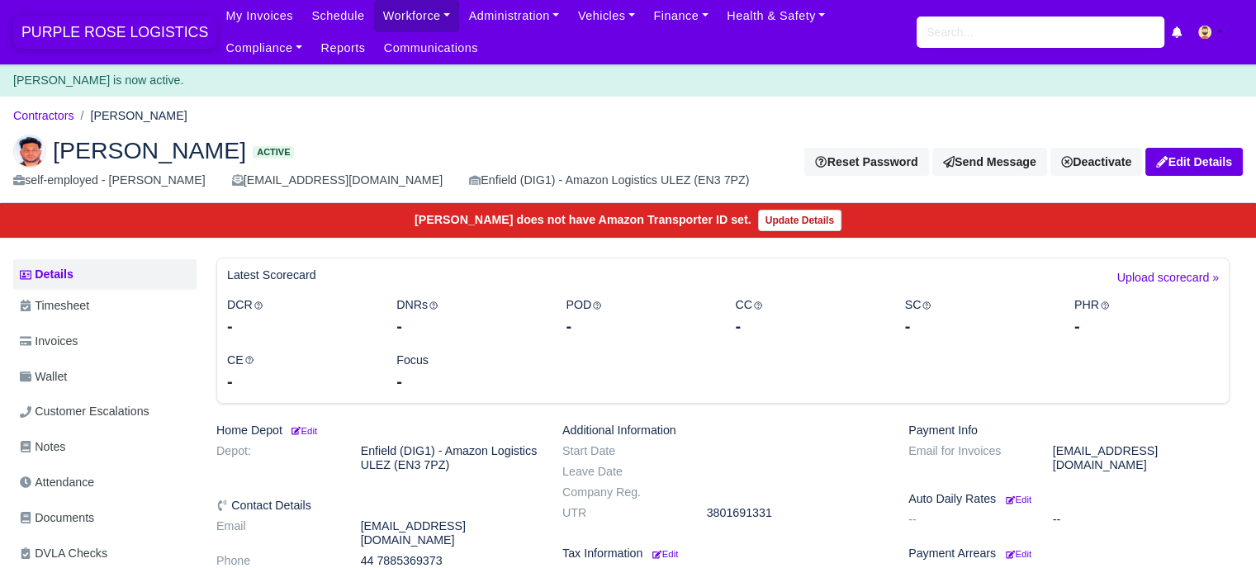
click at [79, 35] on span "PURPLE ROSE LOGISTICS" at bounding box center [114, 32] width 203 height 33
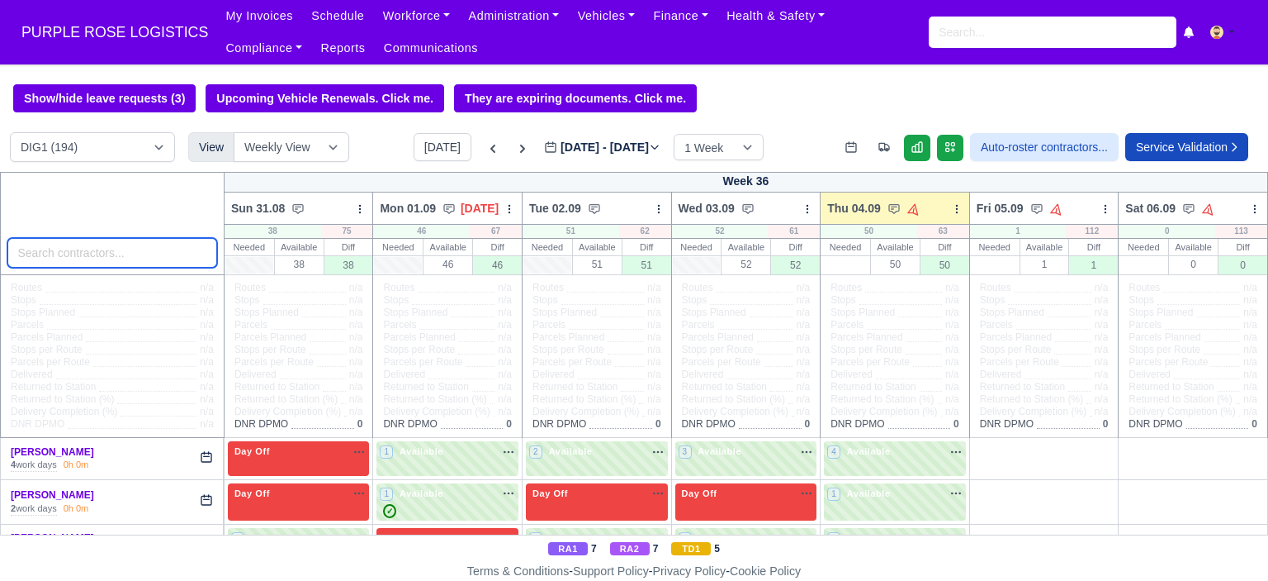
click at [71, 258] on input "search" at bounding box center [112, 253] width 210 height 30
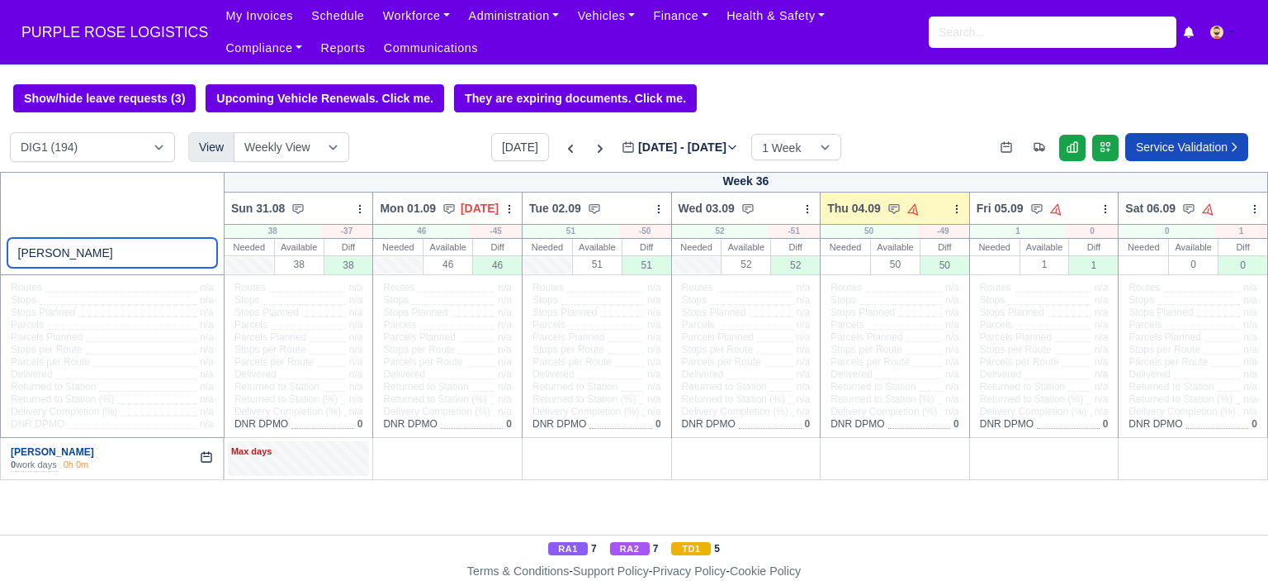
type input "[PERSON_NAME]"
click at [74, 454] on link "[PERSON_NAME]" at bounding box center [52, 452] width 83 height 12
click at [271, 458] on div "Max days" at bounding box center [298, 451] width 135 height 15
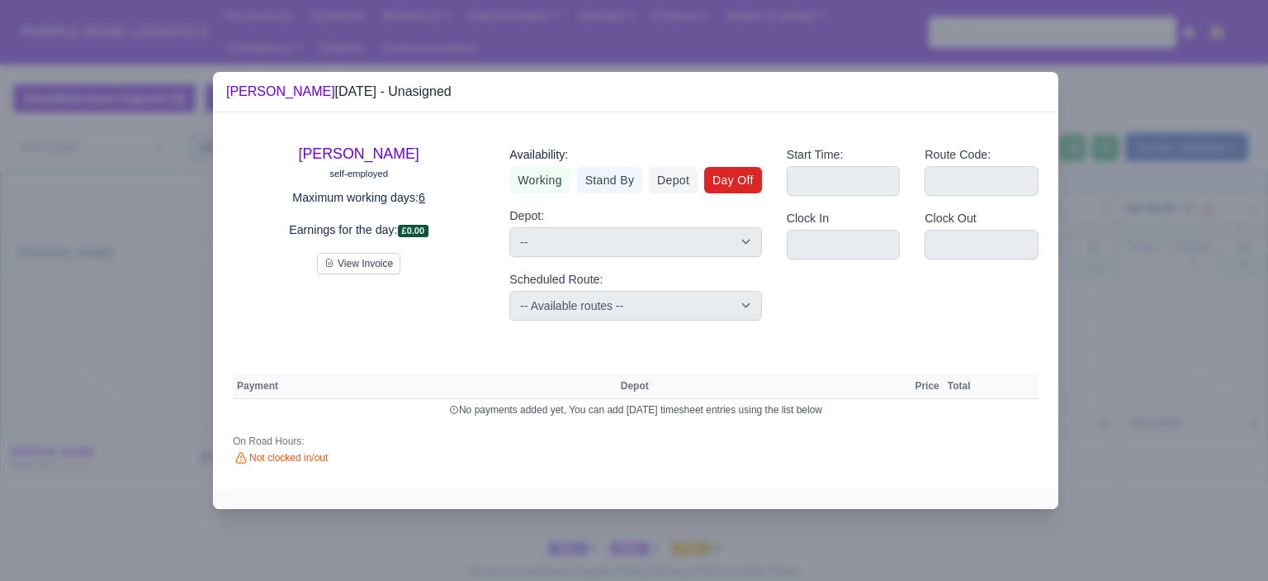
click at [747, 181] on link "Day Off" at bounding box center [733, 180] width 58 height 26
select select
select select "na"
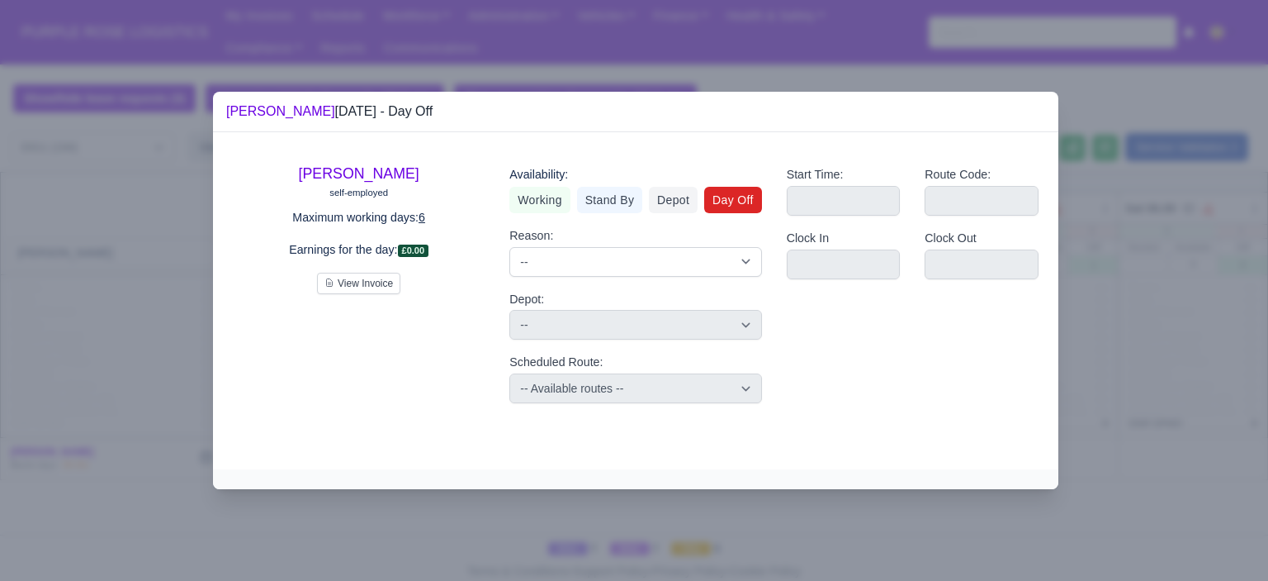
click at [1113, 408] on div at bounding box center [634, 290] width 1268 height 581
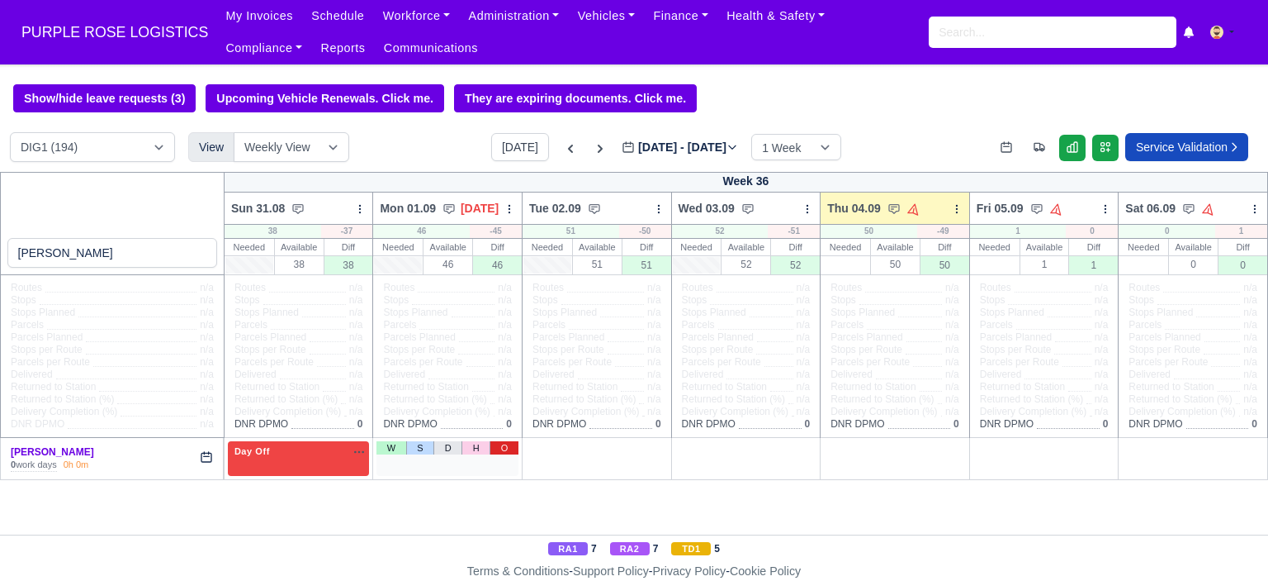
click at [498, 453] on link "O" at bounding box center [504, 447] width 29 height 13
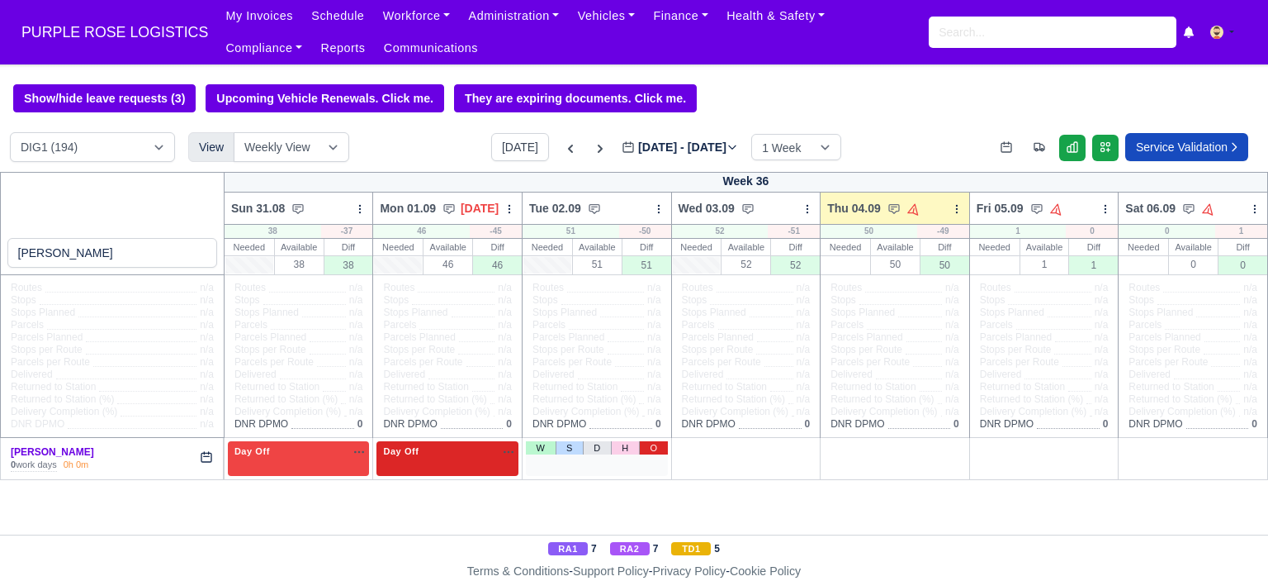
click at [657, 452] on link "O" at bounding box center [653, 447] width 29 height 13
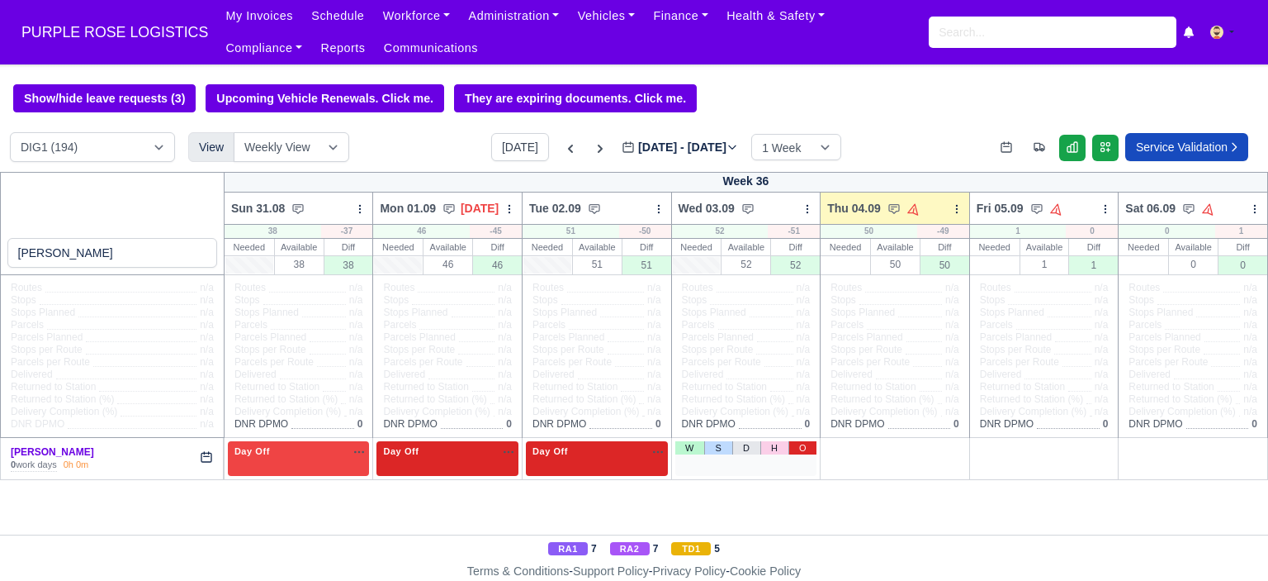
click at [798, 449] on link "O" at bounding box center [803, 447] width 29 height 13
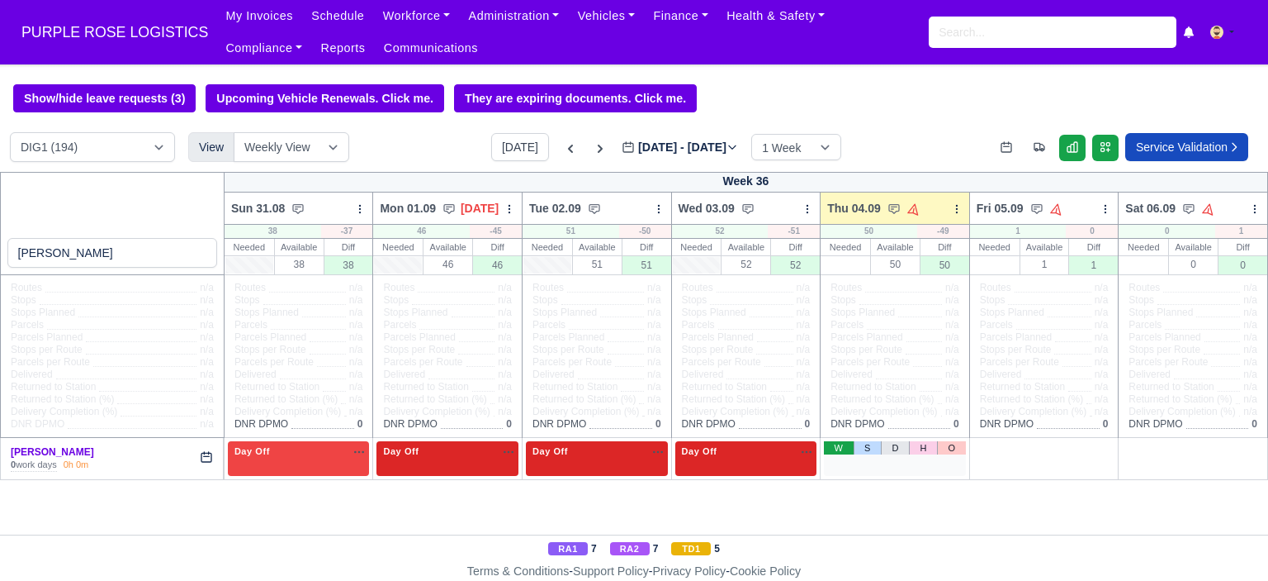
click at [846, 450] on link "W" at bounding box center [838, 447] width 29 height 13
click at [912, 458] on div "1 Available na" at bounding box center [894, 451] width 135 height 14
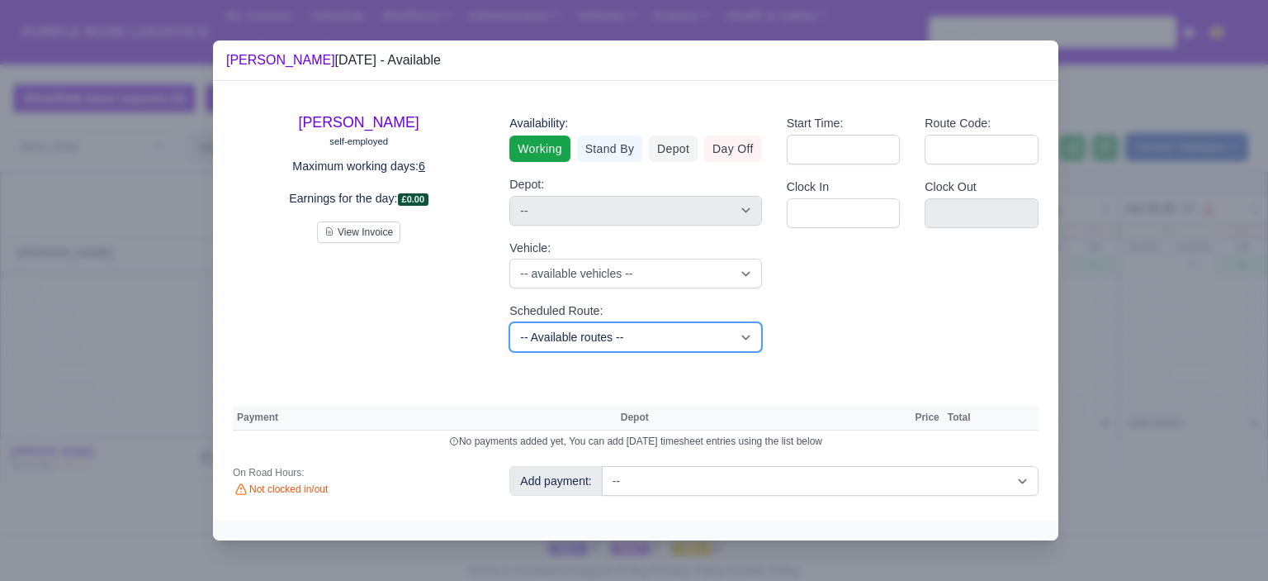
click at [730, 339] on select "-- Available routes -- Standard Parcel - Block of 6 Hours - (SD6) AmFlex RTS Ve…" at bounding box center [636, 337] width 252 height 30
select select "6"
click at [510, 322] on select "-- Available routes -- Standard Parcel - Block of 6 Hours - (SD6) AmFlex RTS Ve…" at bounding box center [636, 337] width 252 height 30
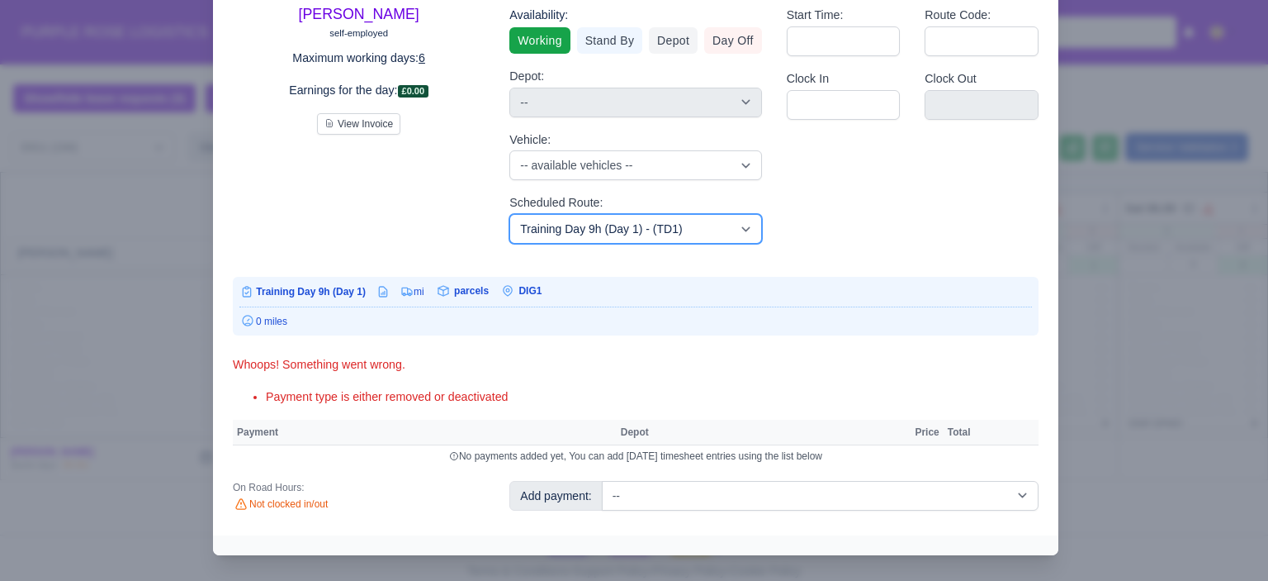
scroll to position [95, 0]
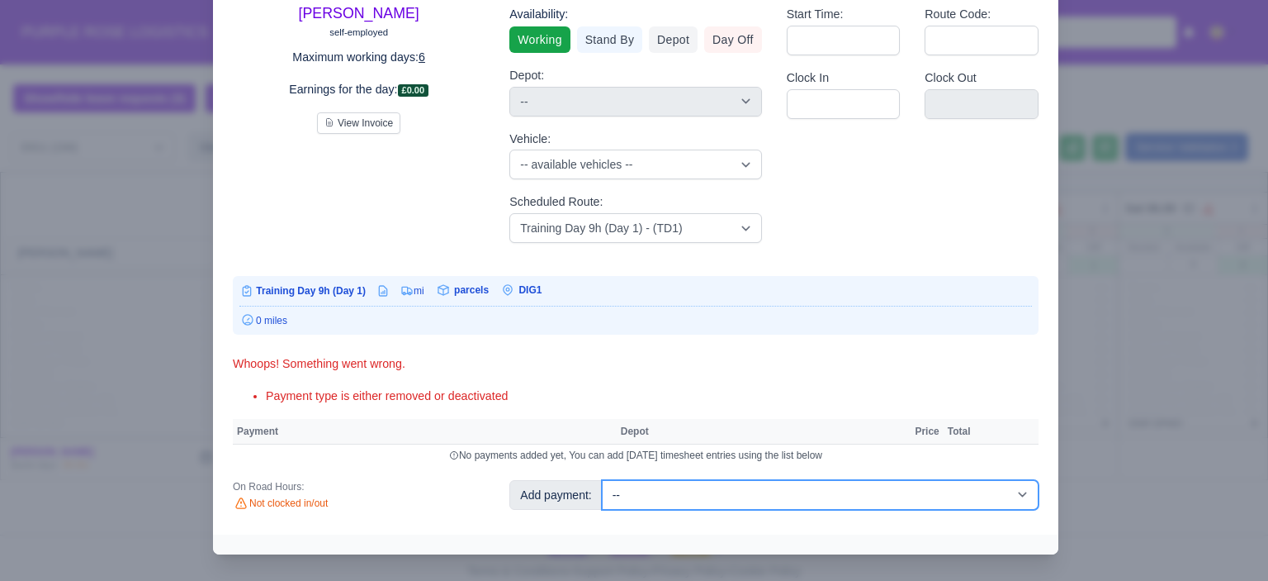
click at [1000, 504] on select "-- Additional Hour Support (£14.50) Additional Hour Support (Walkers) (£13.50) …" at bounding box center [820, 495] width 437 height 30
select select "103"
click at [602, 480] on select "-- Additional Hour Support (£14.50) Additional Hour Support (Walkers) (£13.50) …" at bounding box center [820, 495] width 437 height 30
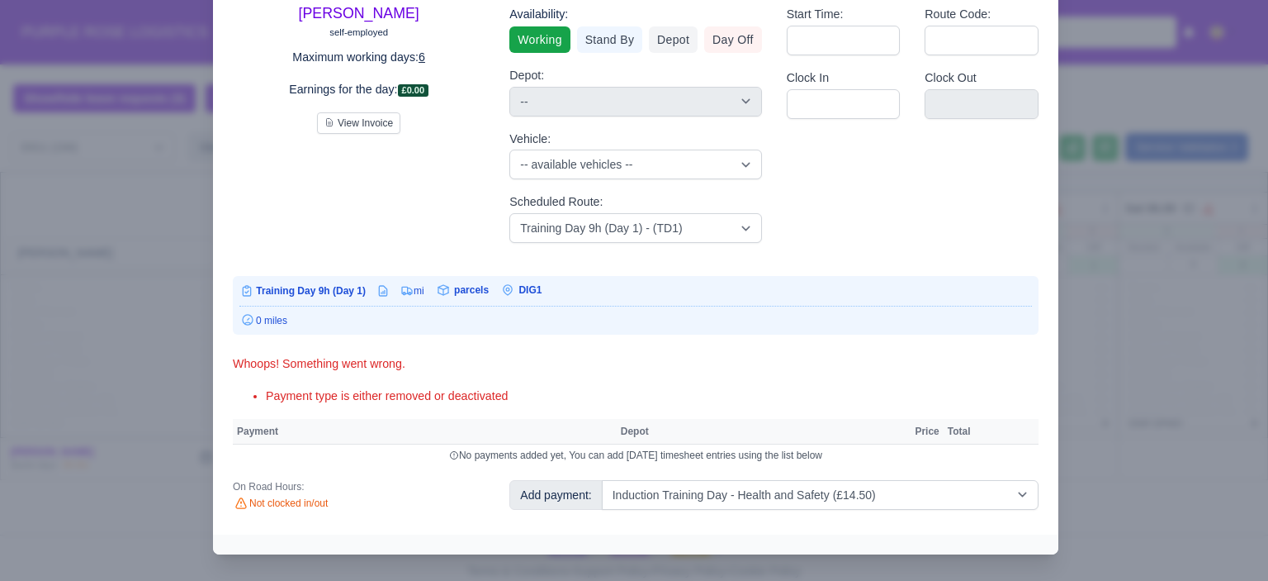
select select "1"
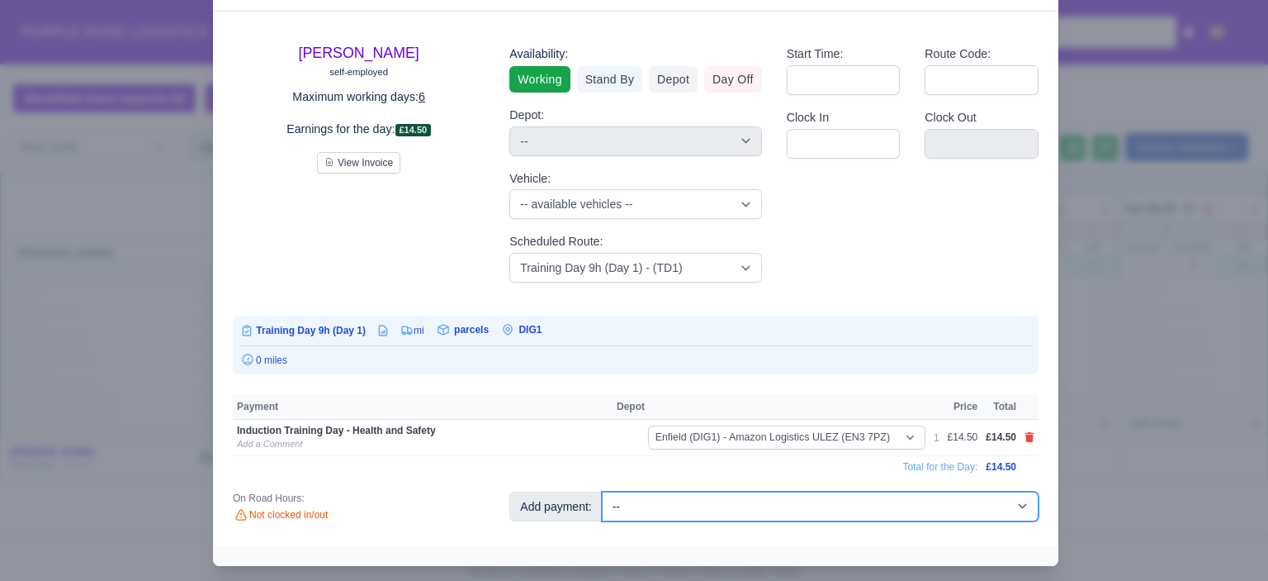
click at [995, 501] on select "-- Additional Hour Support (£14.50) Additional Hour Support (Walkers) (£13.50) …" at bounding box center [820, 506] width 437 height 30
select select "85"
click at [602, 491] on select "-- Additional Hour Support (£14.50) Additional Hour Support (Walkers) (£13.50) …" at bounding box center [820, 506] width 437 height 30
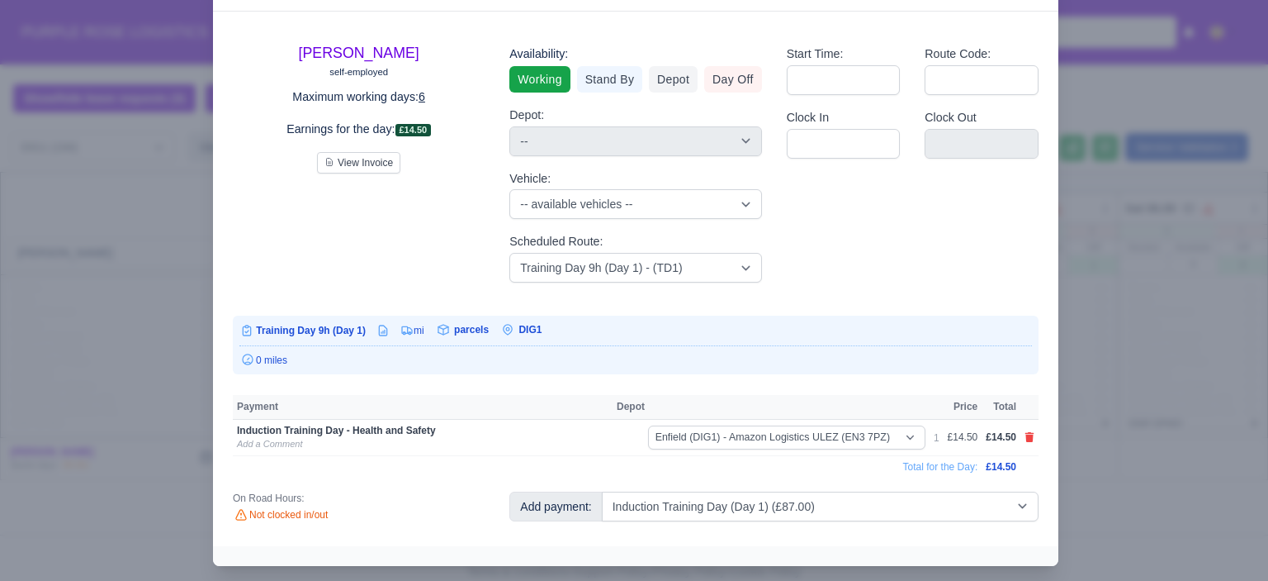
select select "1"
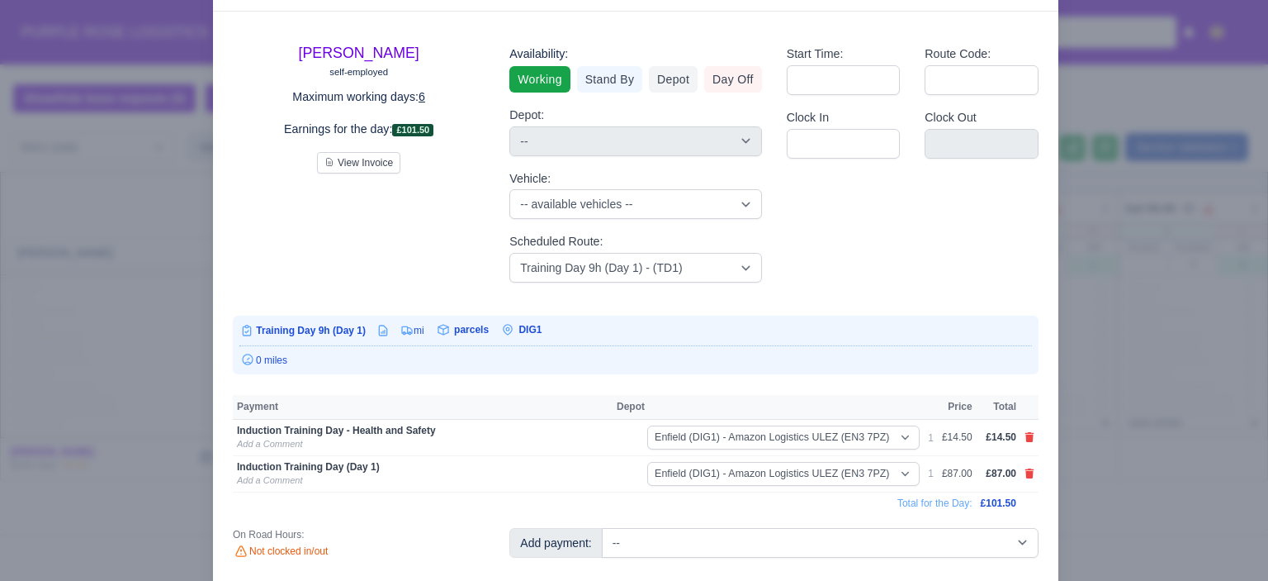
scroll to position [73, 0]
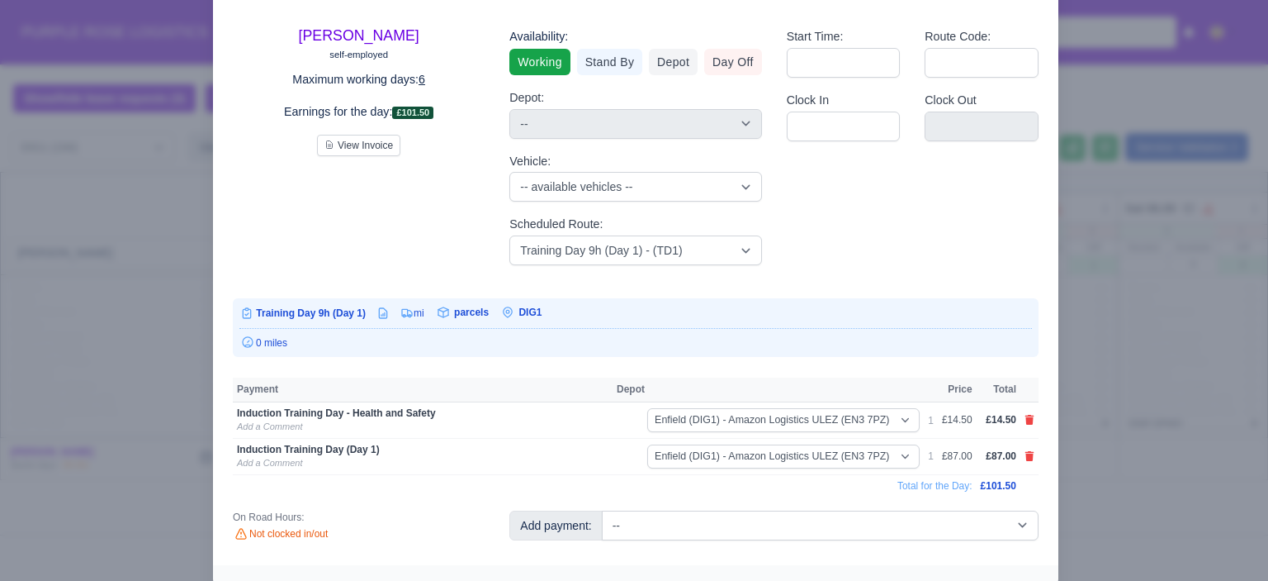
click at [1161, 337] on div at bounding box center [634, 290] width 1268 height 581
